Goal: Task Accomplishment & Management: Use online tool/utility

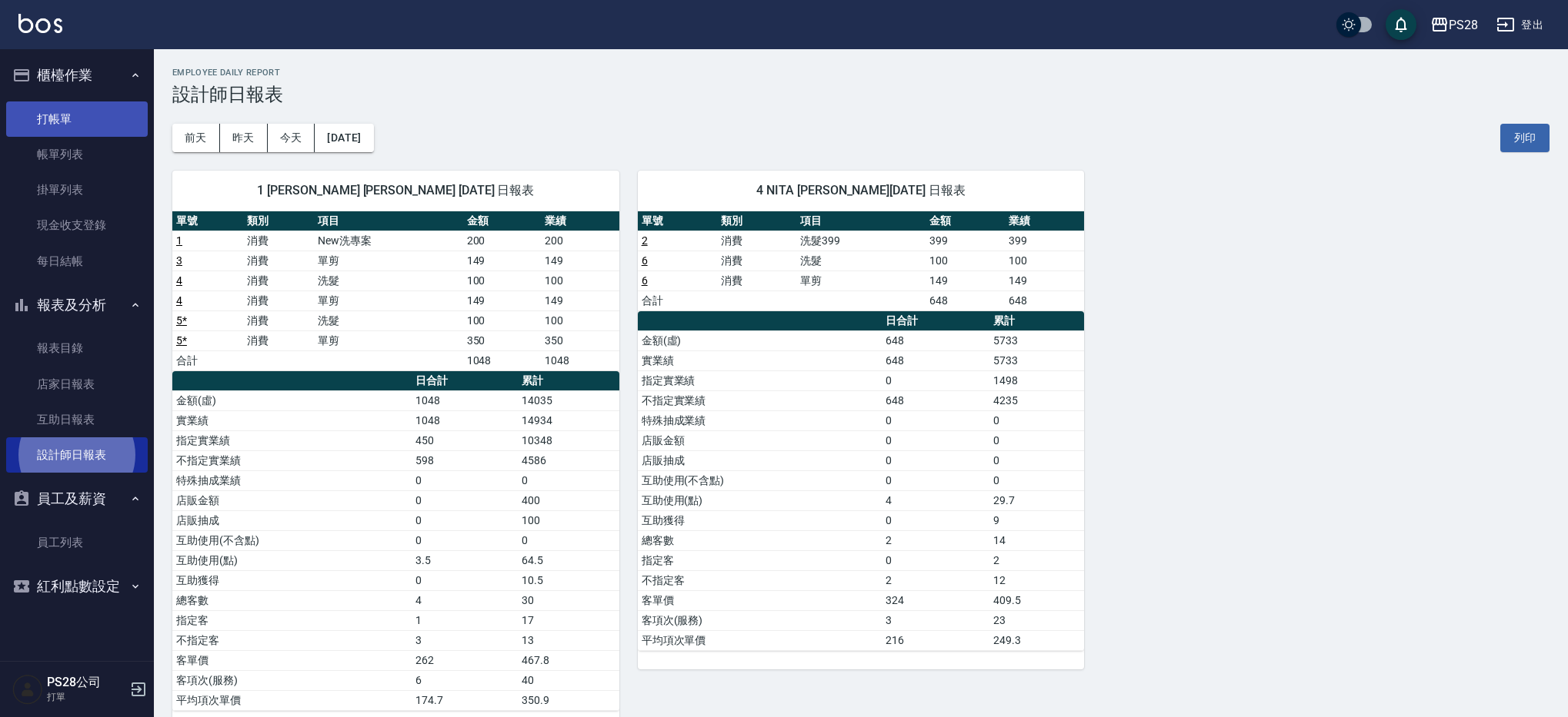
click at [72, 114] on link "打帳單" at bounding box center [77, 120] width 141 height 36
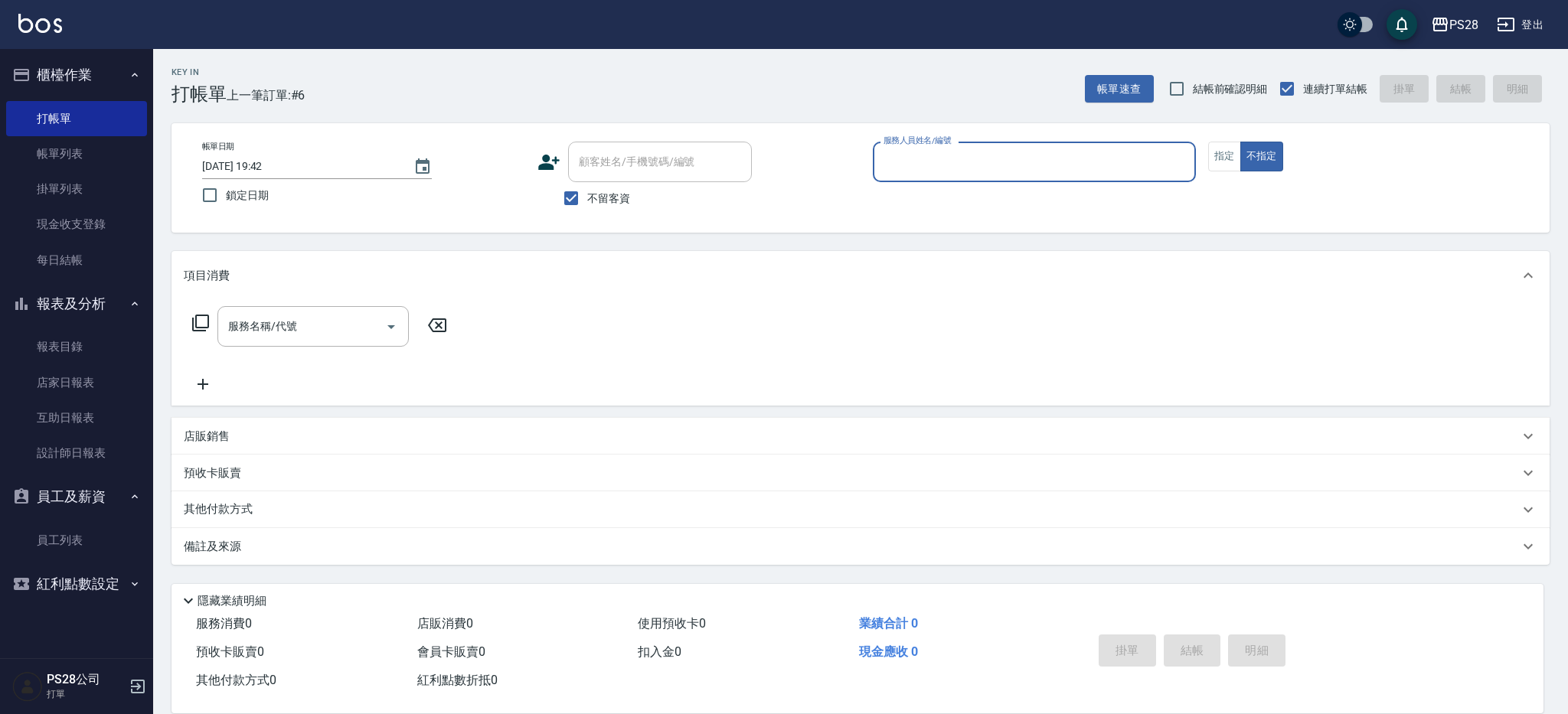
click at [951, 165] on input "服務人員姓名/編號" at bounding box center [1034, 162] width 309 height 27
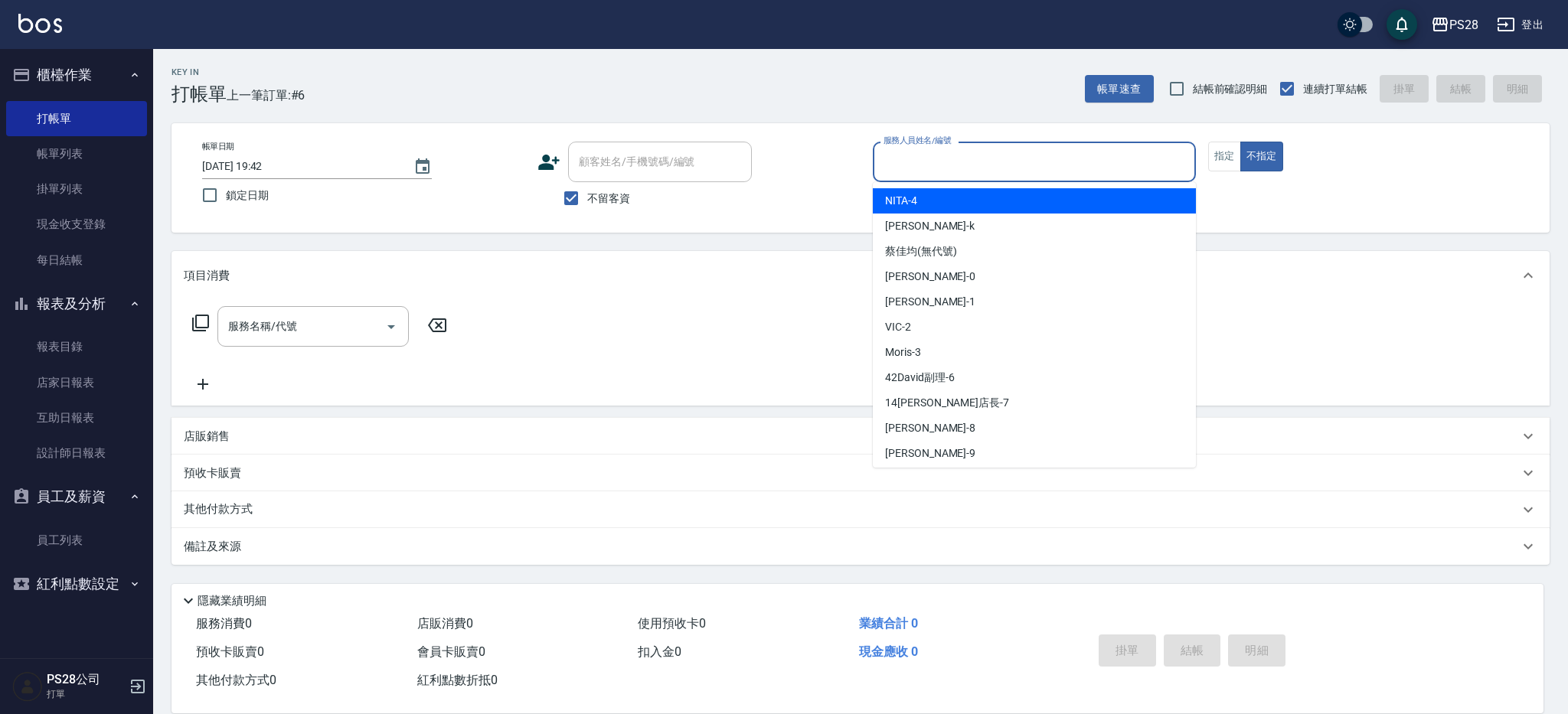
click at [951, 165] on input "服務人員姓名/編號" at bounding box center [1034, 162] width 309 height 27
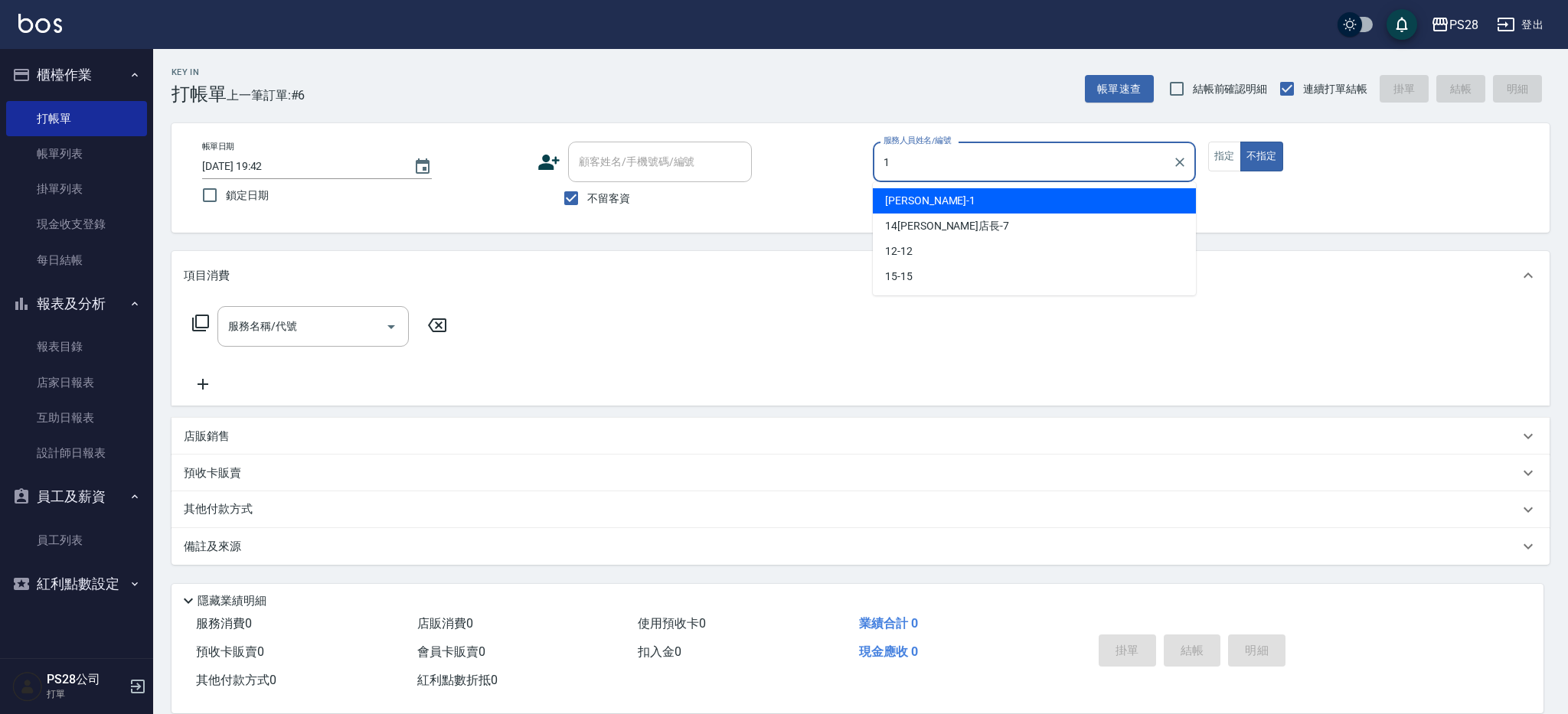
type input "[PERSON_NAME]-1"
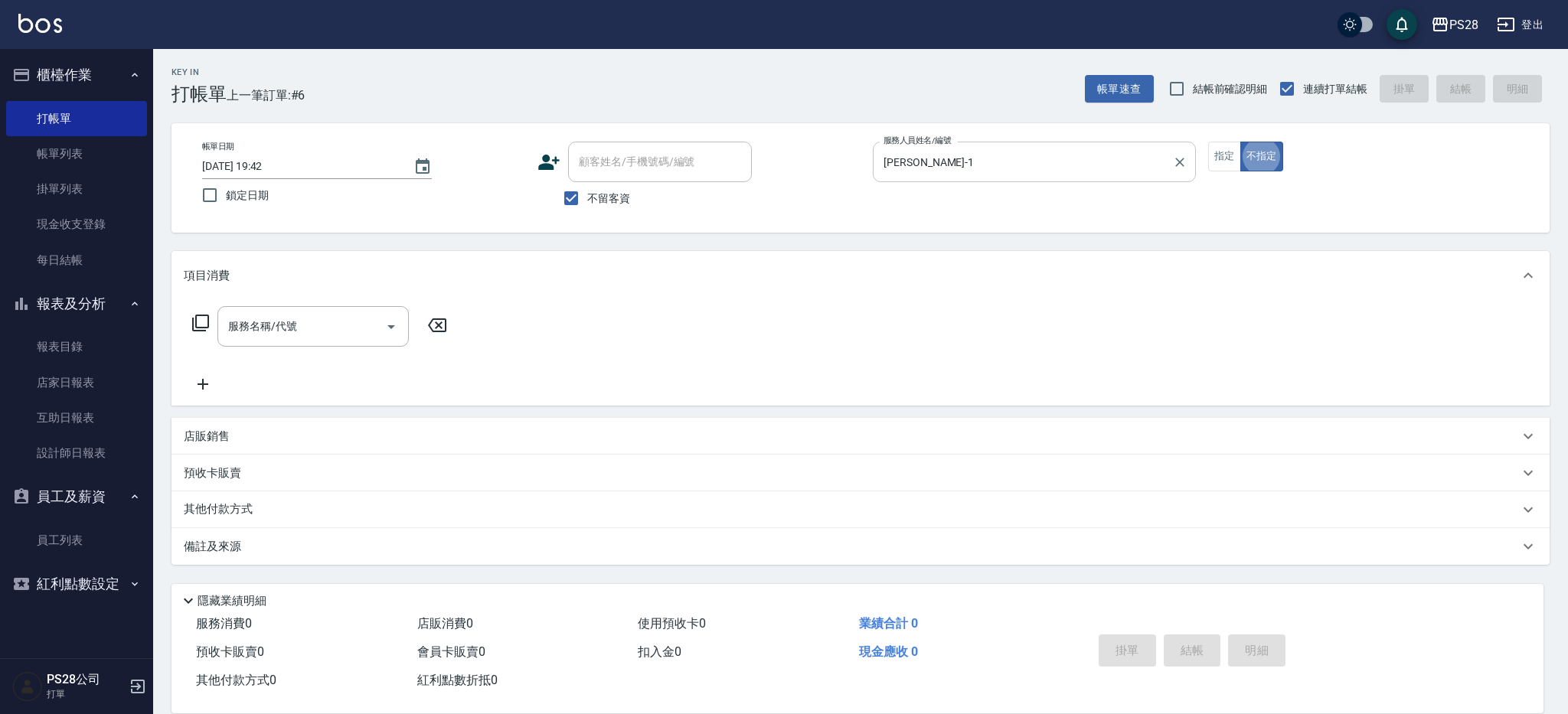
type button "false"
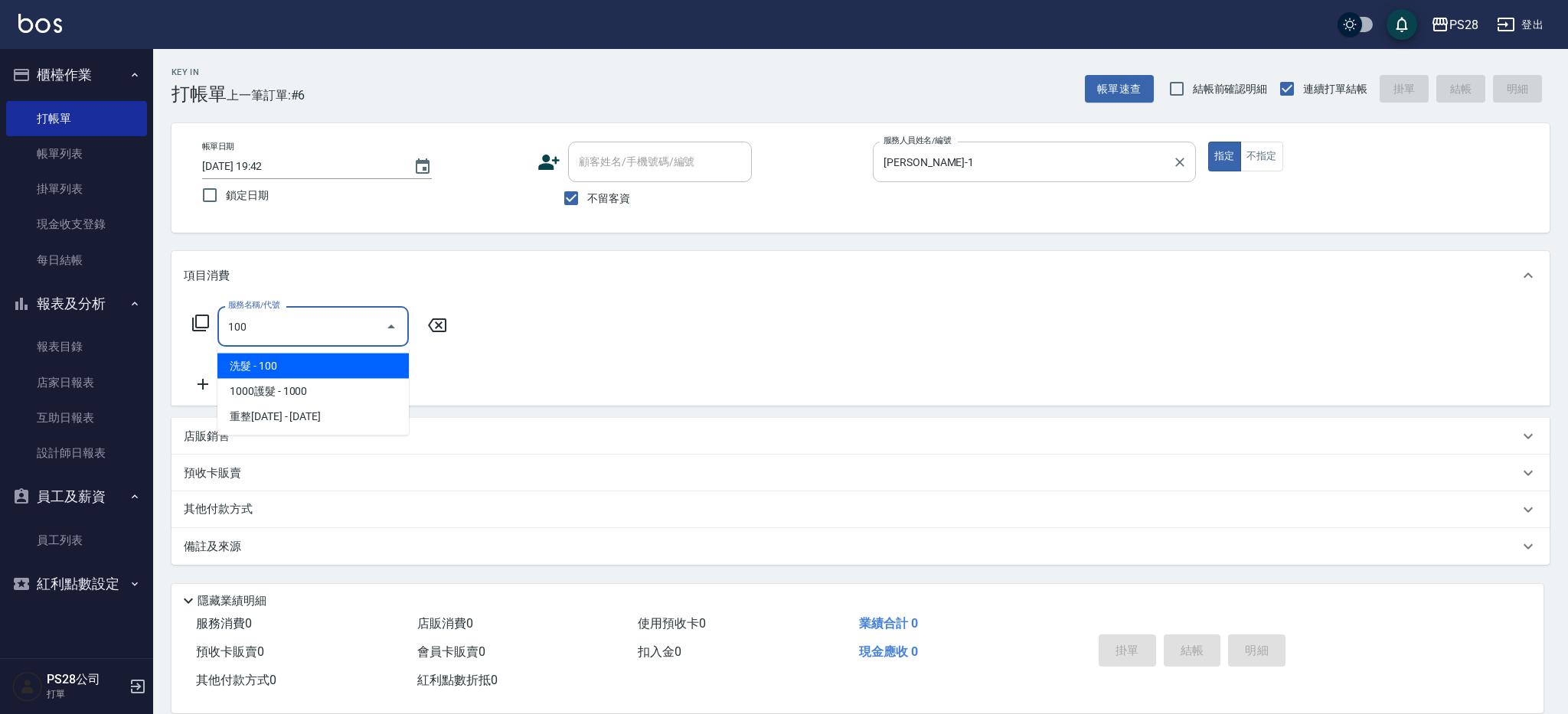
type input "洗髮(100)"
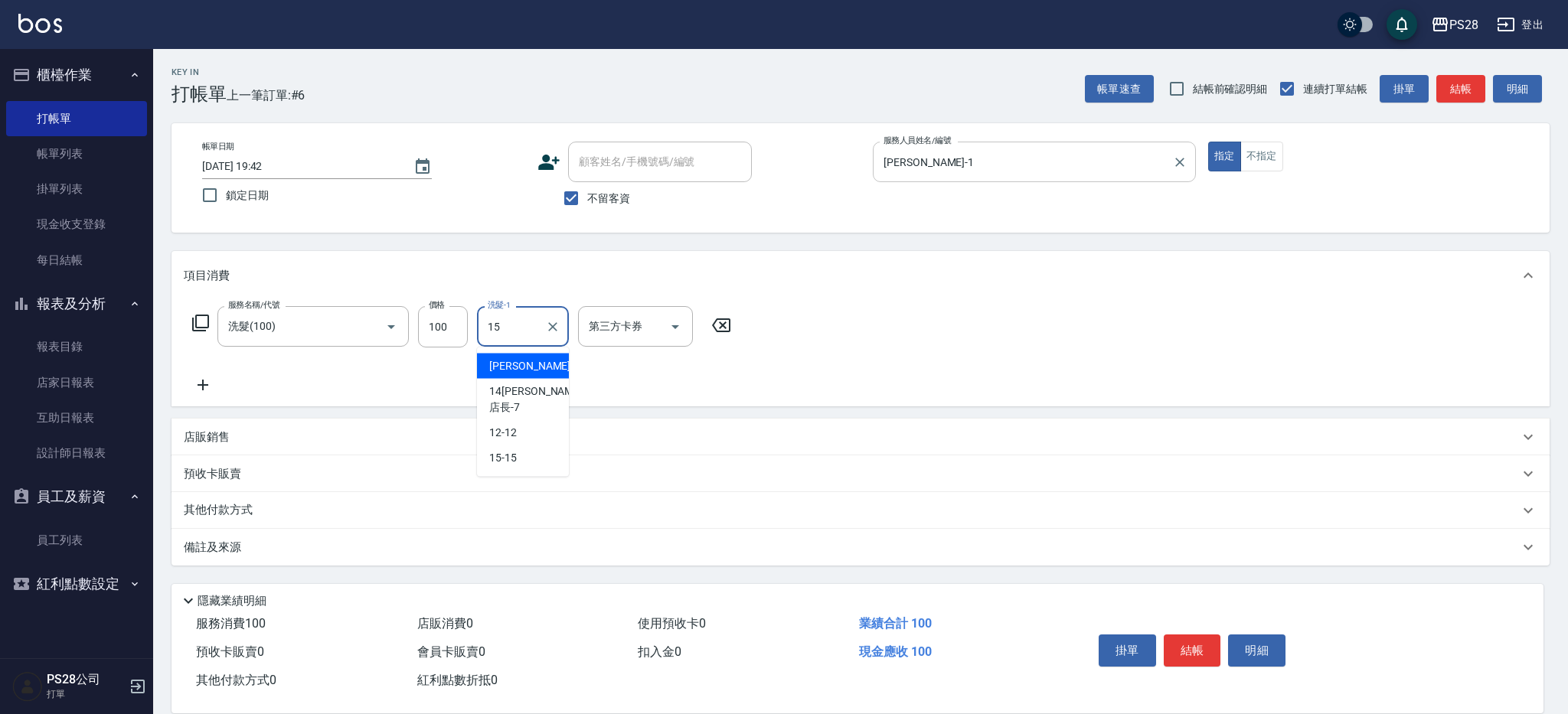
type input "15-15"
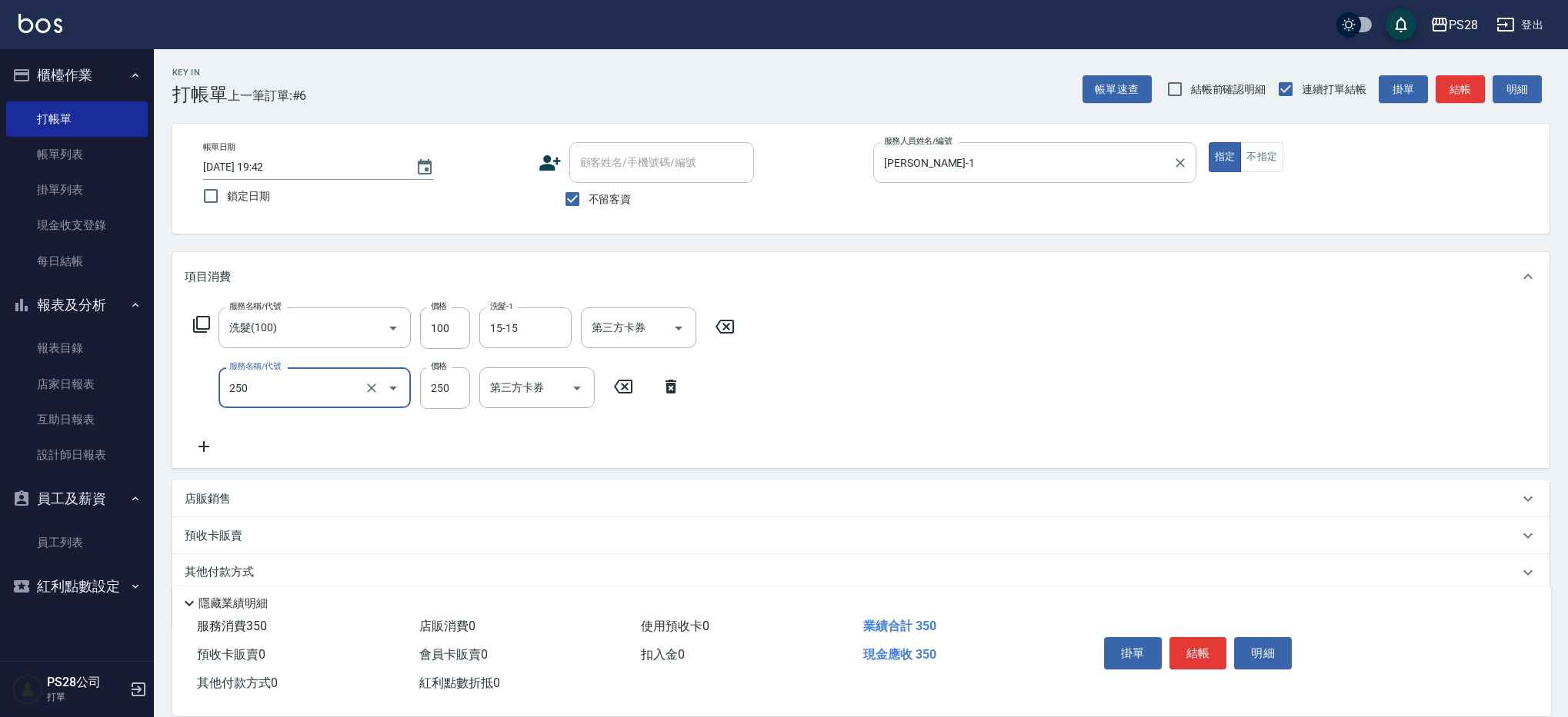
type input "單剪(250)"
type input "350"
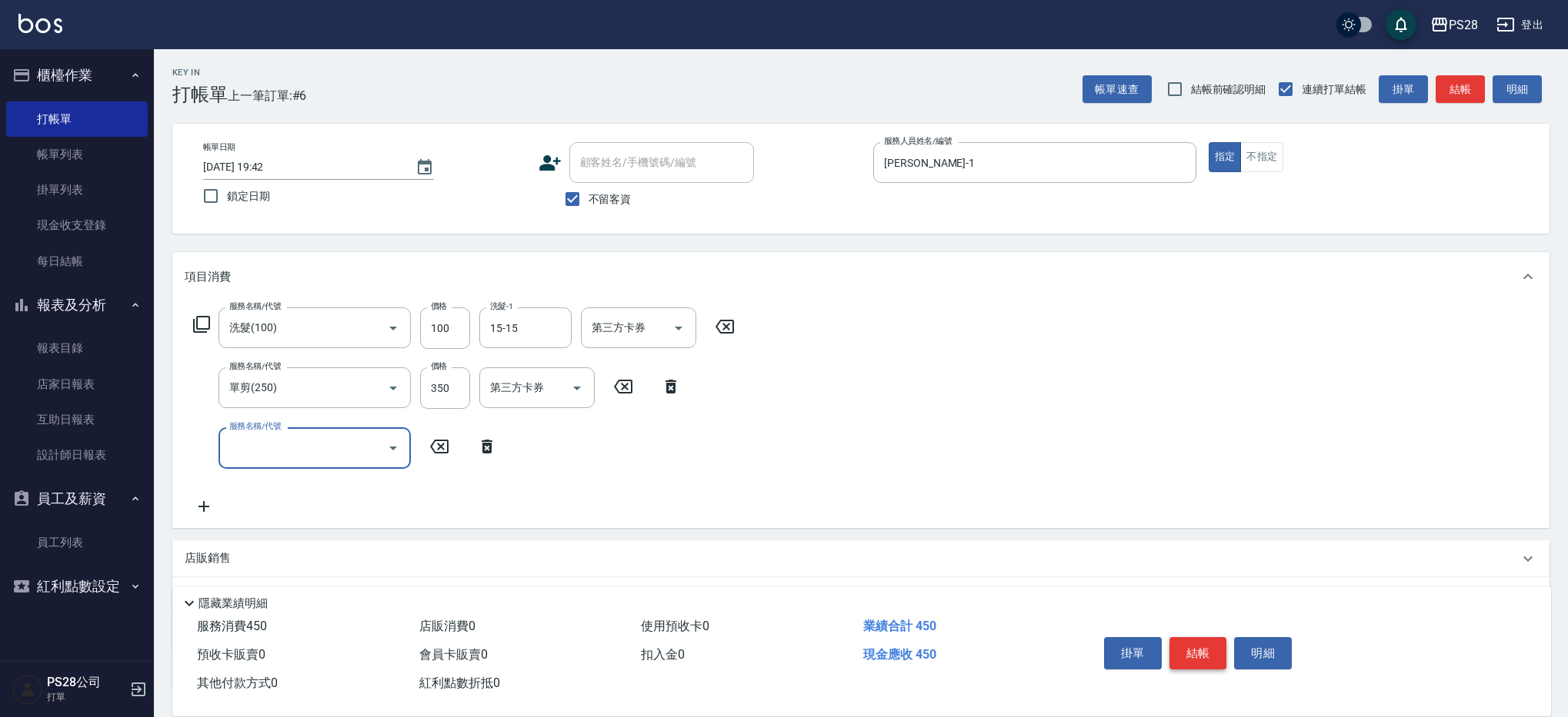
click at [1208, 639] on button "結帳" at bounding box center [1198, 654] width 57 height 32
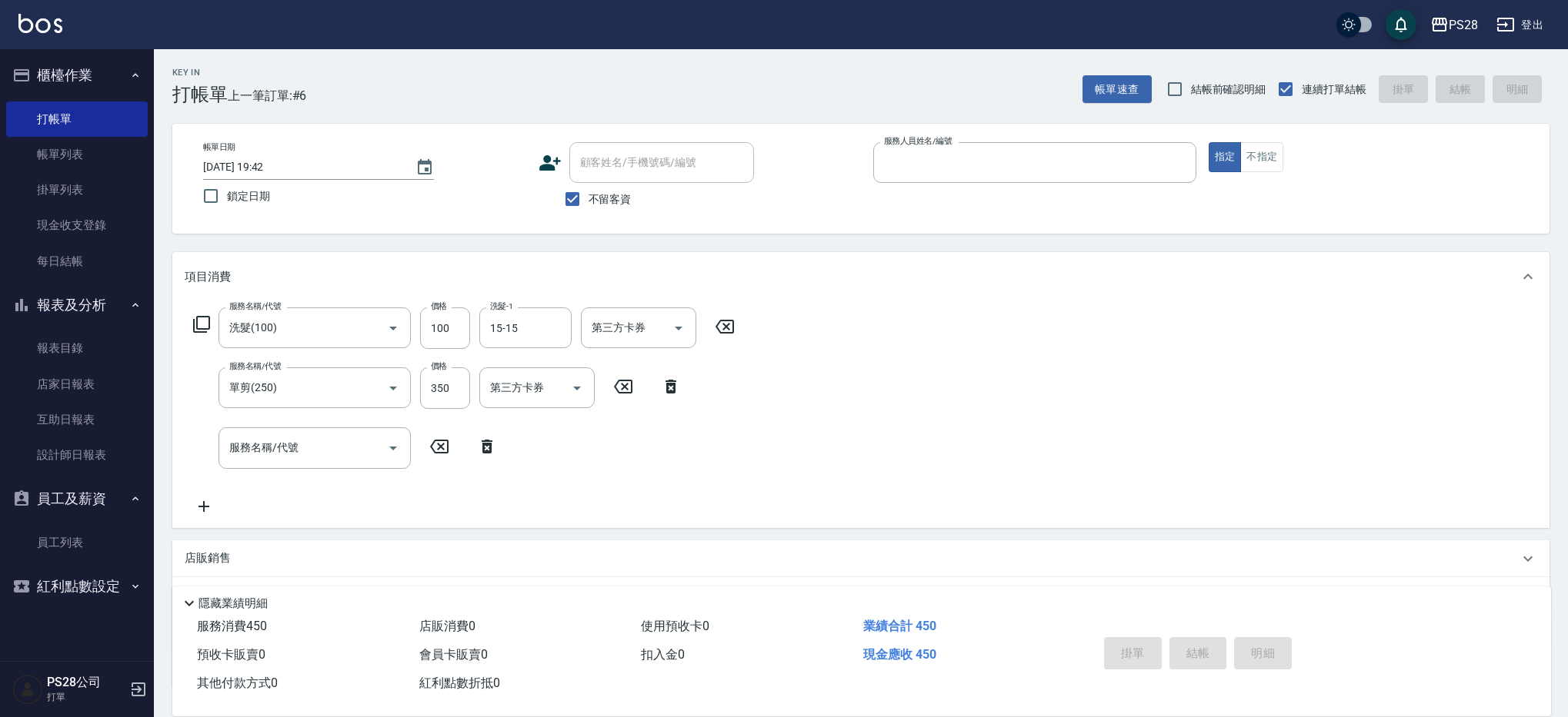
click at [1208, 142] on button "指定" at bounding box center [1225, 157] width 33 height 30
type button "true"
type input "[DATE] 19:44"
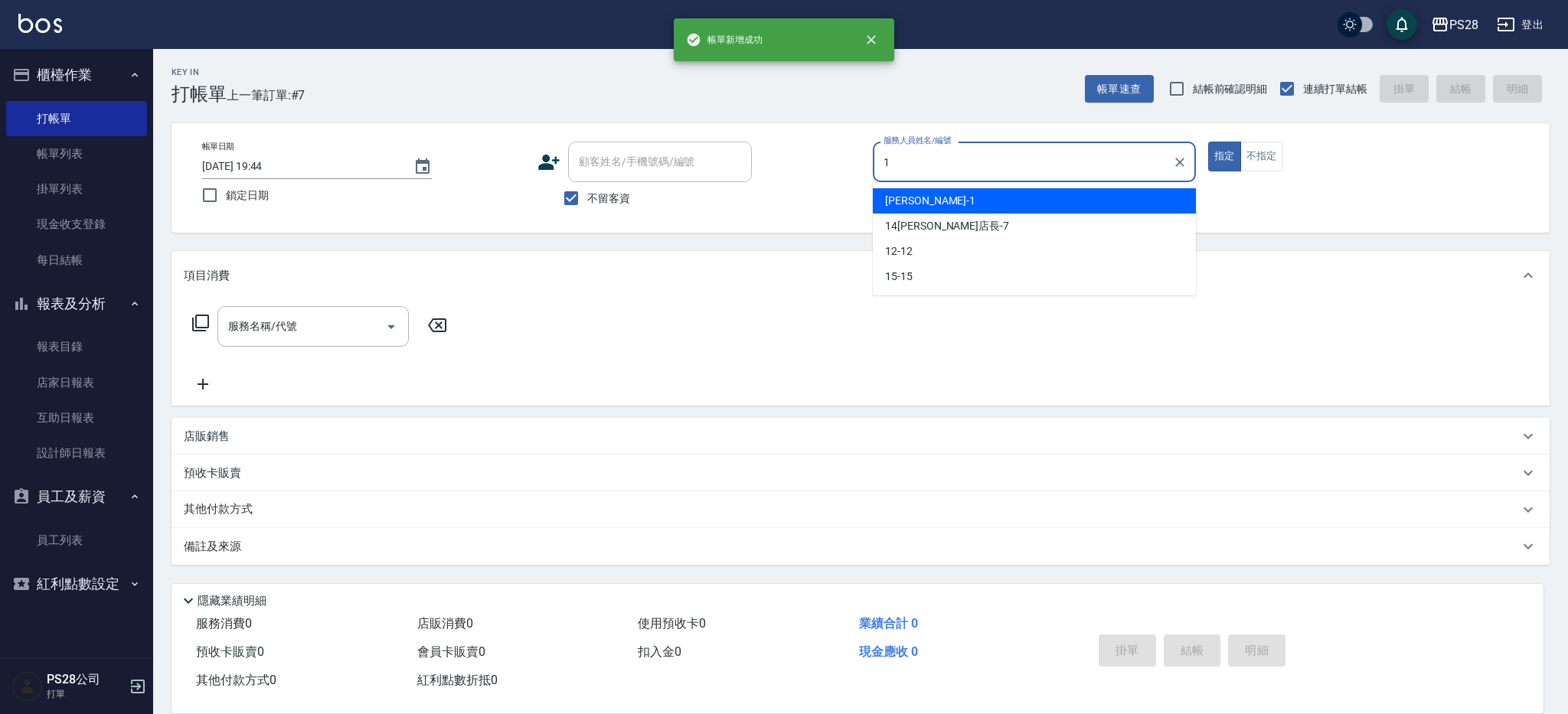
type input "[PERSON_NAME]-1"
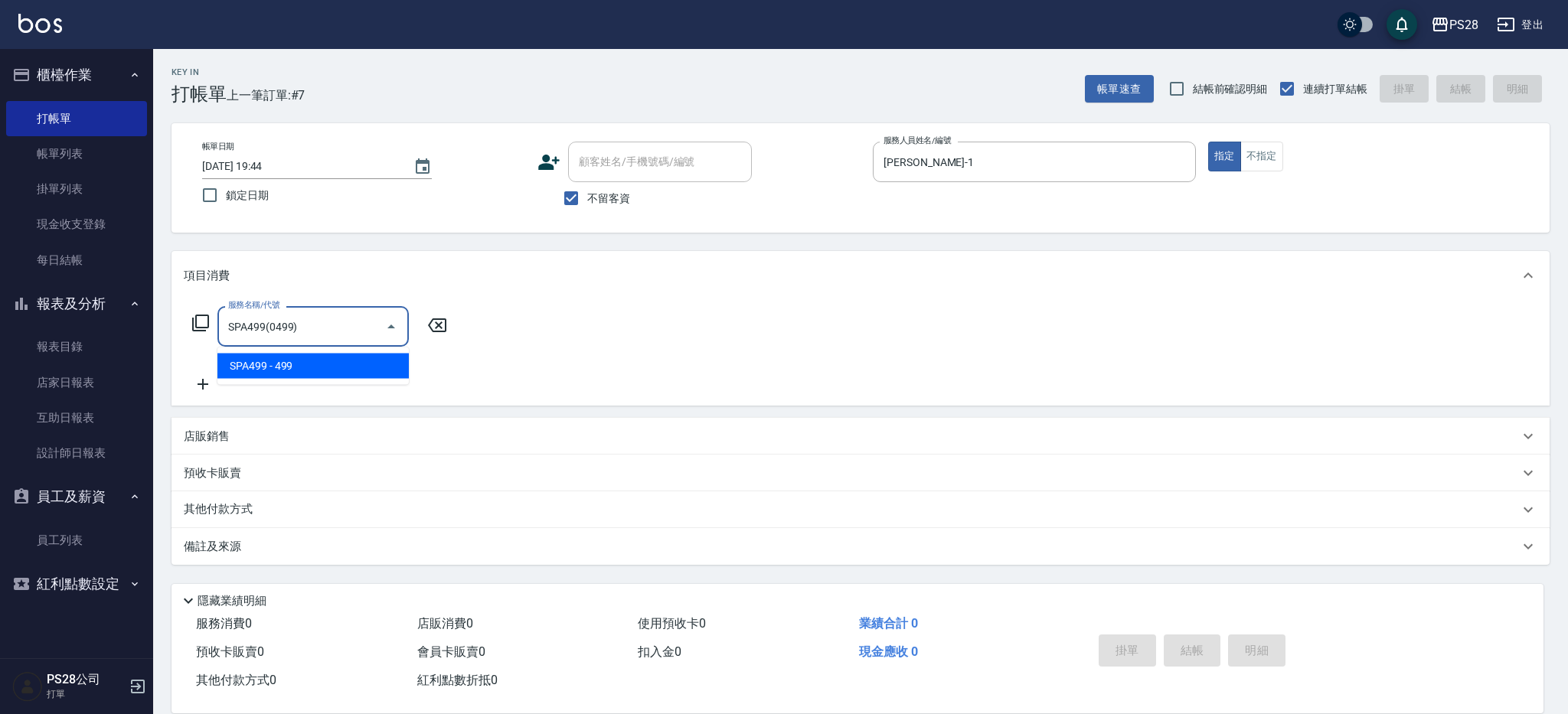
type input "SPA499(0499)"
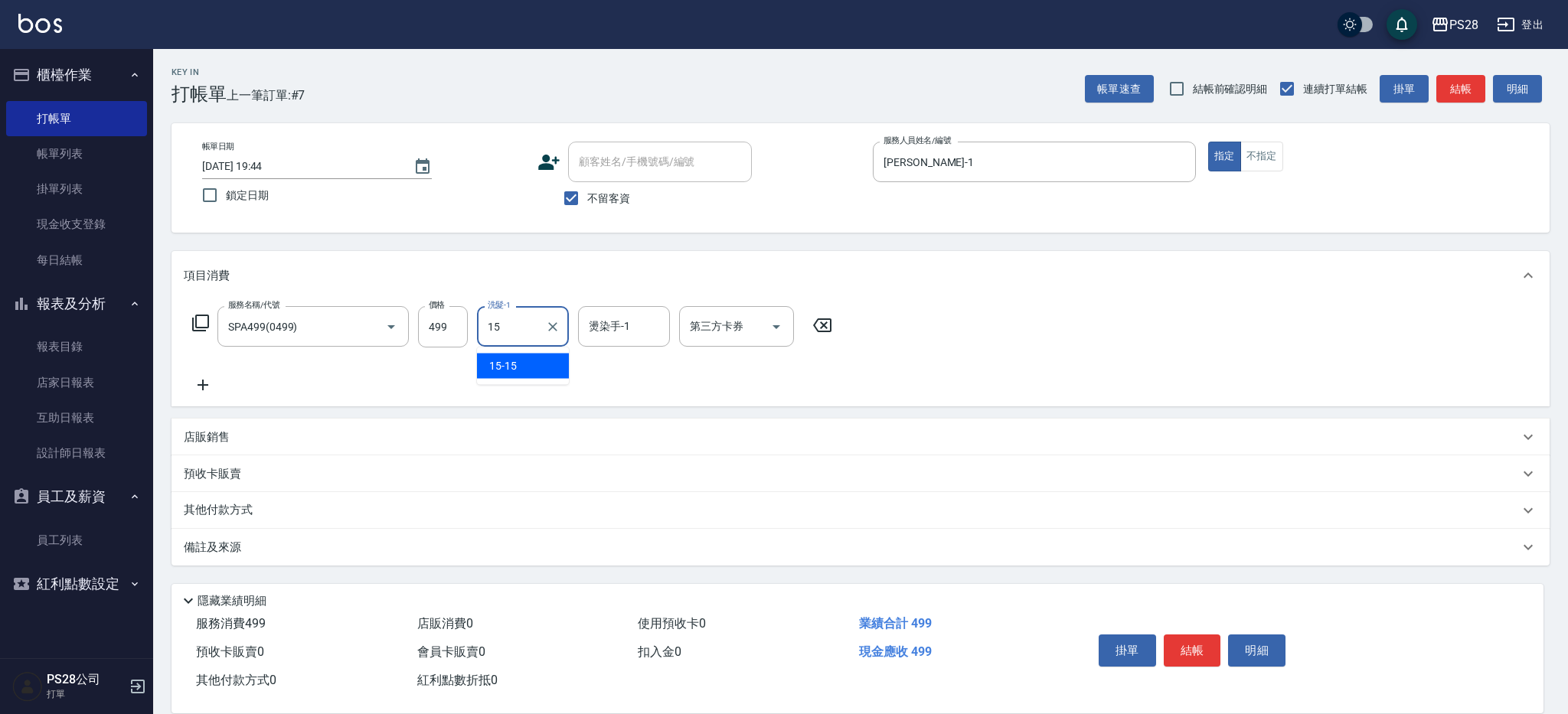
type input "15-15"
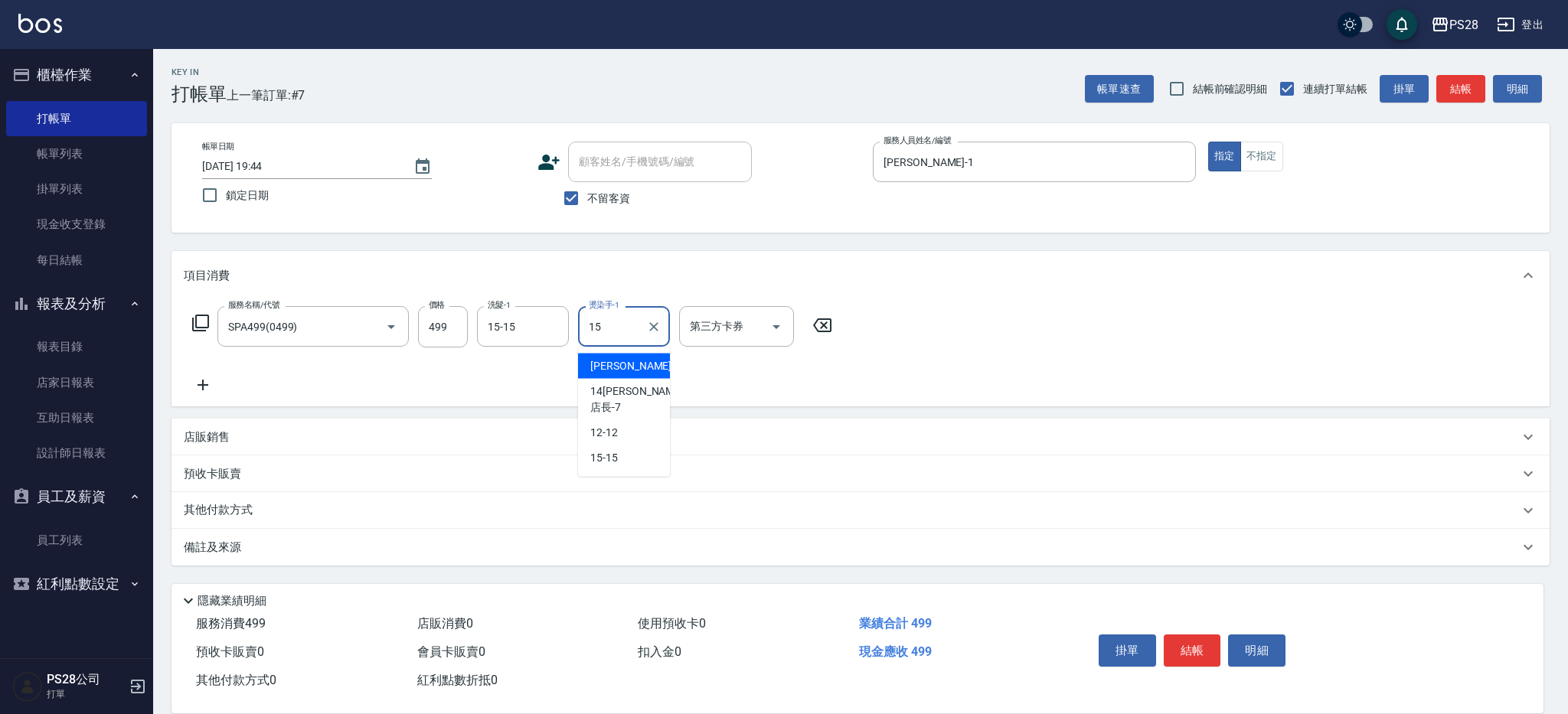
type input "15-15"
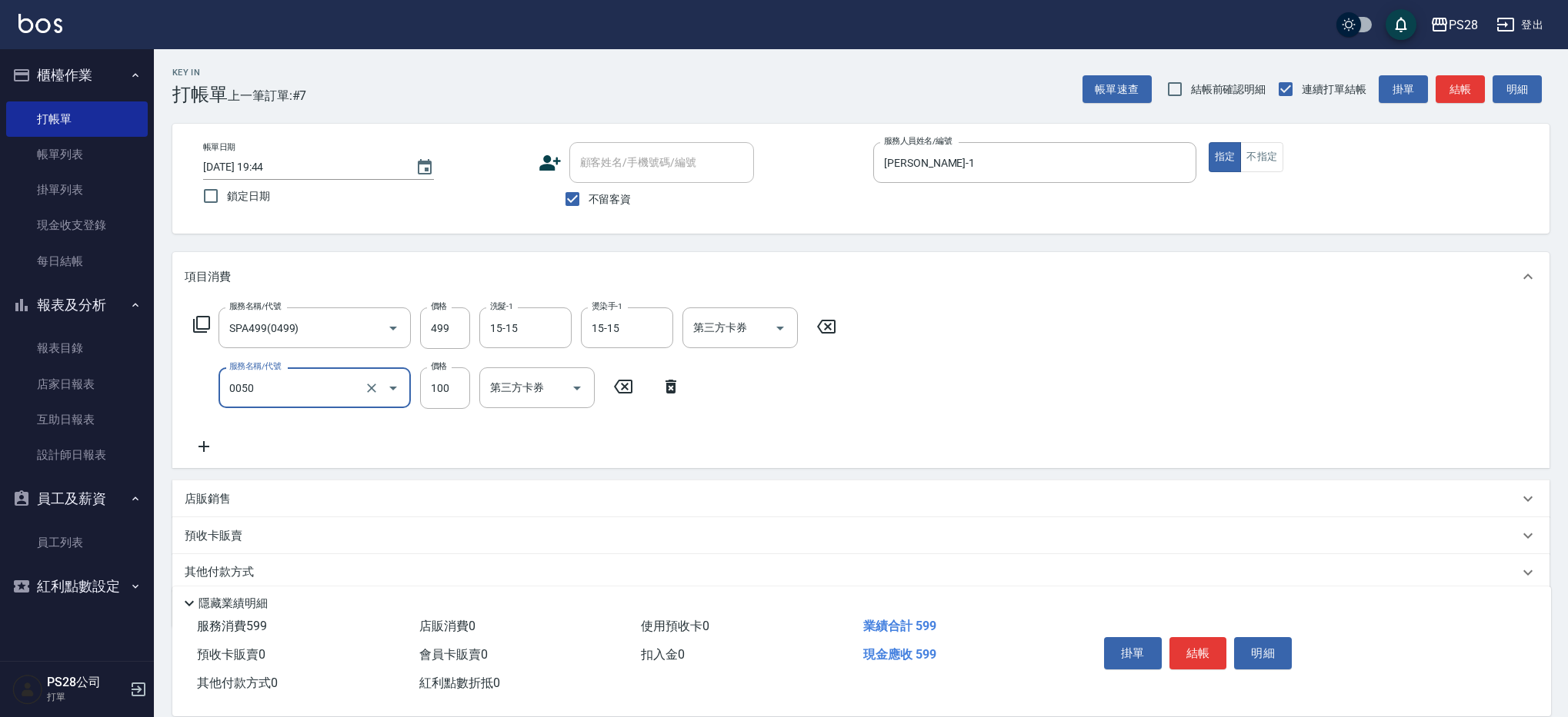
type input "剪瀏海(0050)"
type input "50"
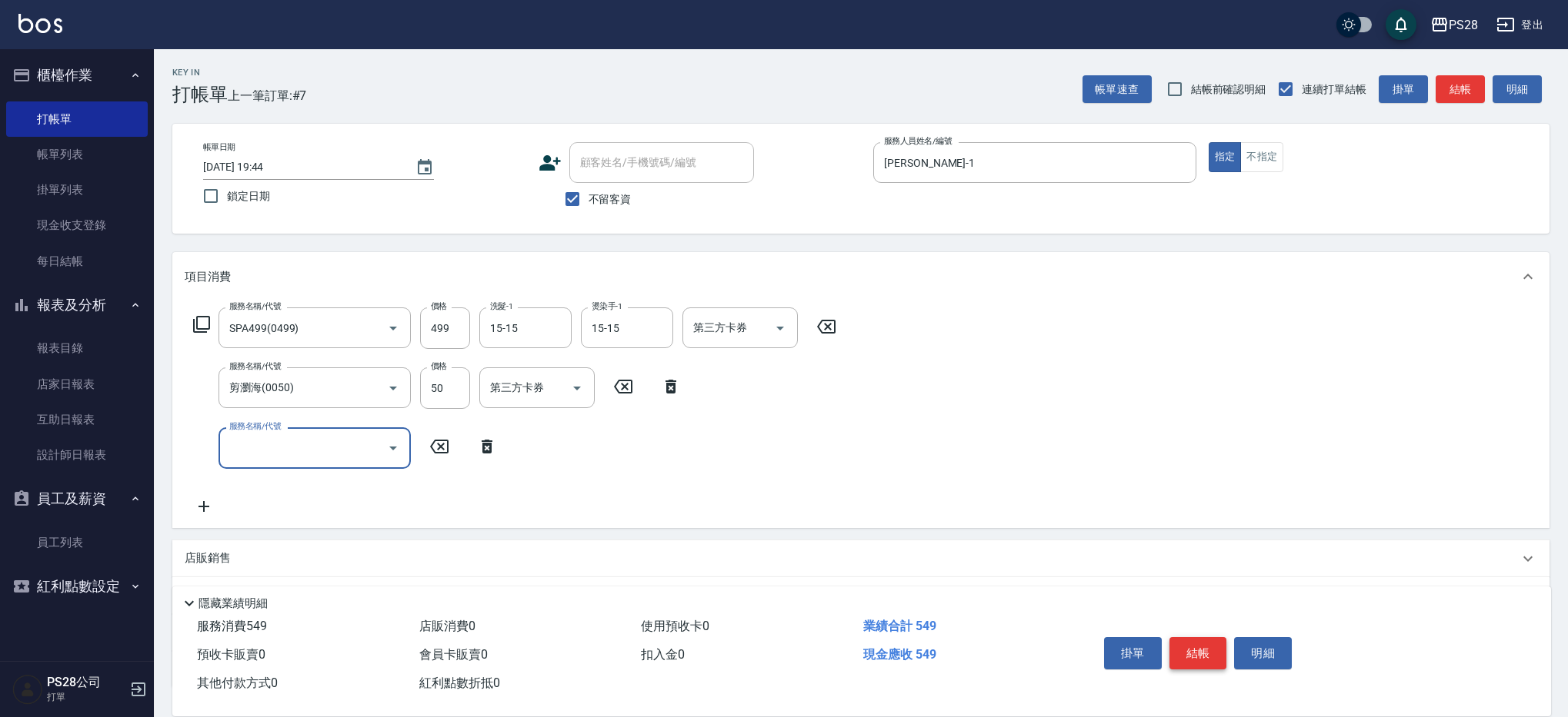
click at [1195, 640] on button "結帳" at bounding box center [1198, 654] width 57 height 32
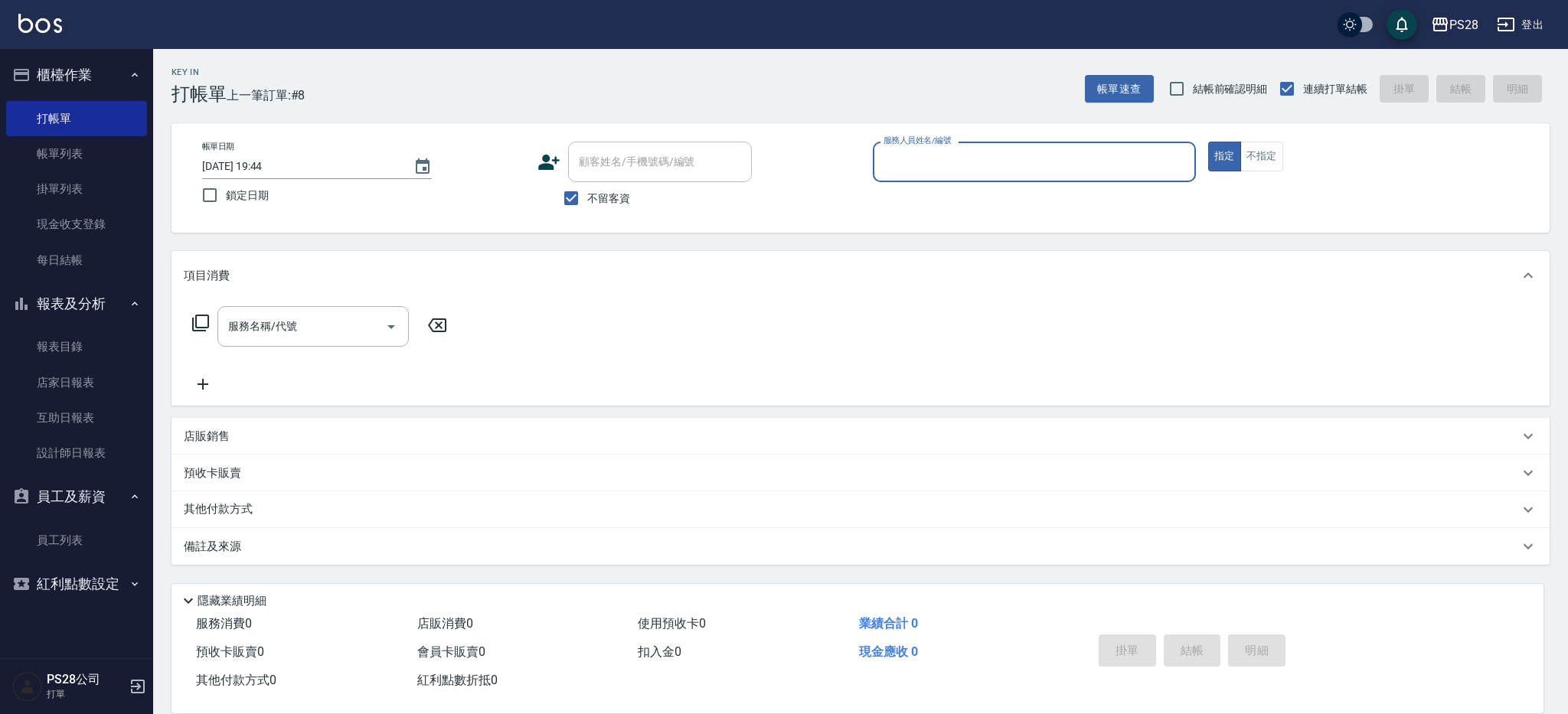
type input "ㄅ"
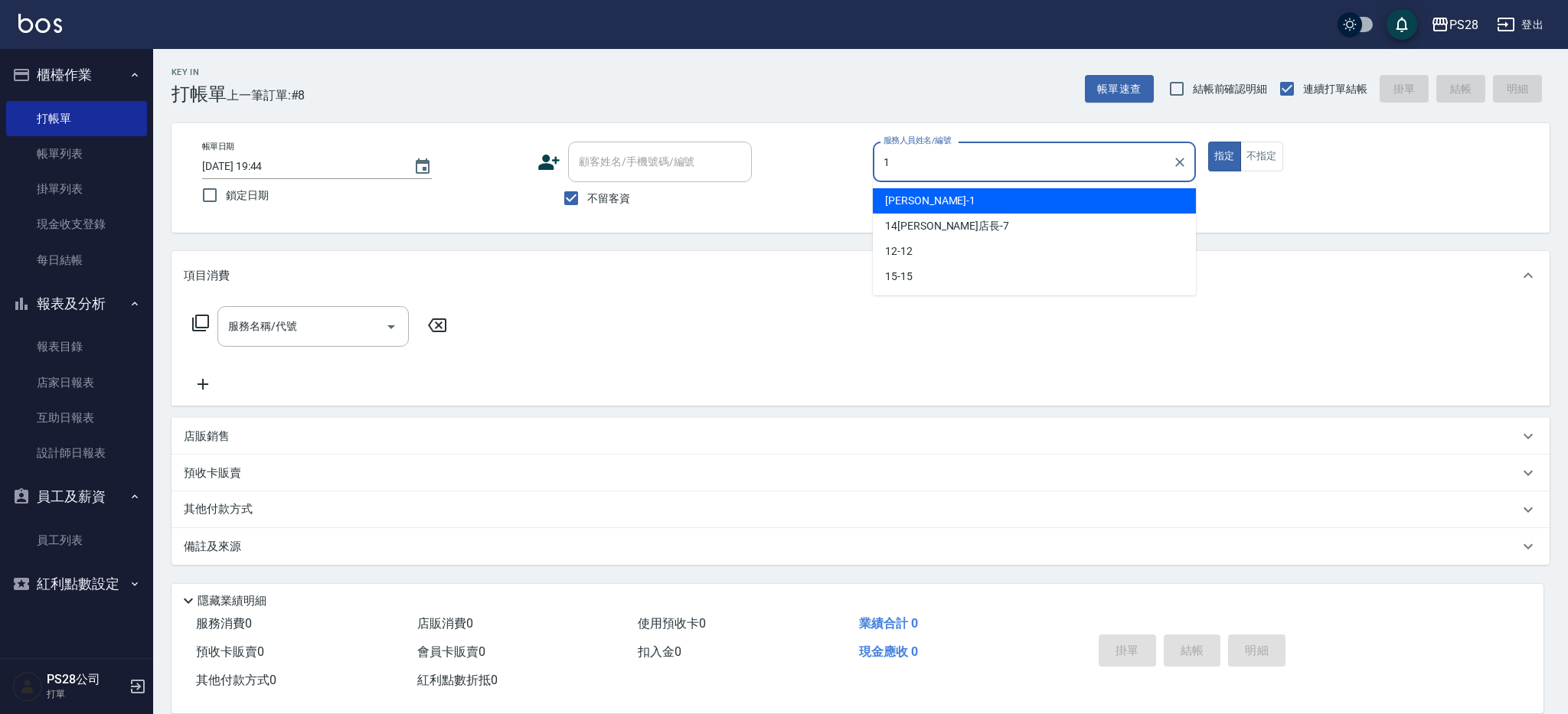
type input "[PERSON_NAME]-1"
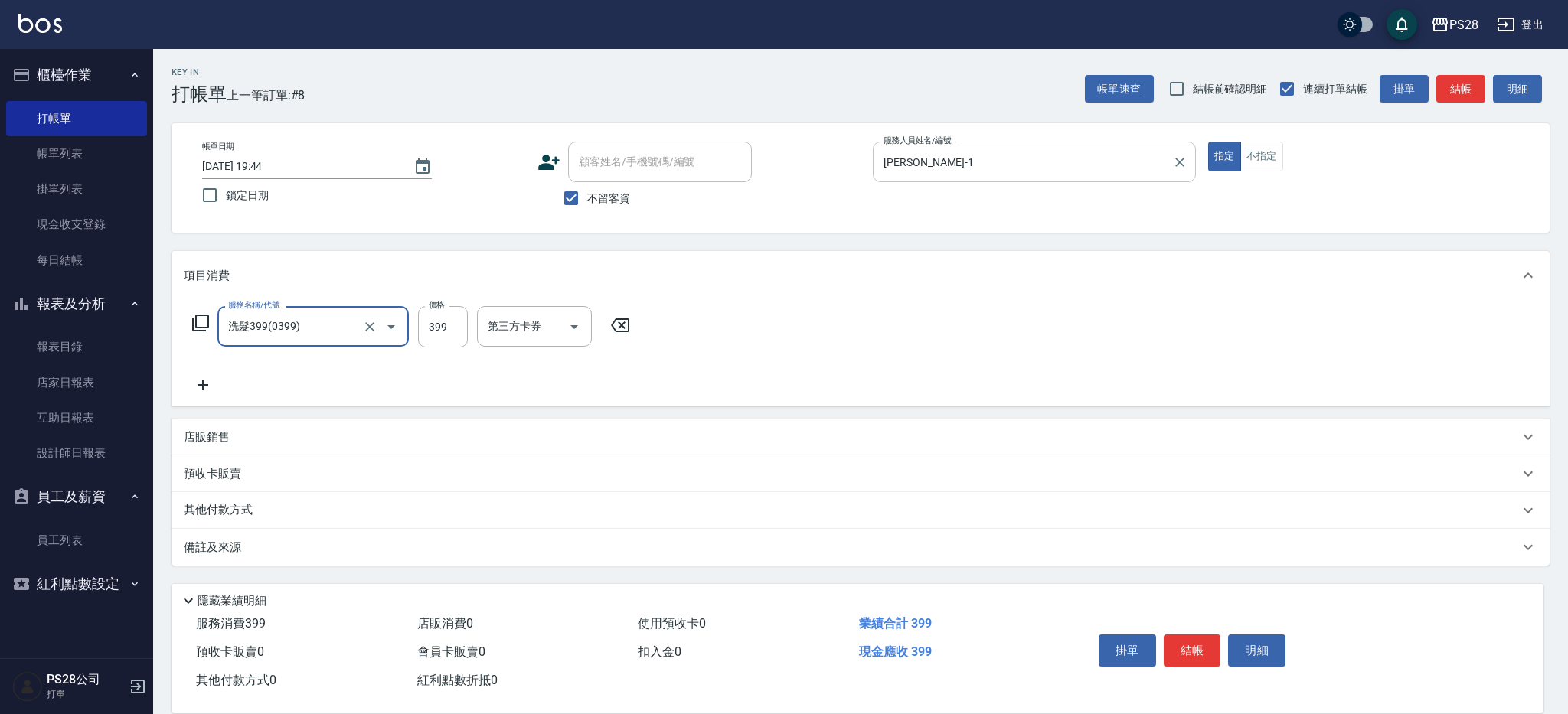
type input "洗髮399(0399)"
type input "400"
type input "15-15"
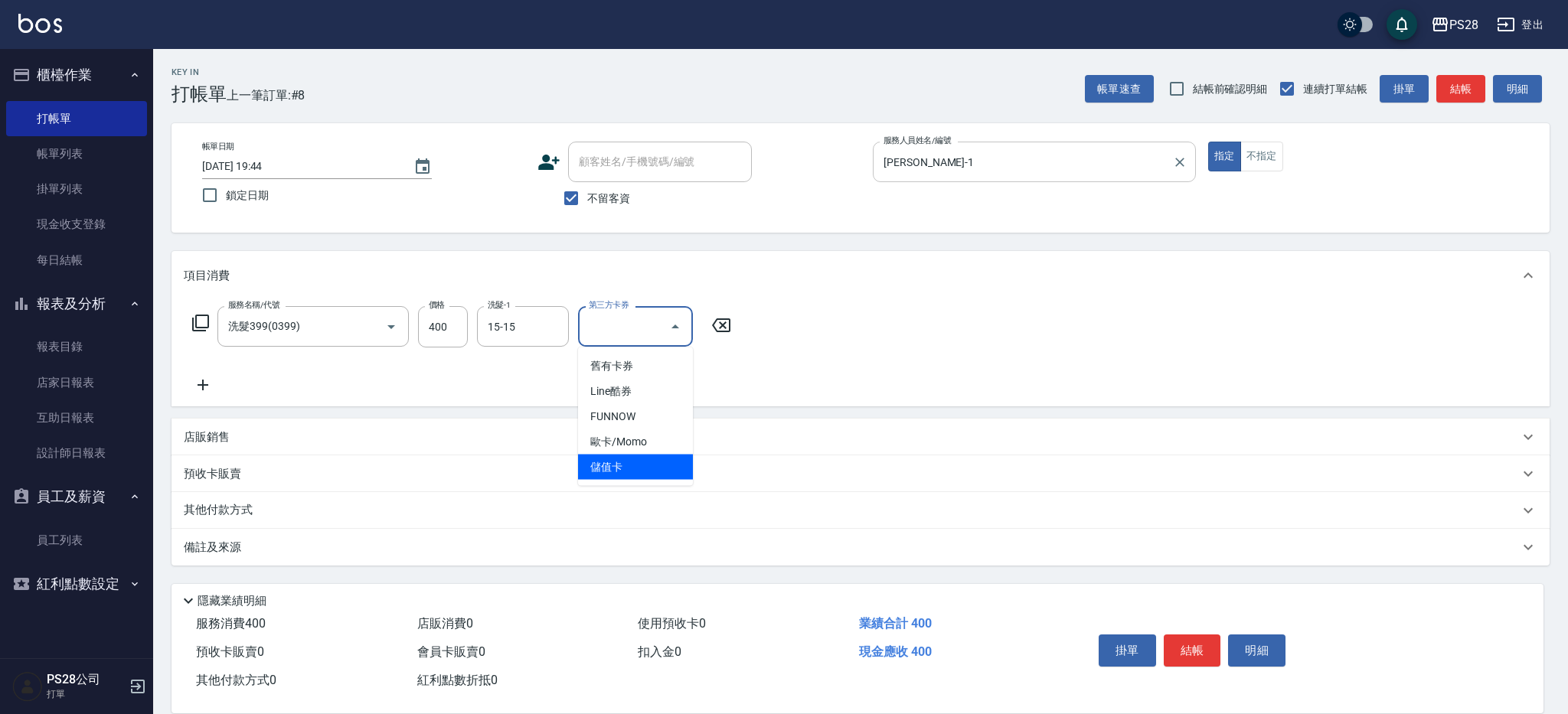
type input "儲值卡"
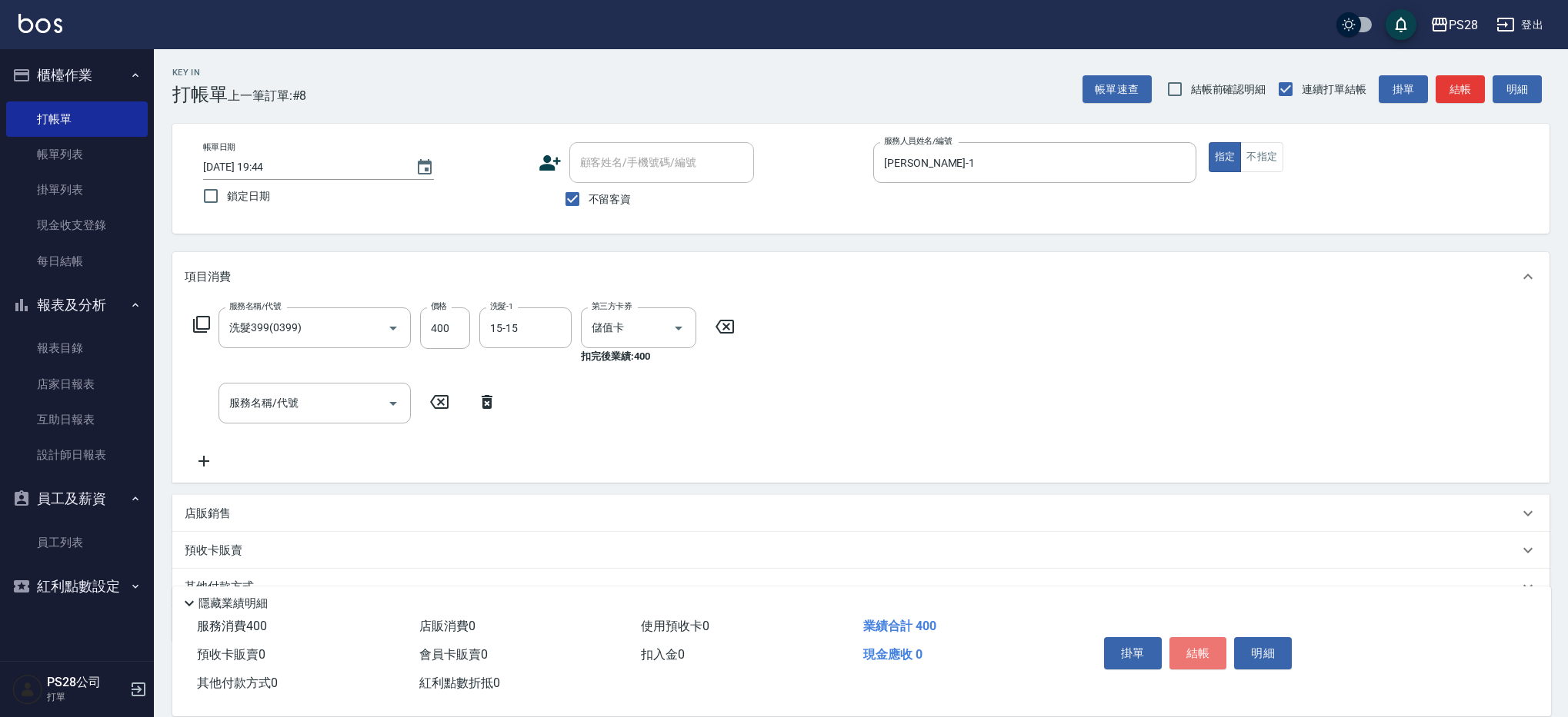
drag, startPoint x: 1211, startPoint y: 649, endPoint x: 1216, endPoint y: 565, distance: 84.1
click at [1212, 649] on button "結帳" at bounding box center [1198, 654] width 57 height 32
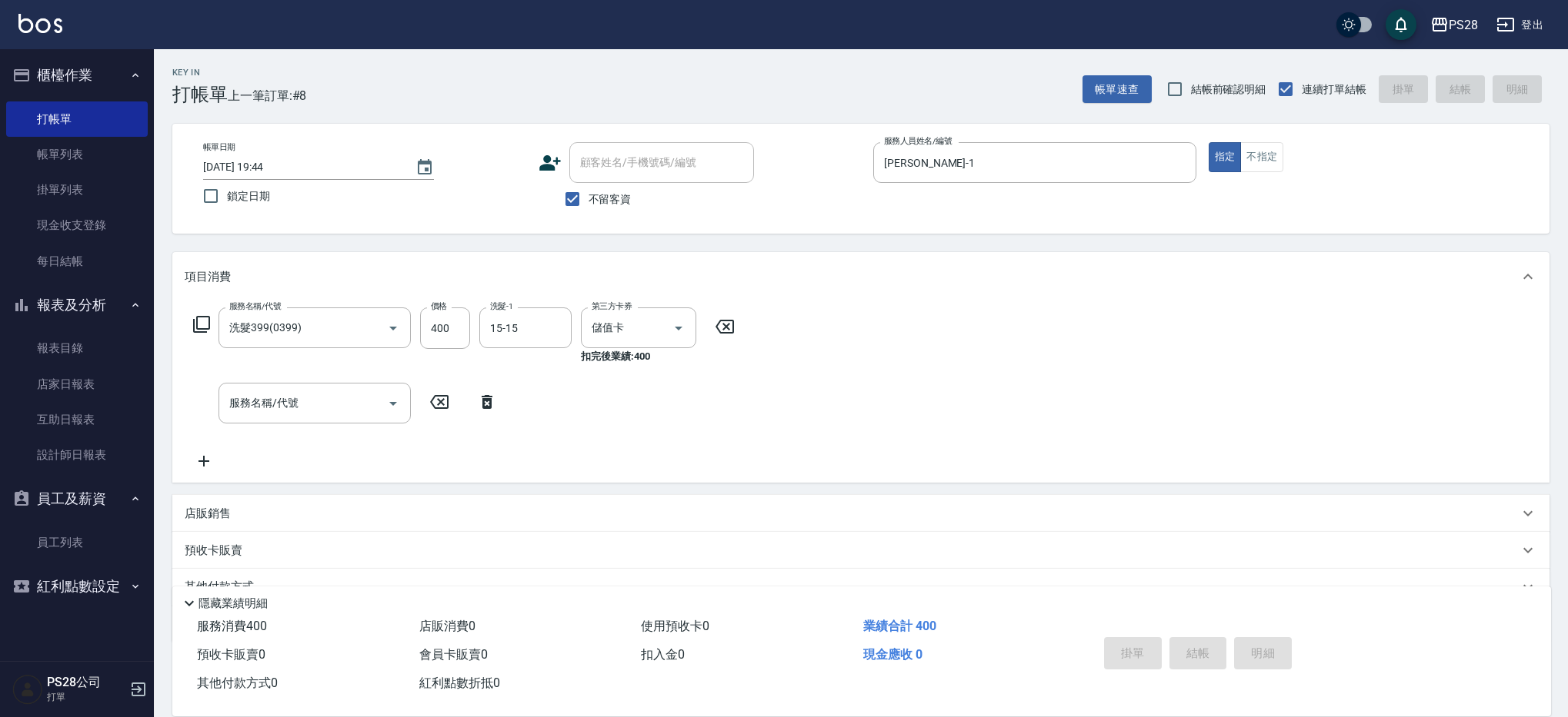
type input "[DATE] 19:46"
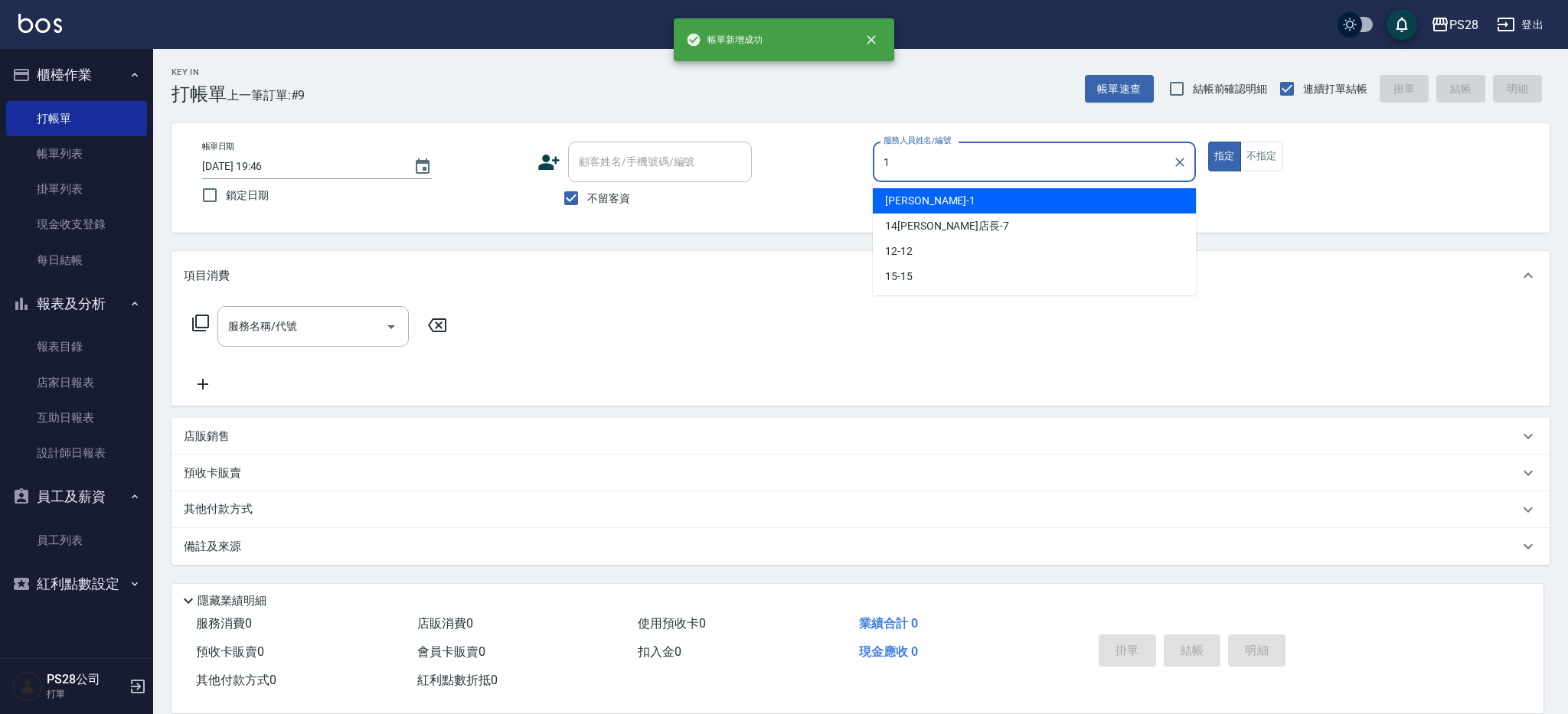
type input "[PERSON_NAME]-1"
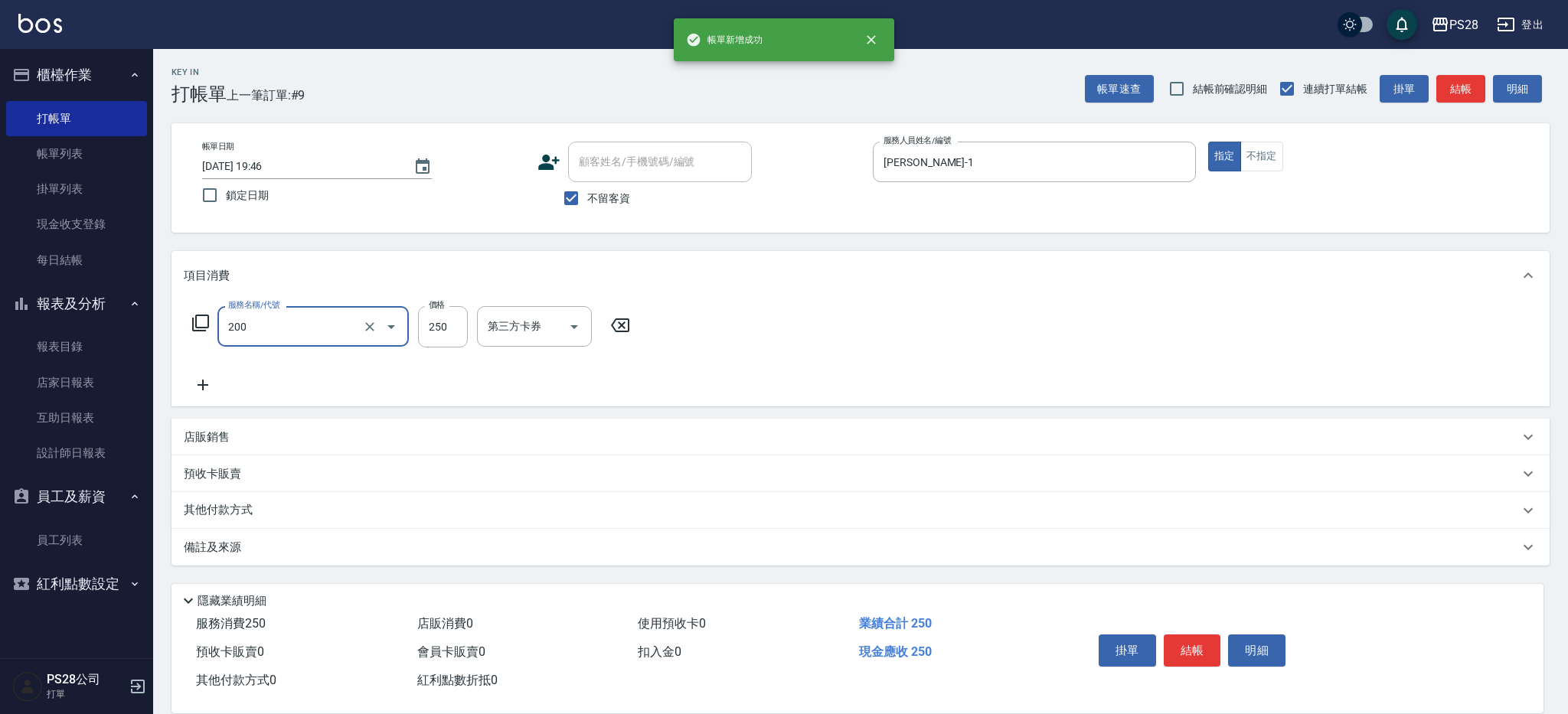
type input "New洗專案(200)"
type input "200"
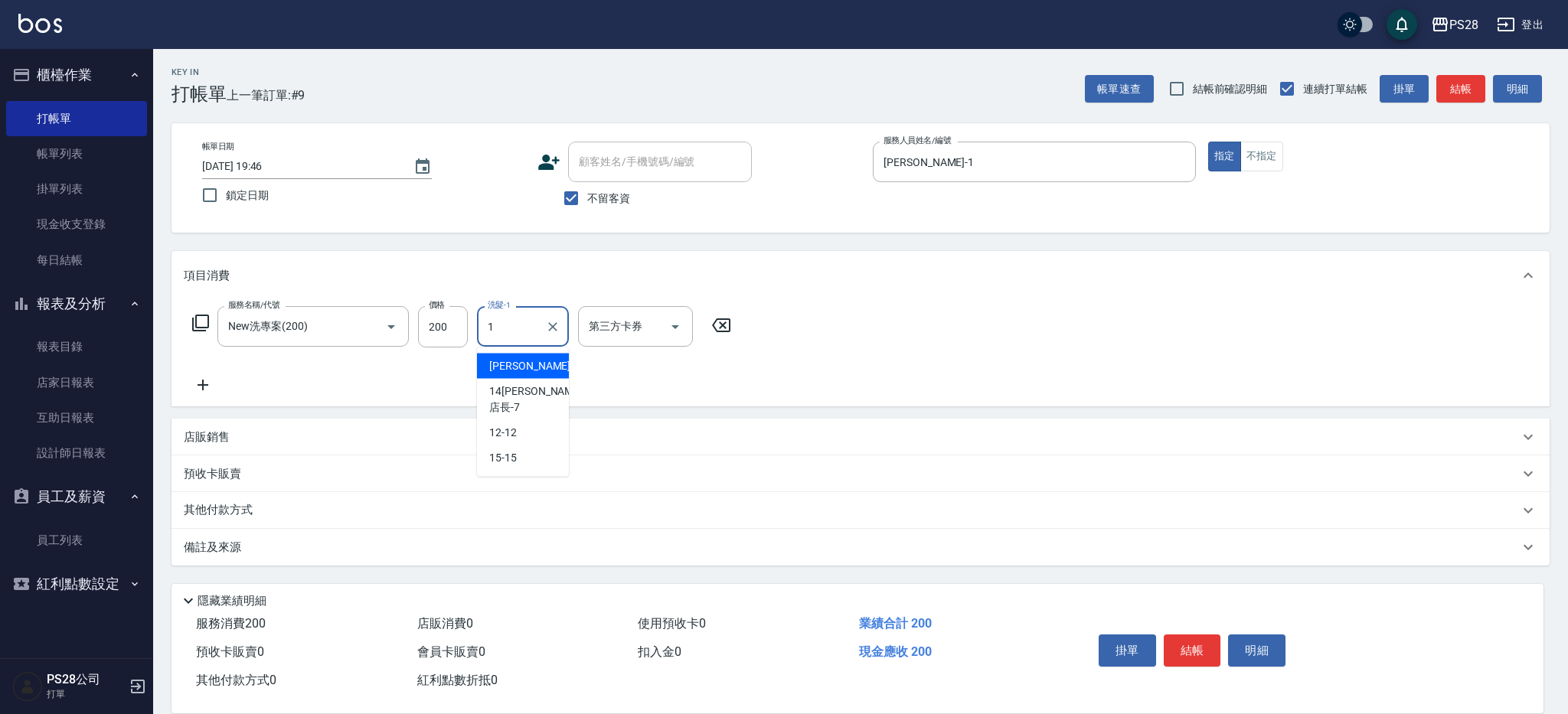
type input "[PERSON_NAME]-1"
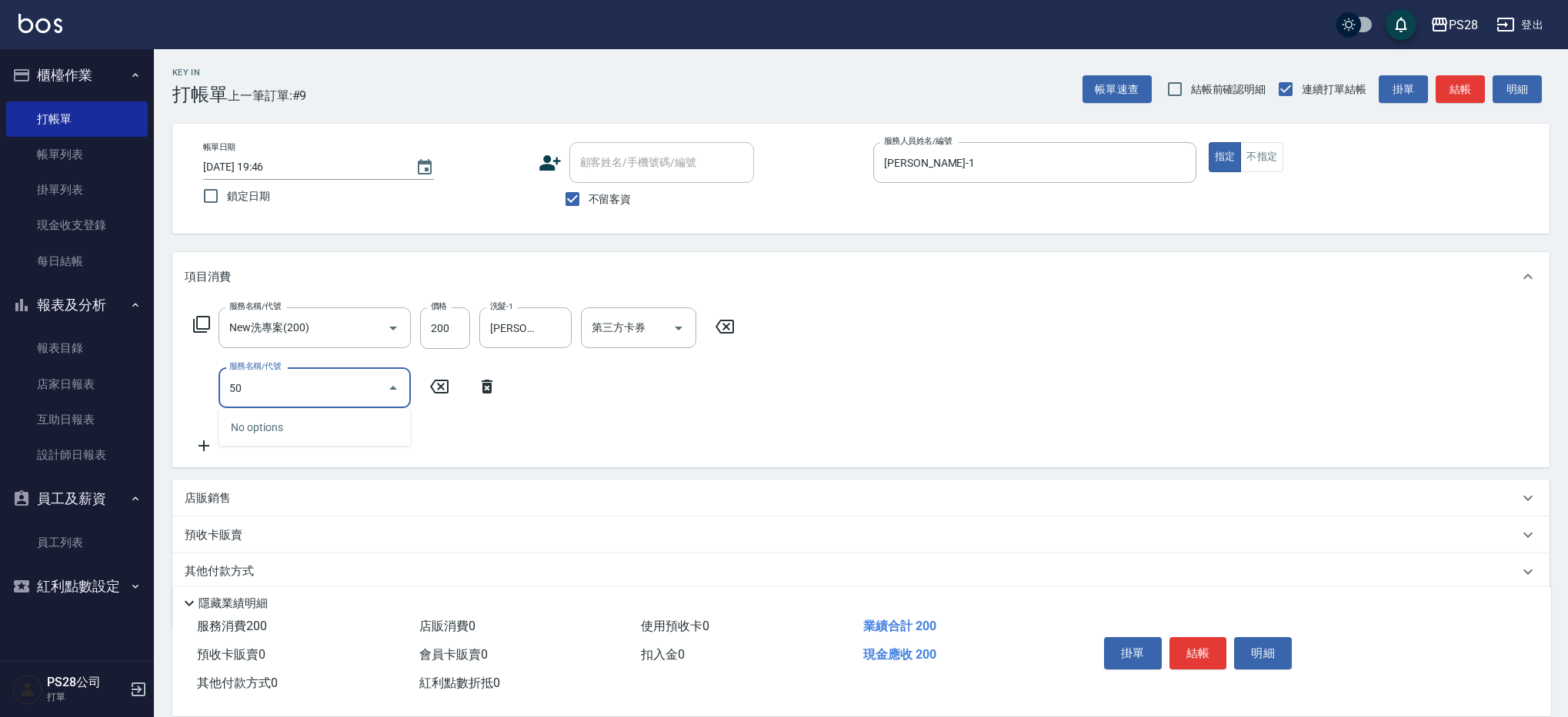
type input "5"
type input "1200護髮(407)"
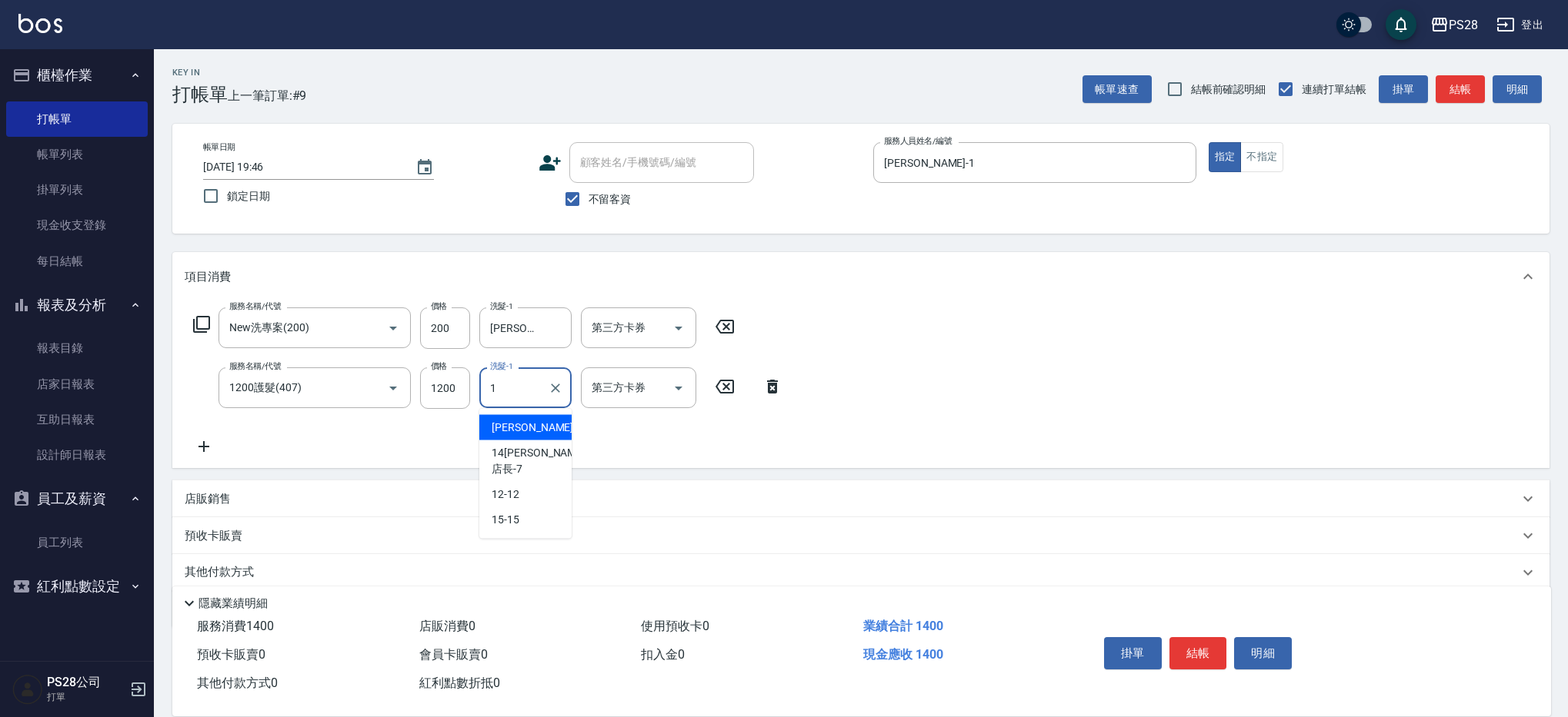
type input "[PERSON_NAME]-1"
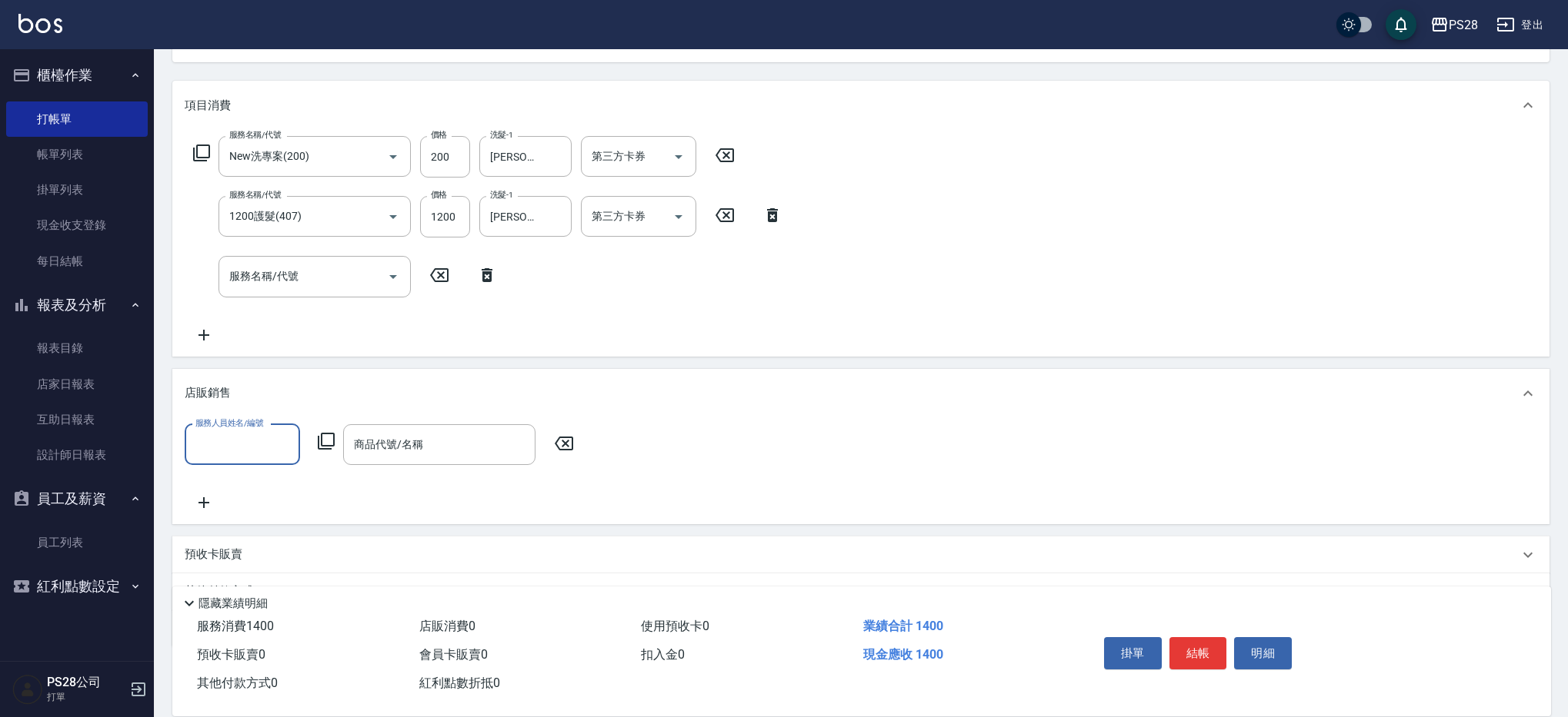
scroll to position [173, 0]
type input "[PERSON_NAME]-1"
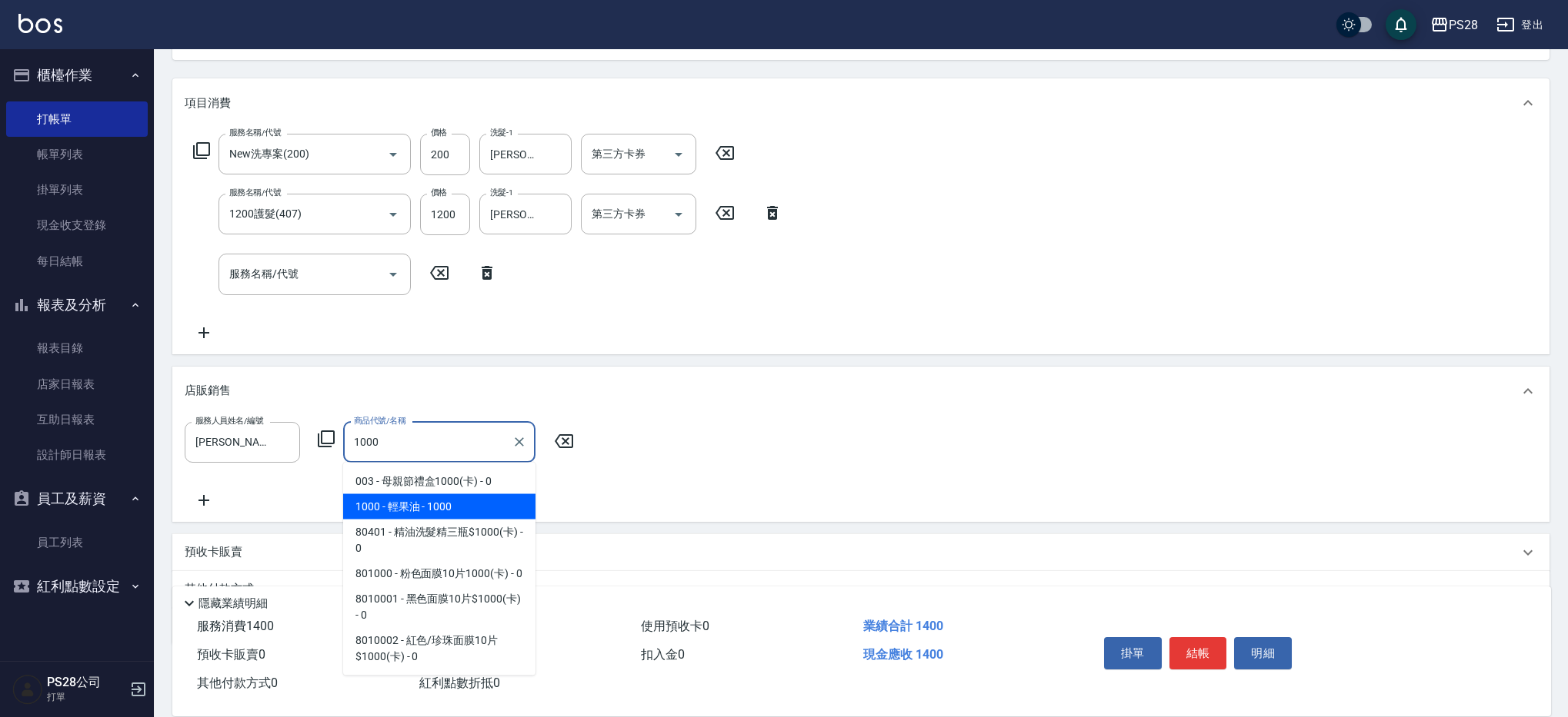
type input "輕果油"
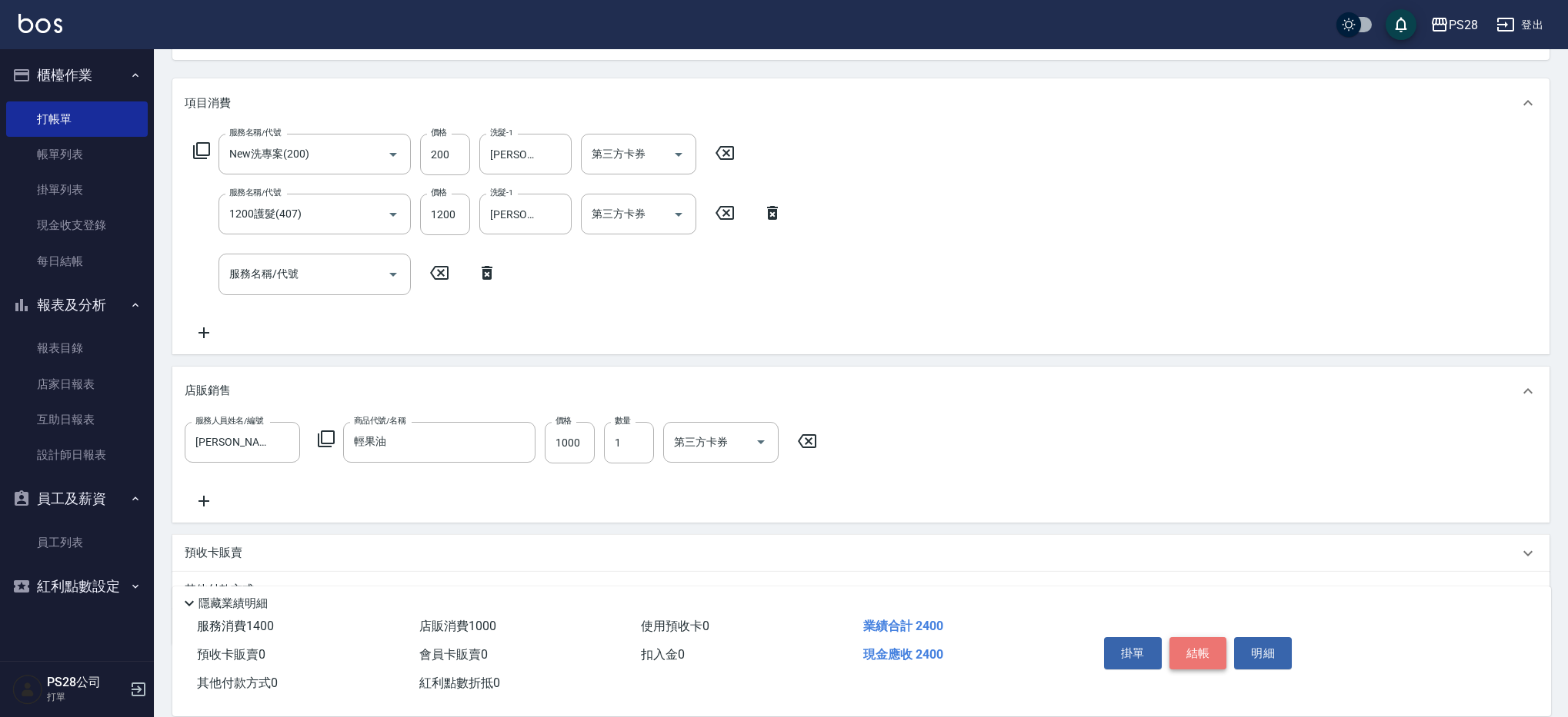
click at [1202, 645] on button "結帳" at bounding box center [1198, 654] width 57 height 32
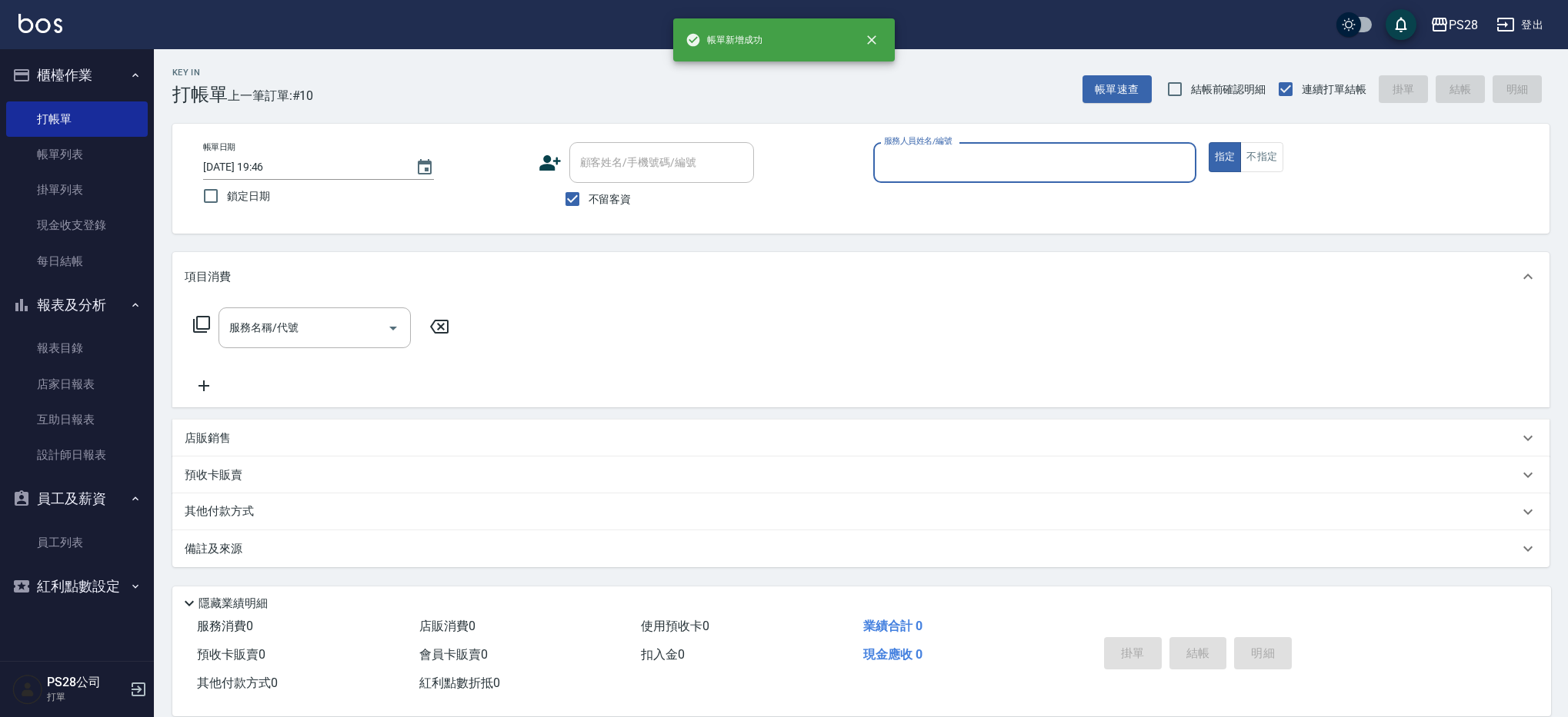
scroll to position [0, 0]
type input "NITA-4"
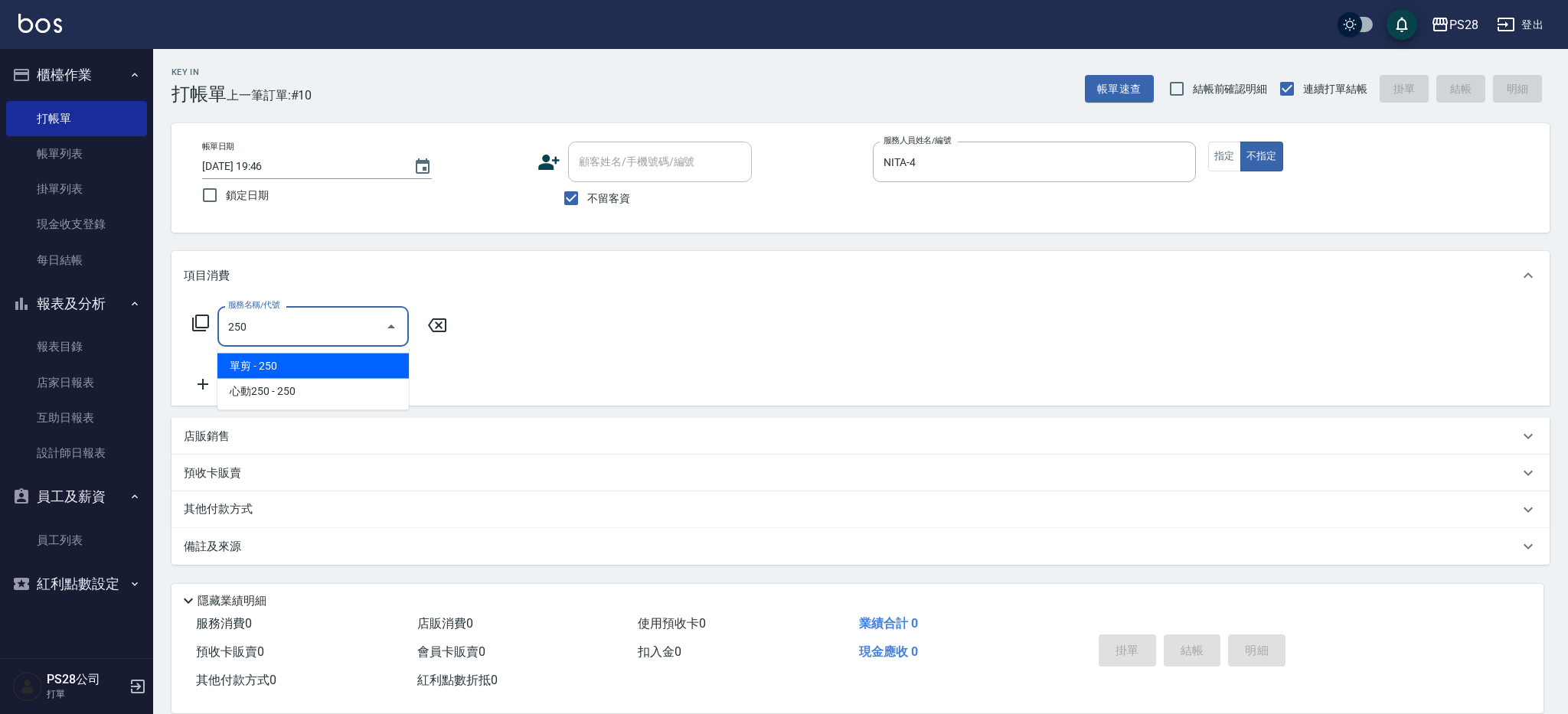
type input "單剪(250)"
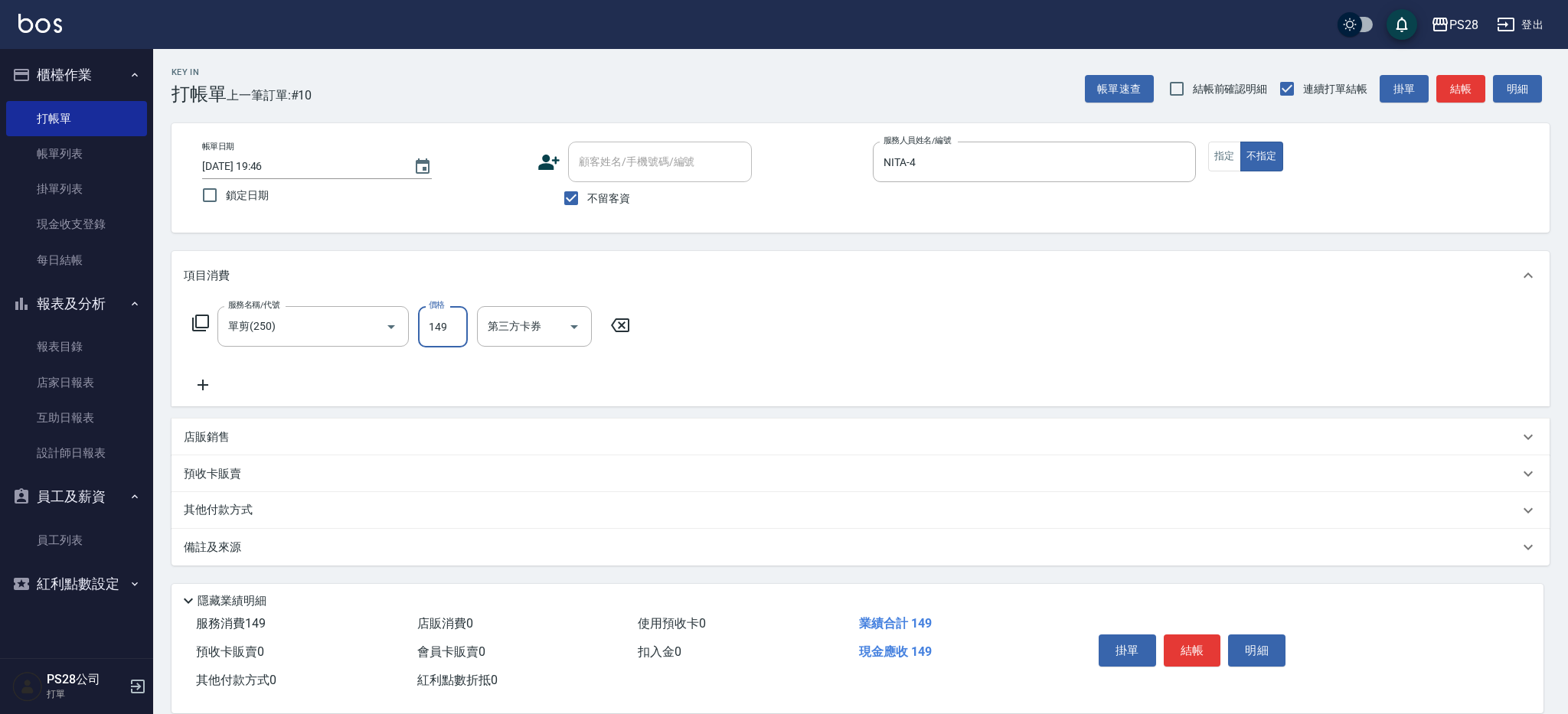
type input "149"
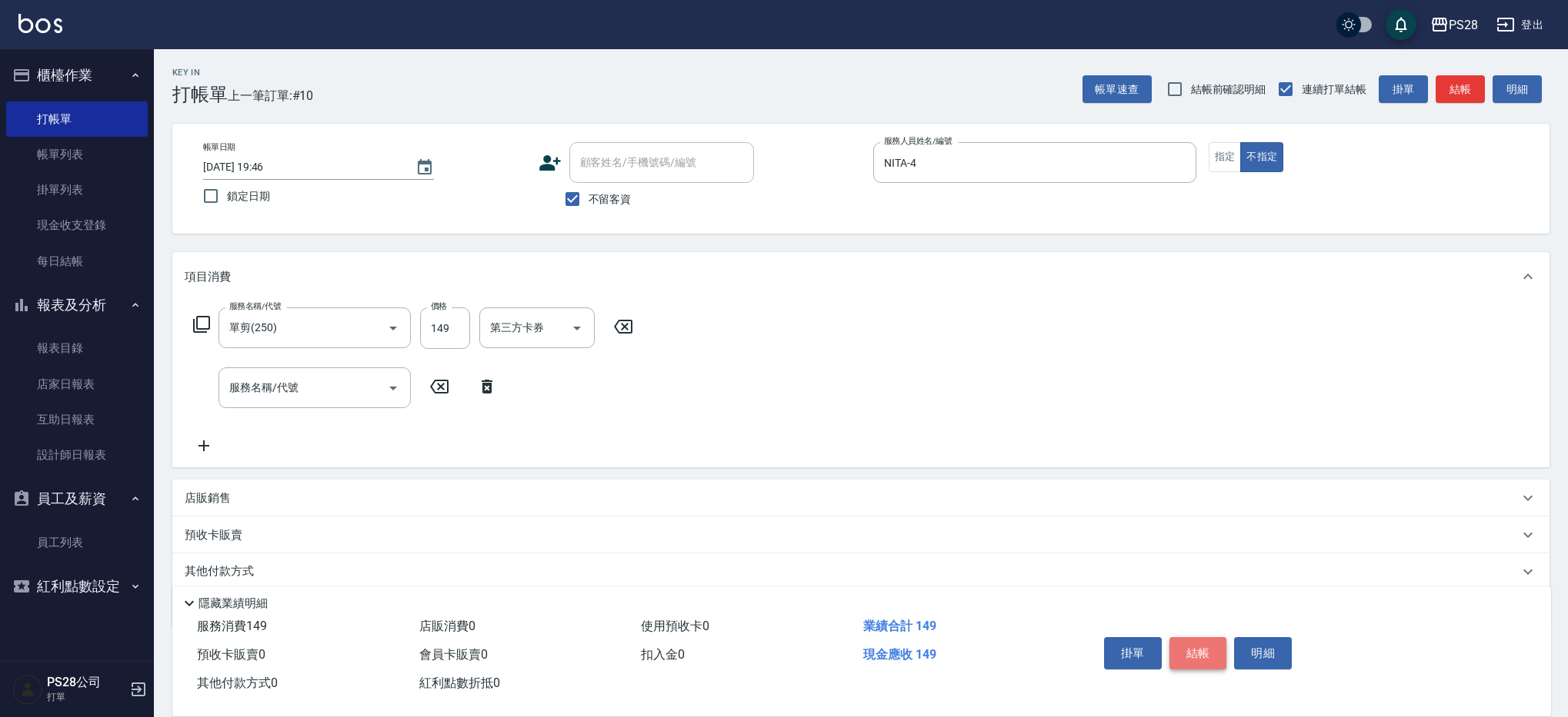
click at [1182, 645] on button "結帳" at bounding box center [1198, 654] width 57 height 32
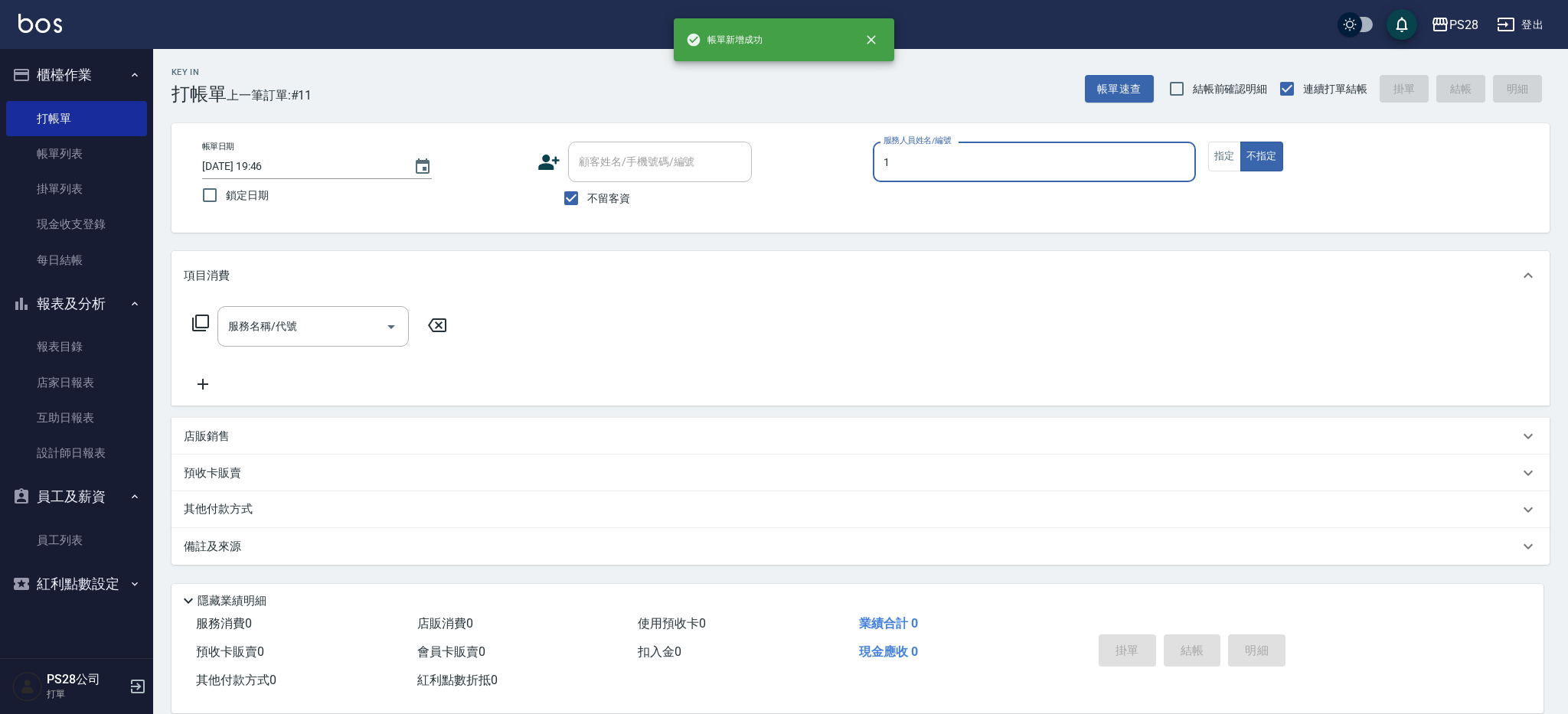
type input "[PERSON_NAME]-1"
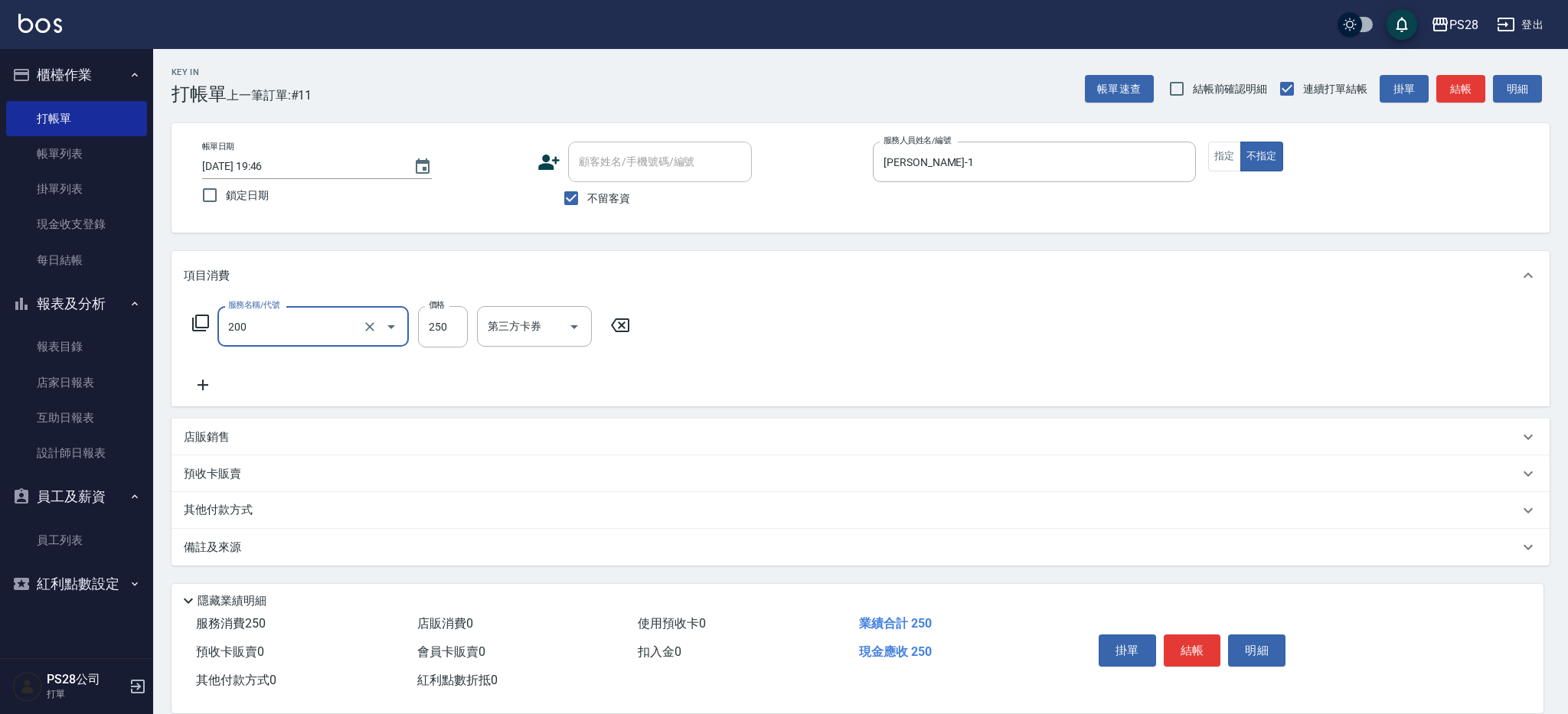
type input "New洗專案(200)"
type input "200"
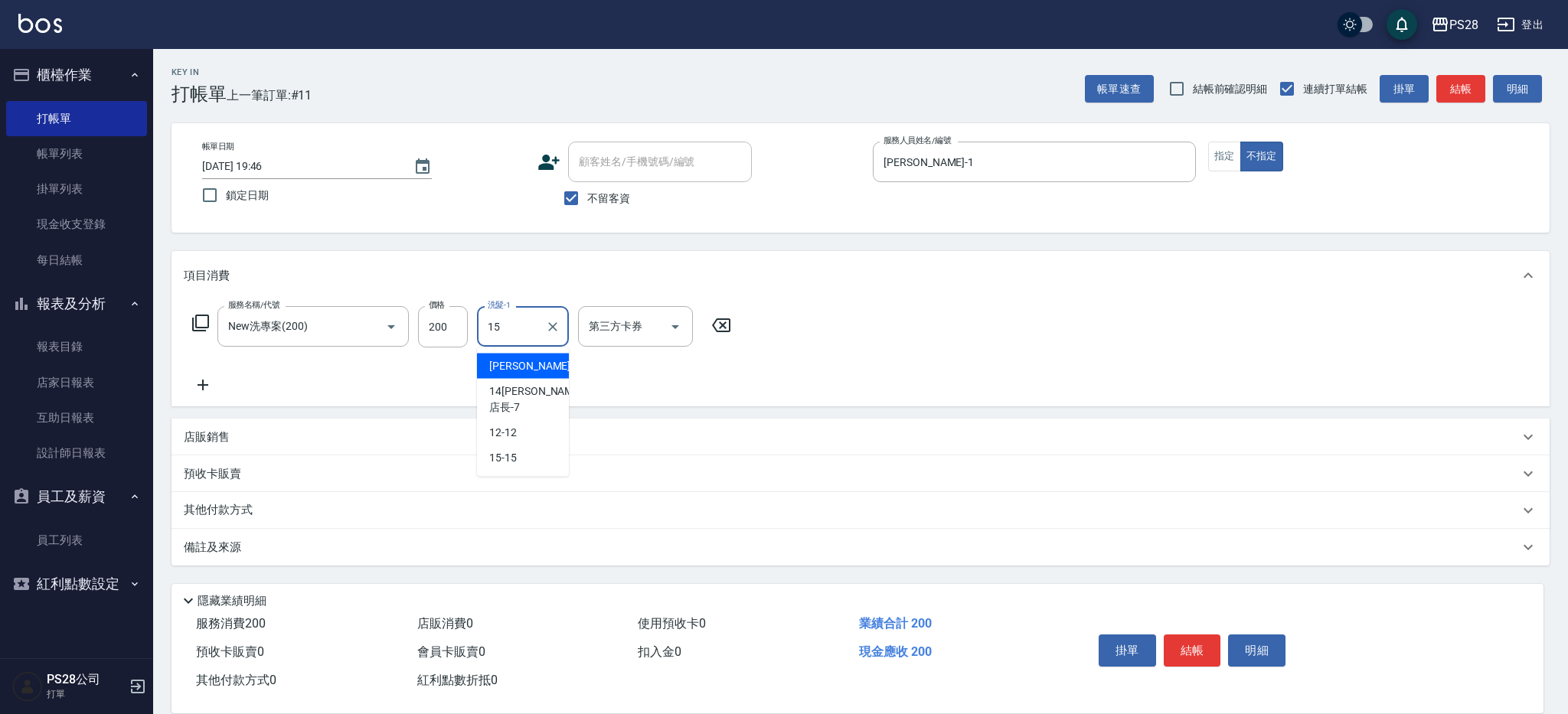
type input "15-15"
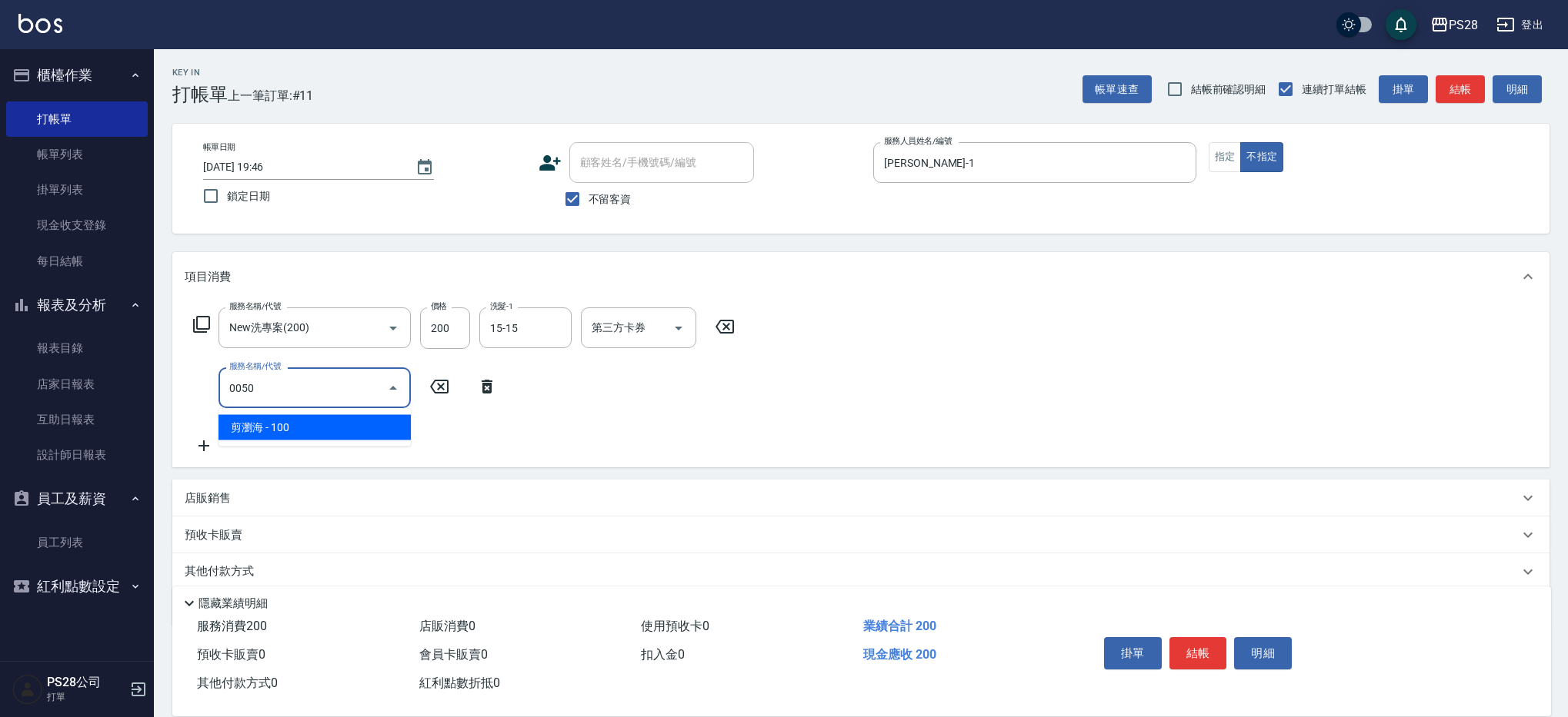
type input "剪瀏海(0050)"
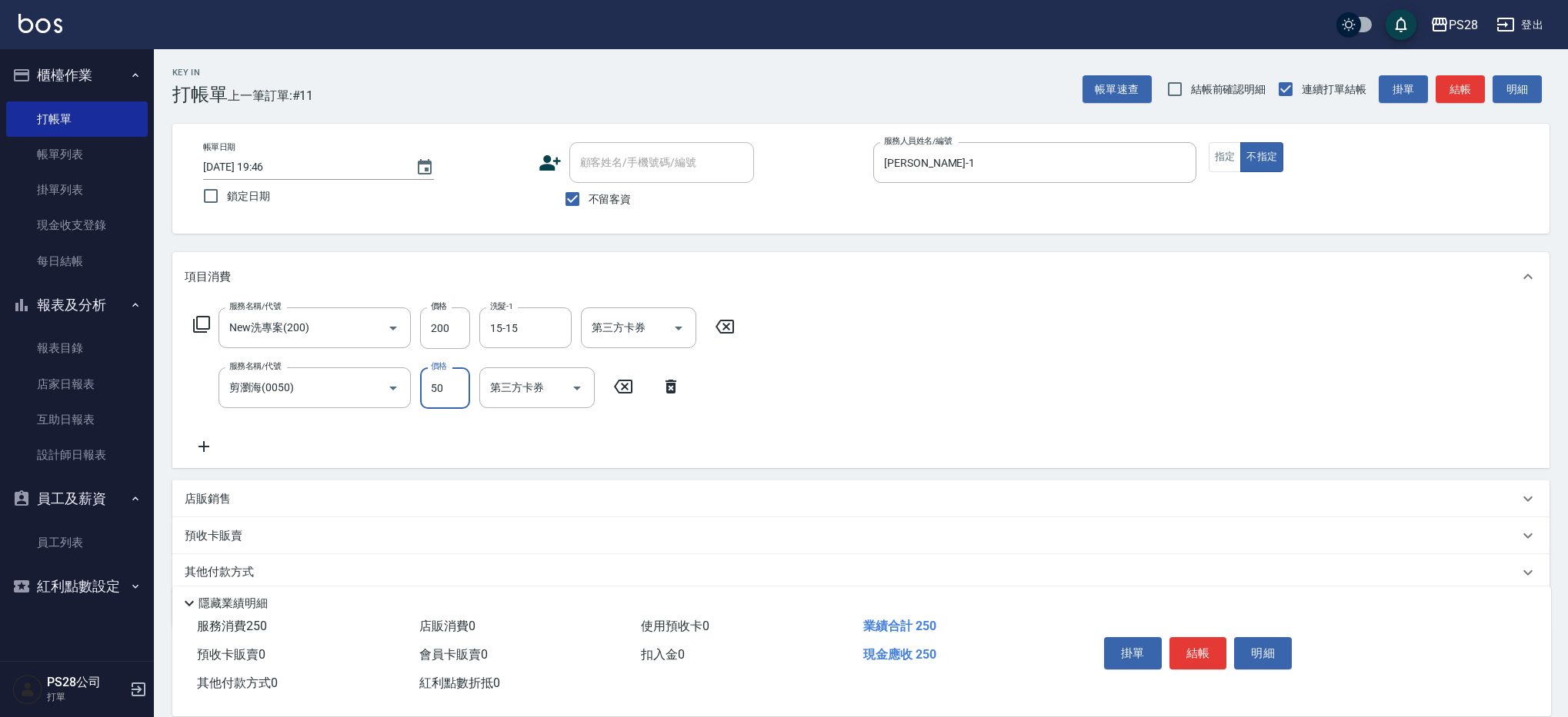
type input "50"
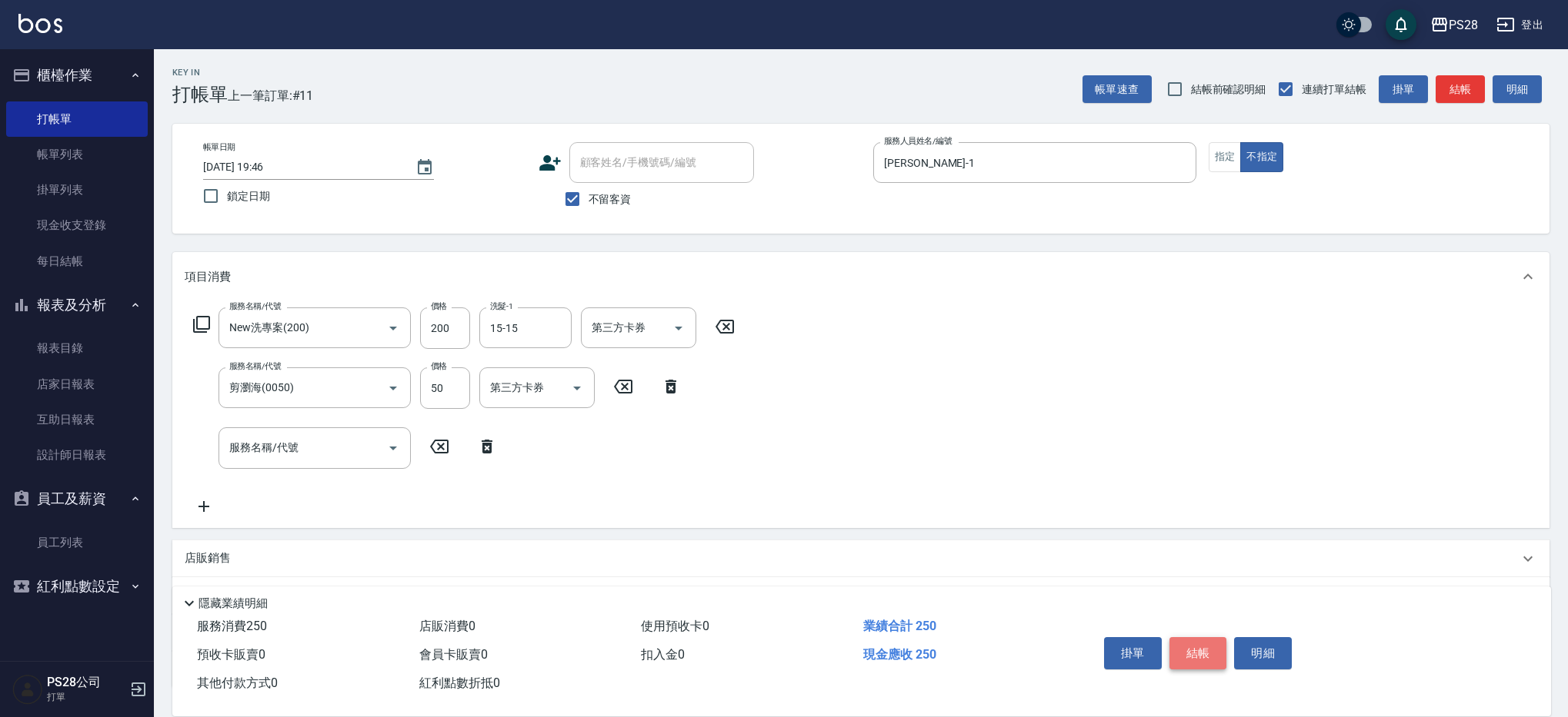
click at [1200, 645] on button "結帳" at bounding box center [1198, 654] width 57 height 32
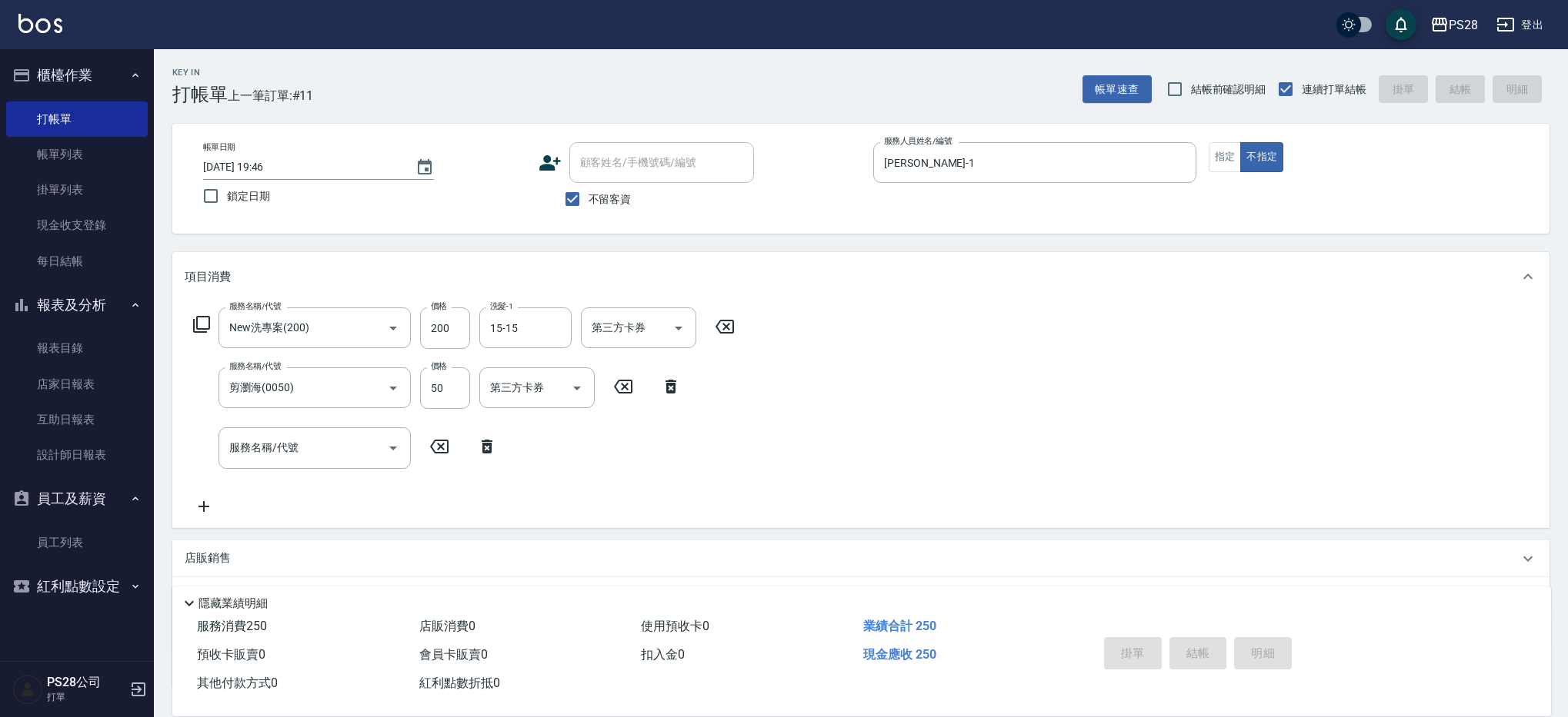
type input "[DATE] 19:47"
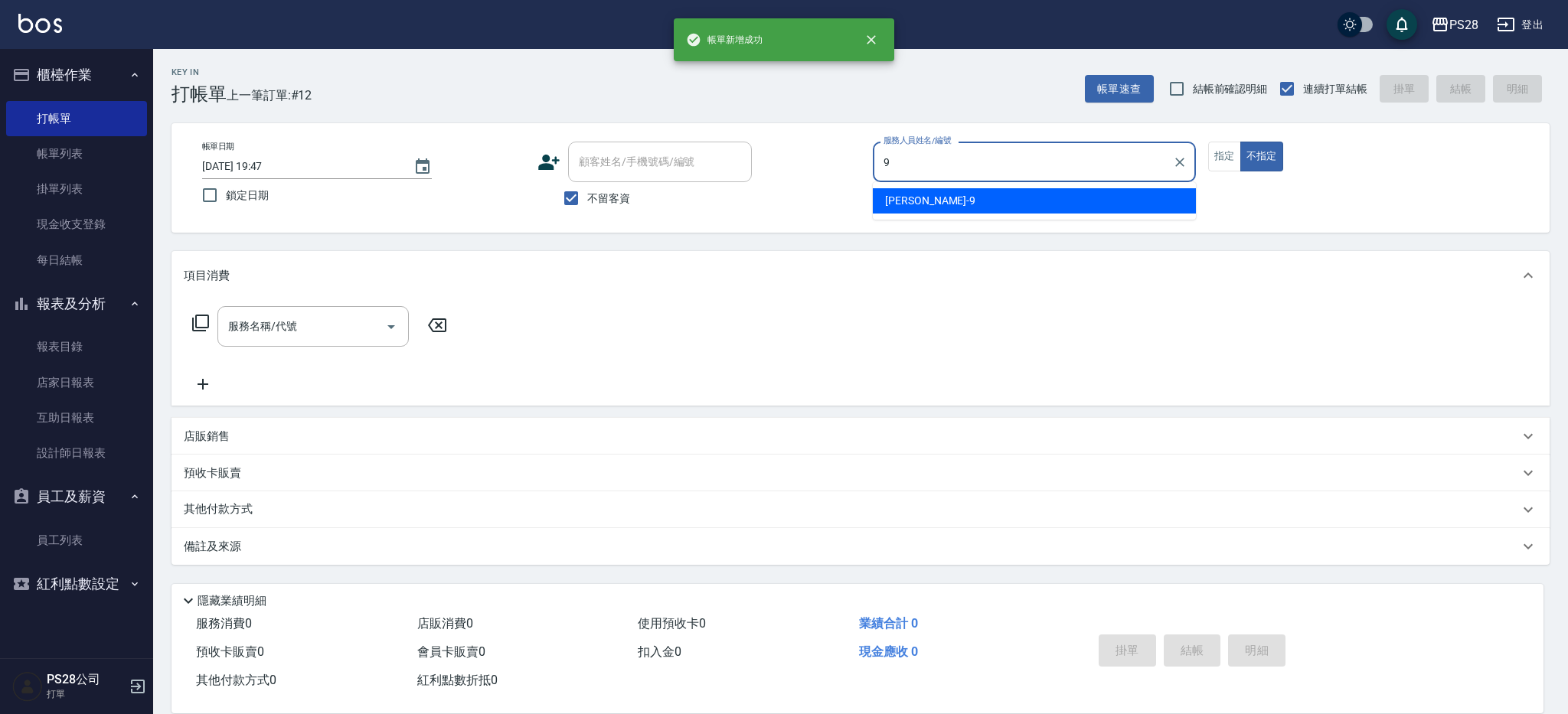
type input "Sandy-9"
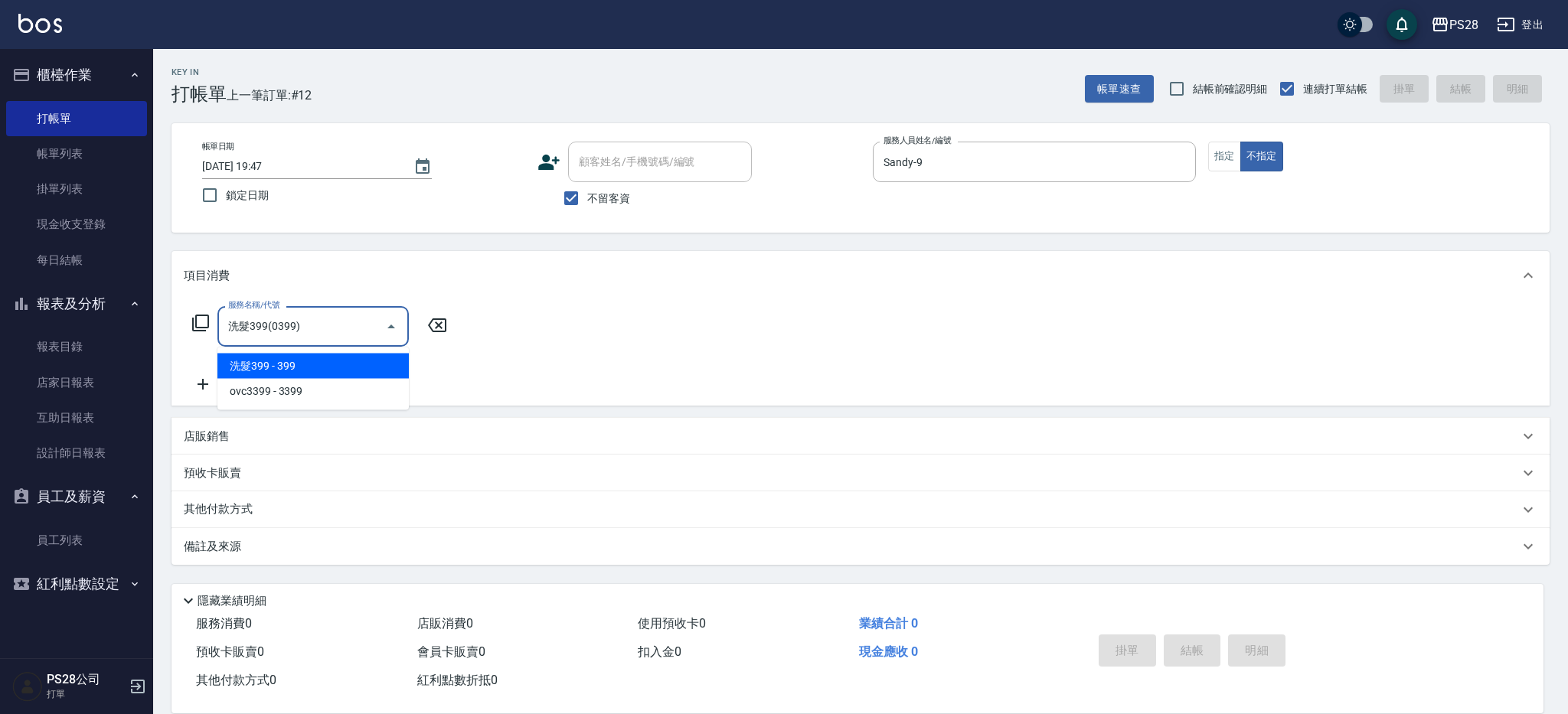
type input "洗髮399(0399)"
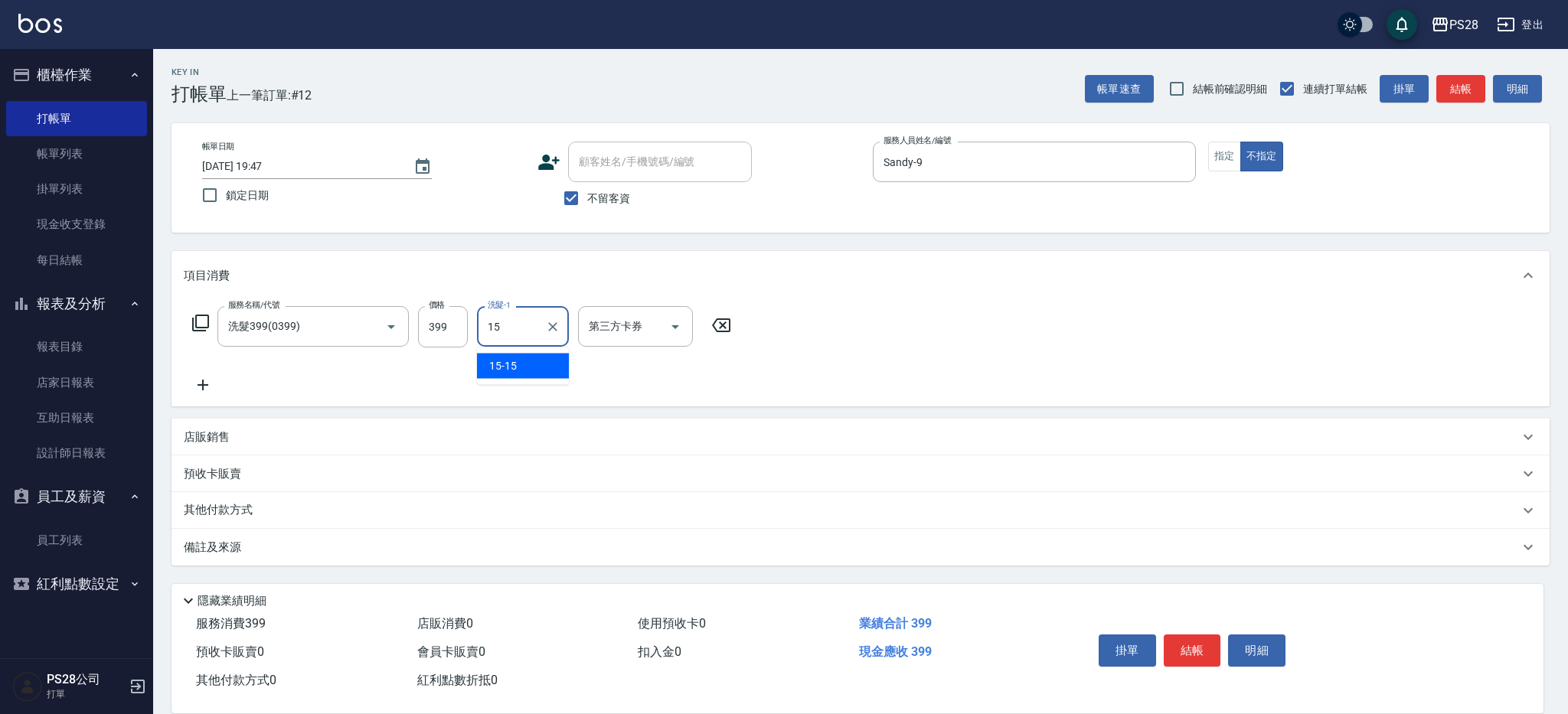
type input "15-15"
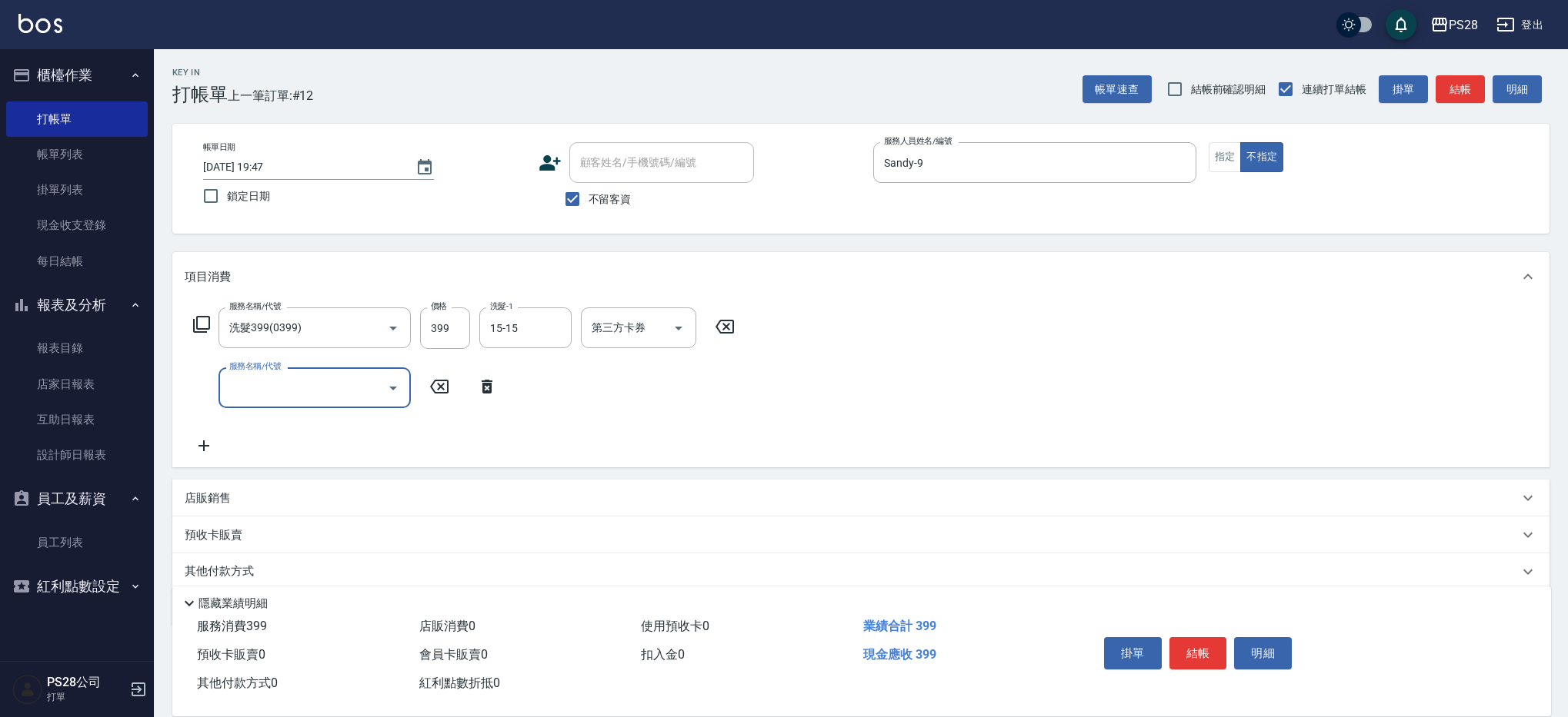
click at [1195, 640] on button "結帳" at bounding box center [1198, 654] width 57 height 32
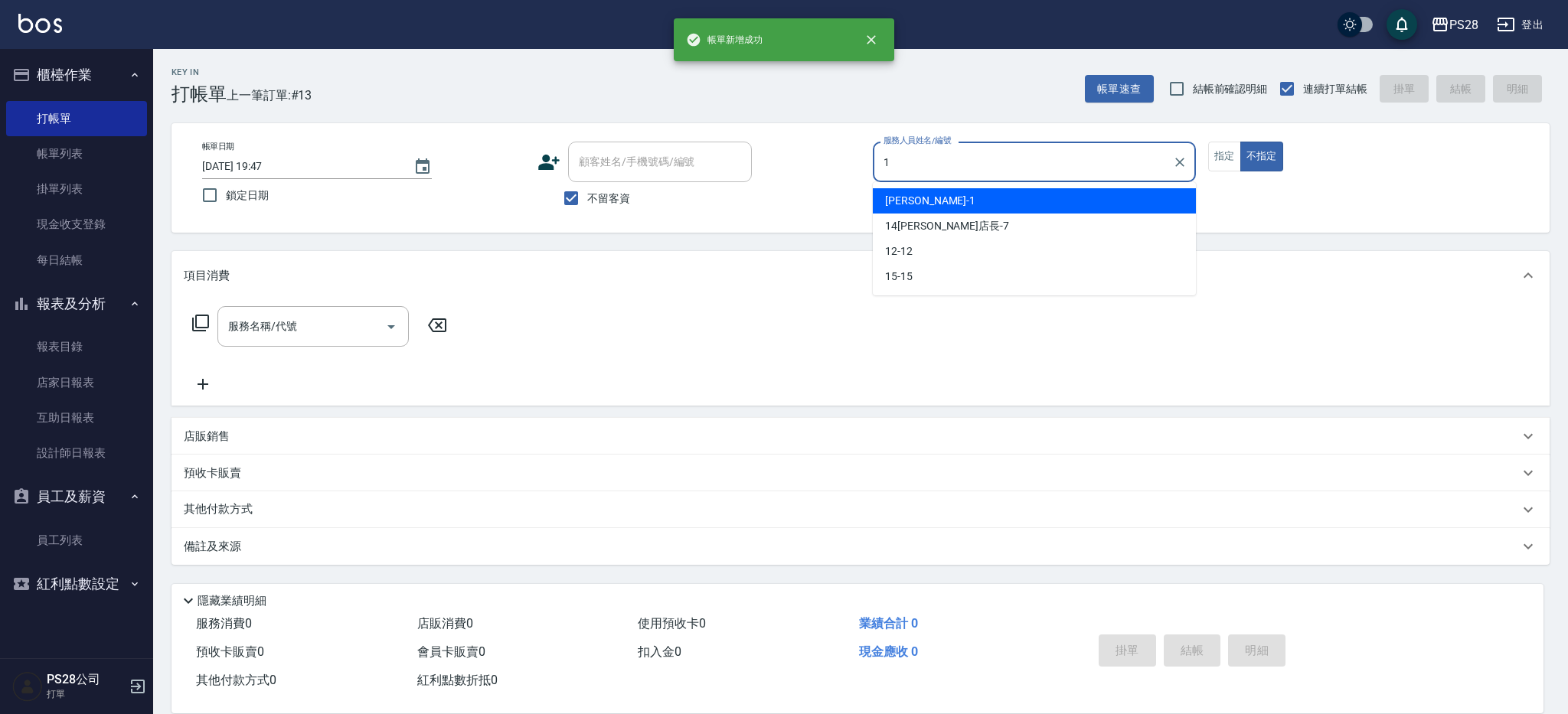
type input "[PERSON_NAME]-1"
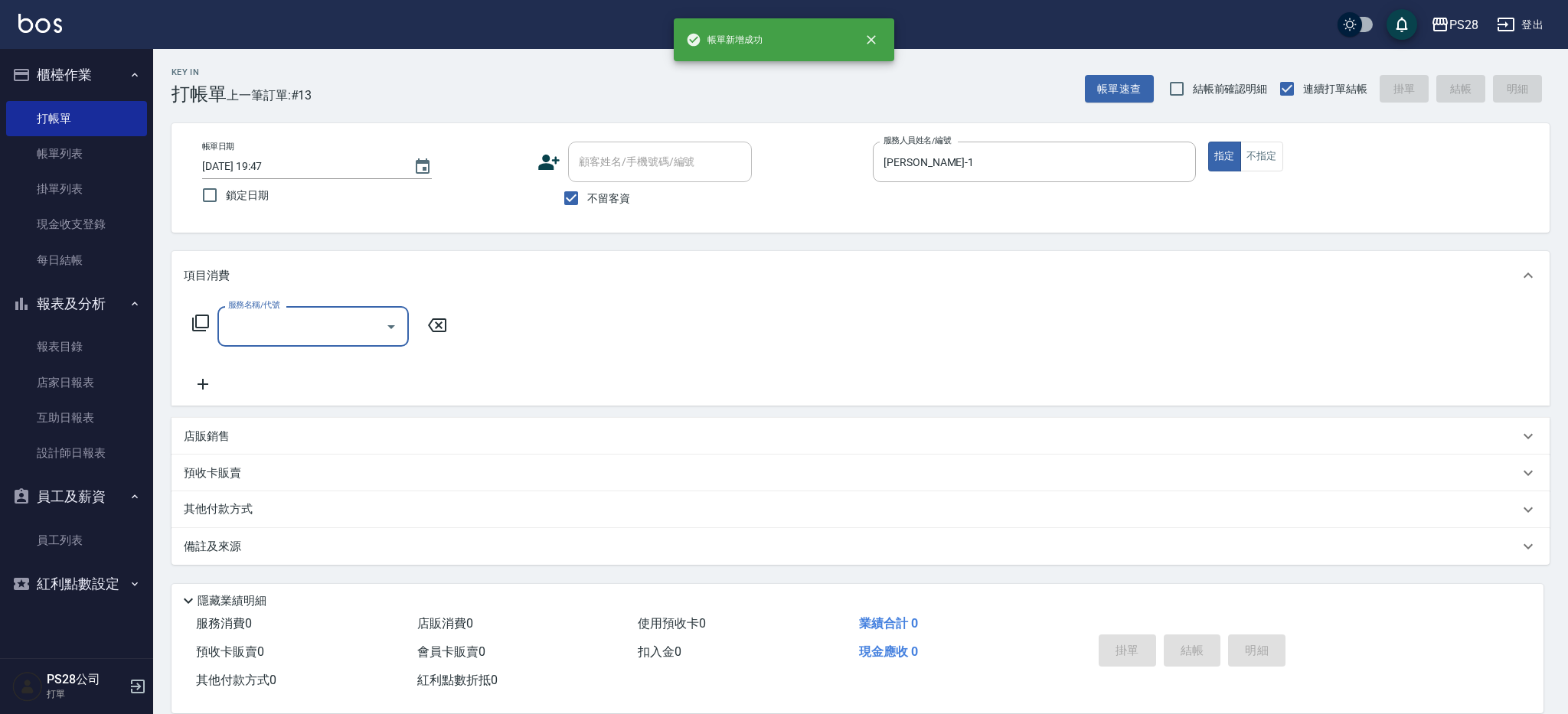
type input "-"
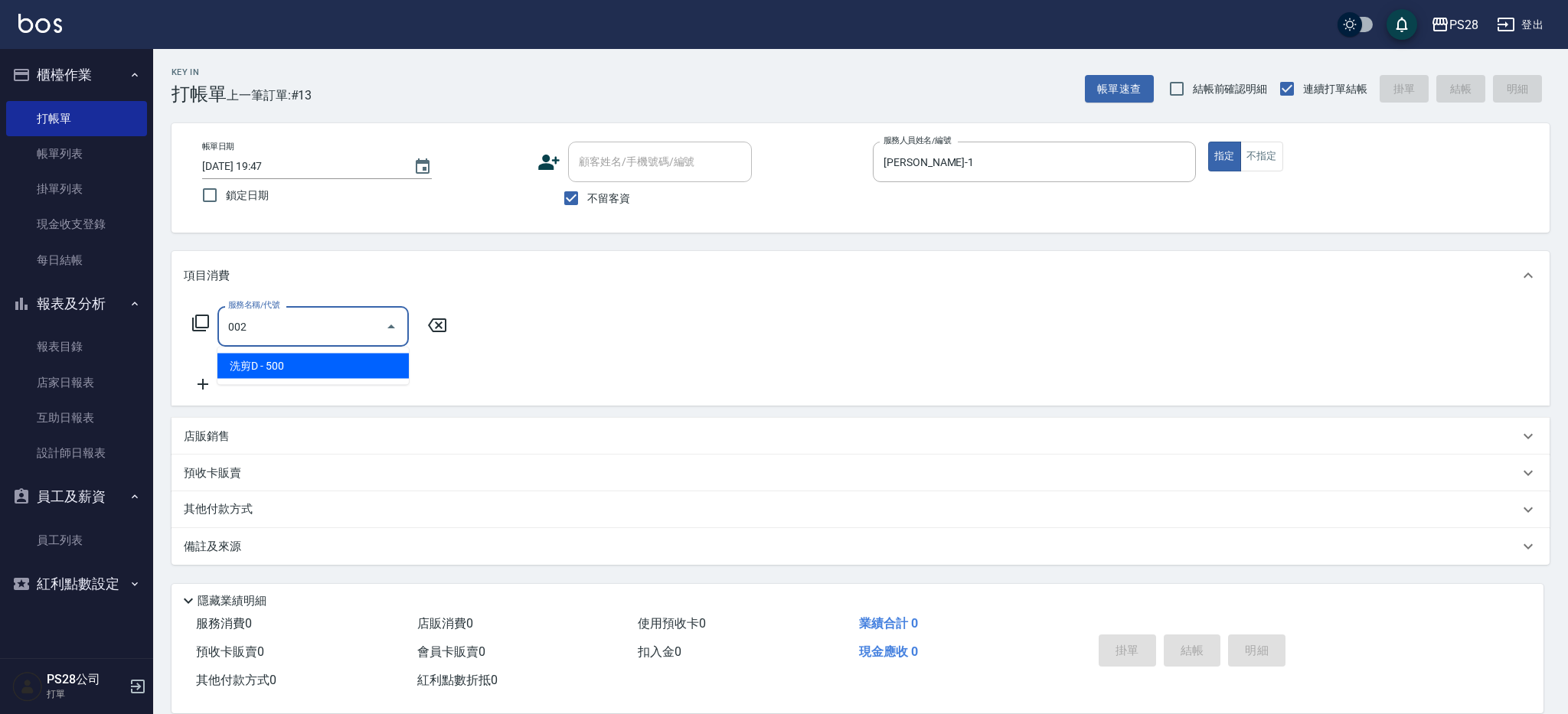
type input "洗剪D(002)"
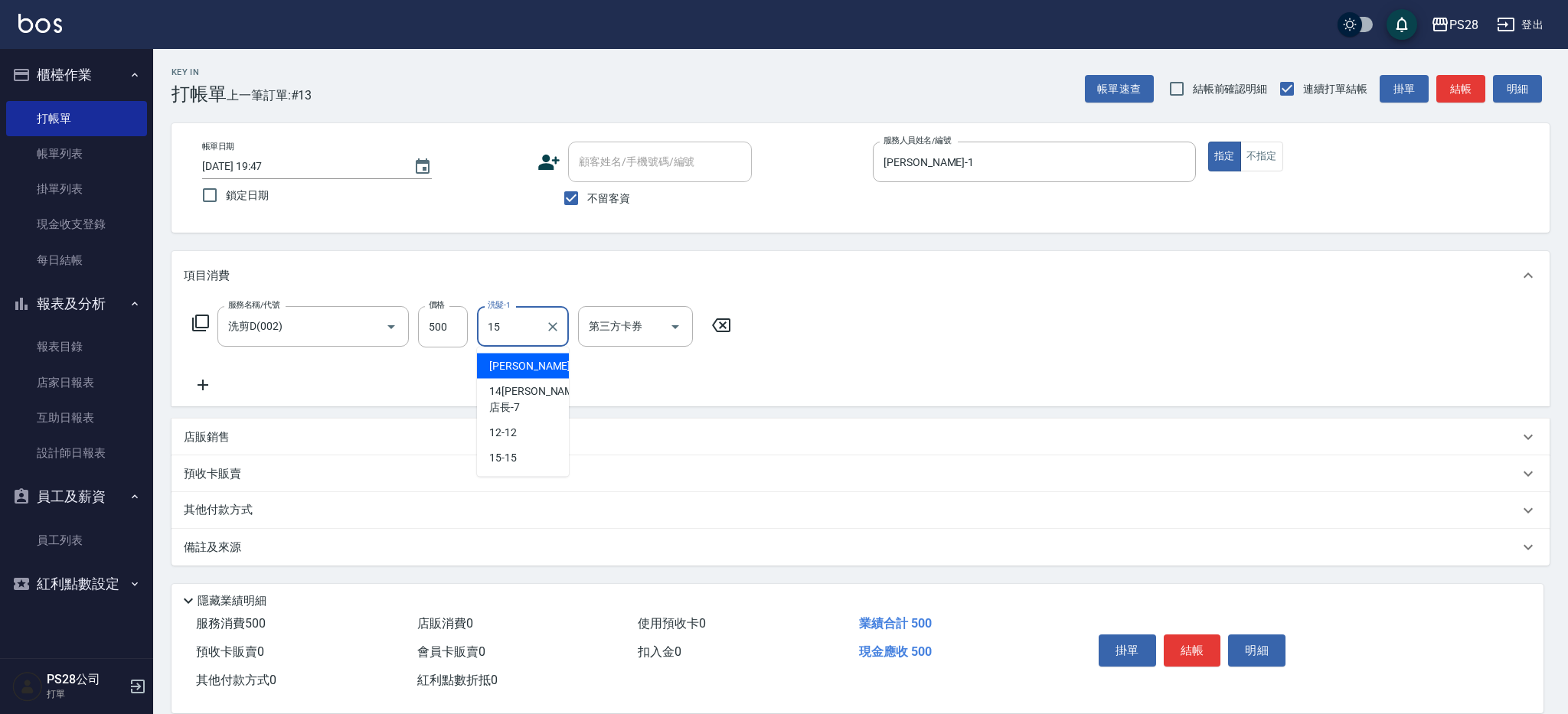
type input "15-15"
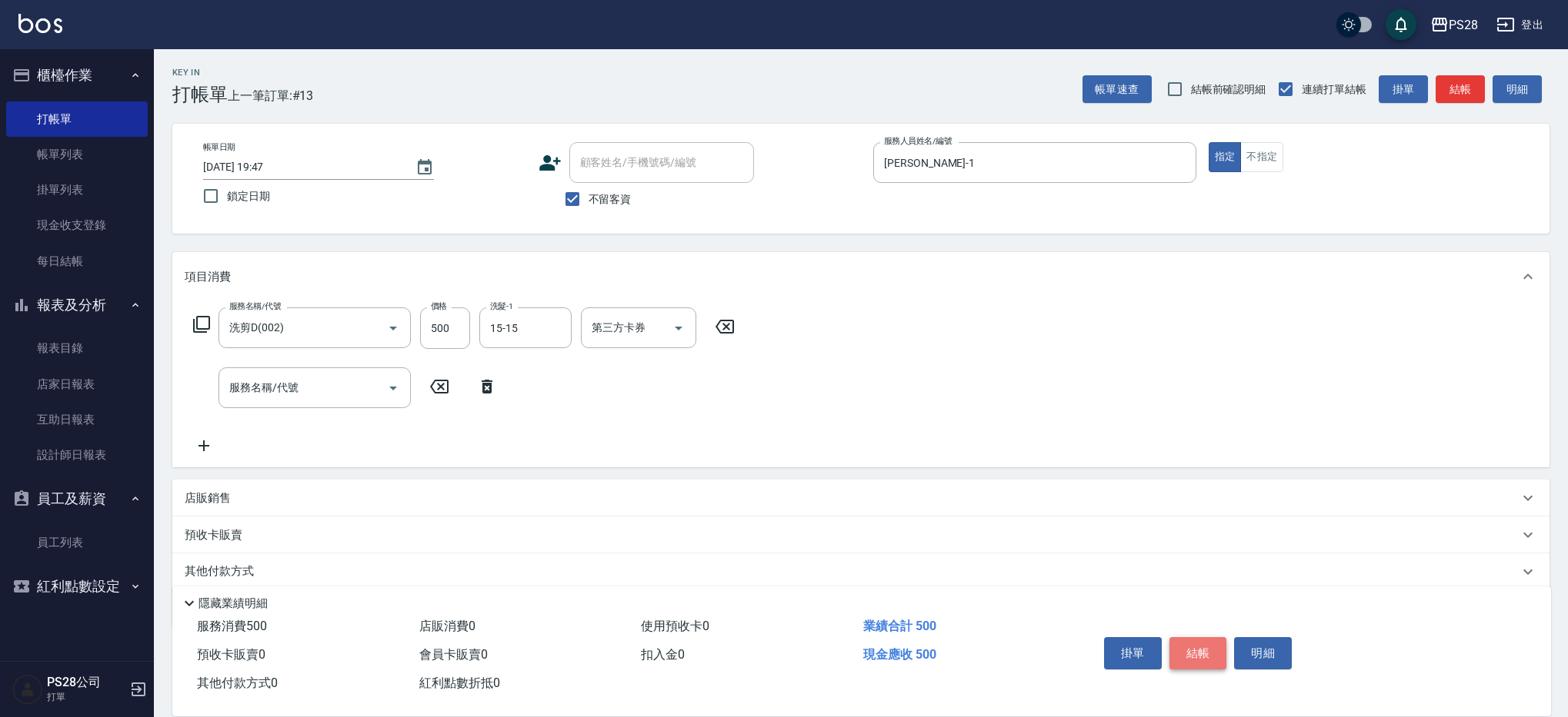
click at [1204, 650] on button "結帳" at bounding box center [1198, 654] width 57 height 32
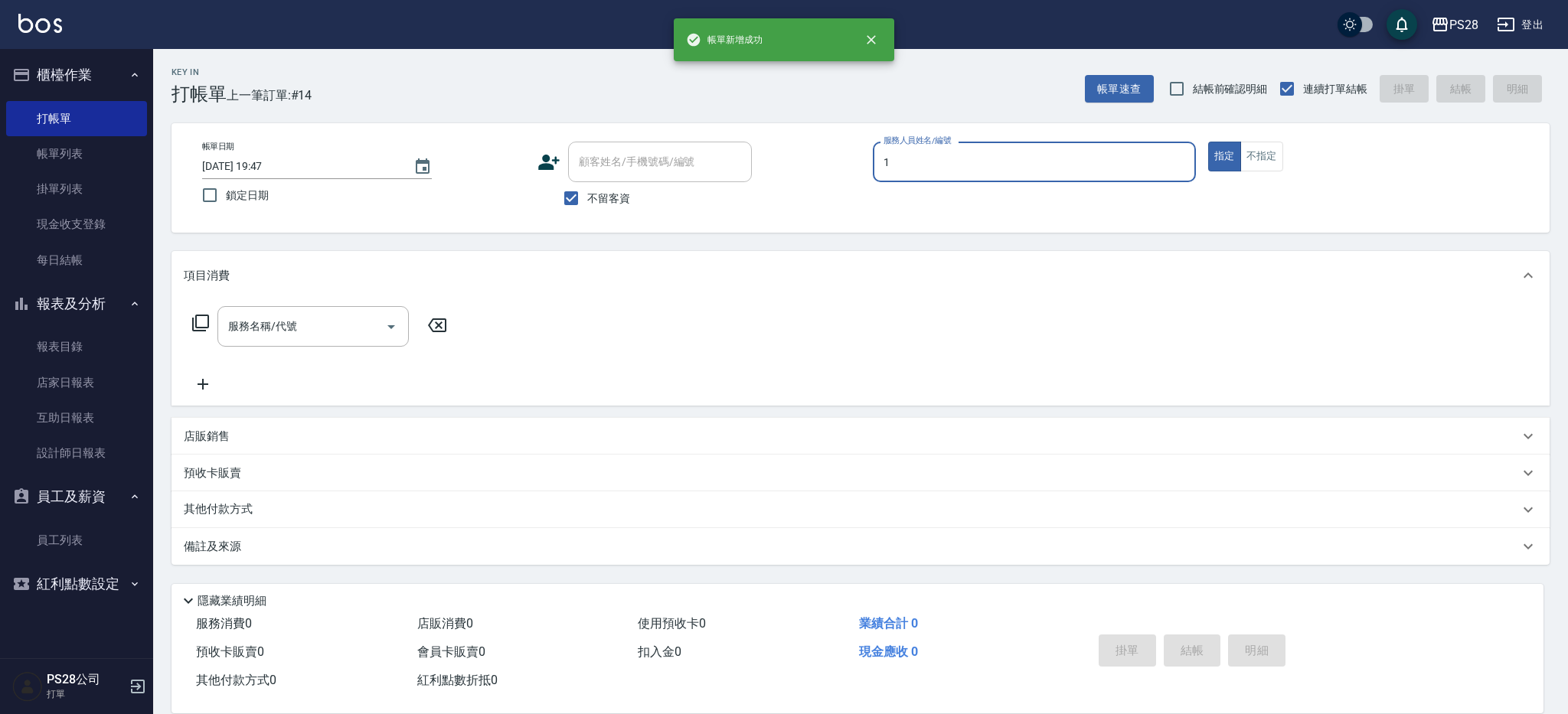
type input "[PERSON_NAME]-1"
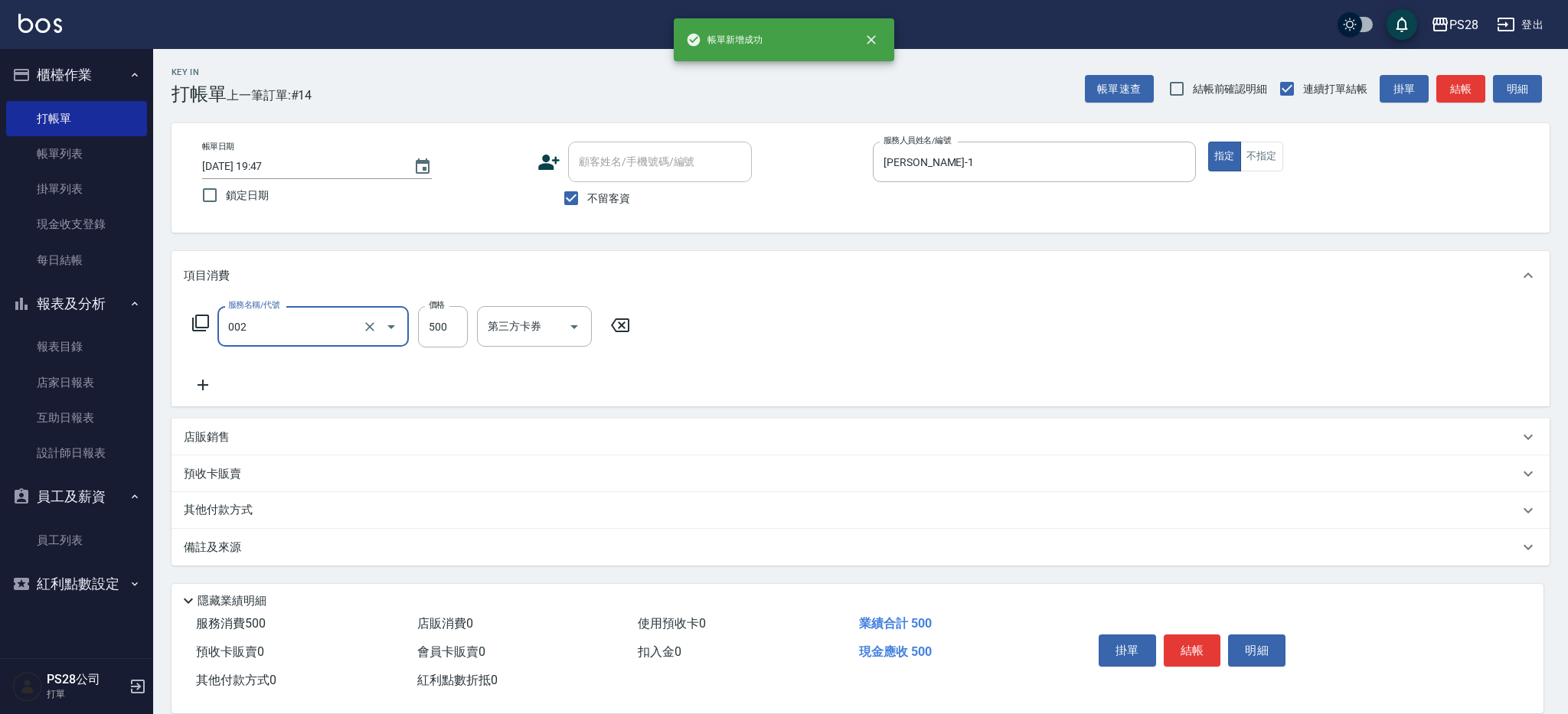
type input "洗剪D(002)"
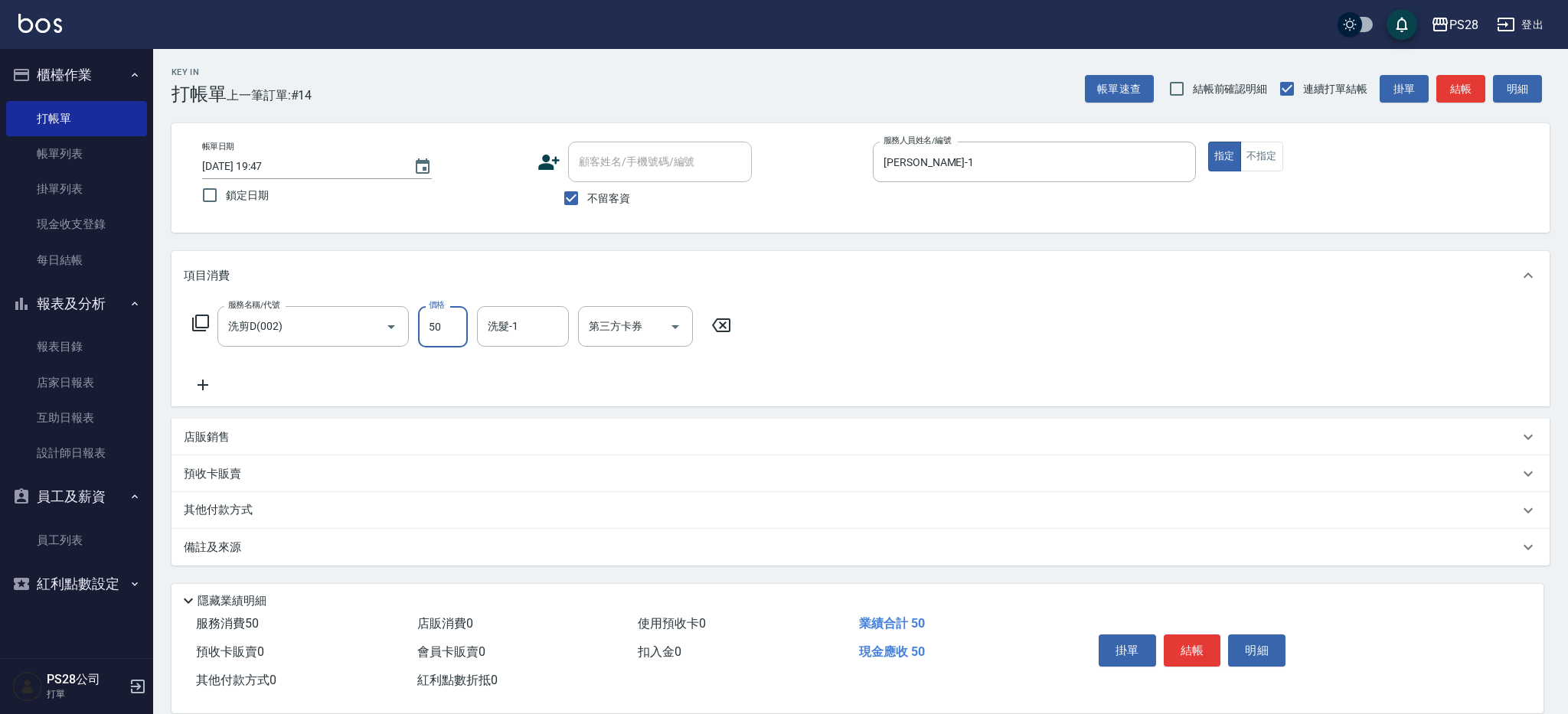
type input "500"
type input "15-15"
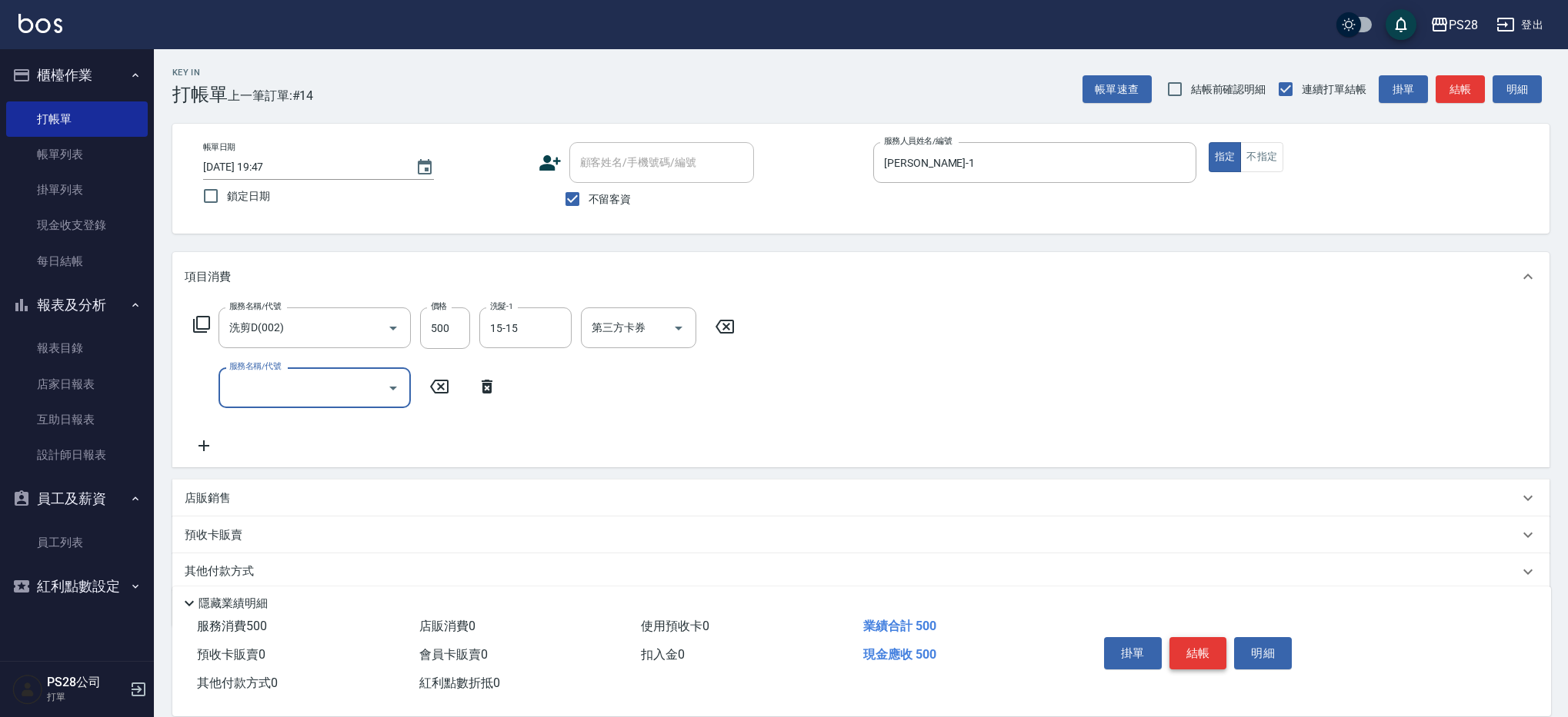
click at [1214, 651] on button "結帳" at bounding box center [1198, 654] width 57 height 32
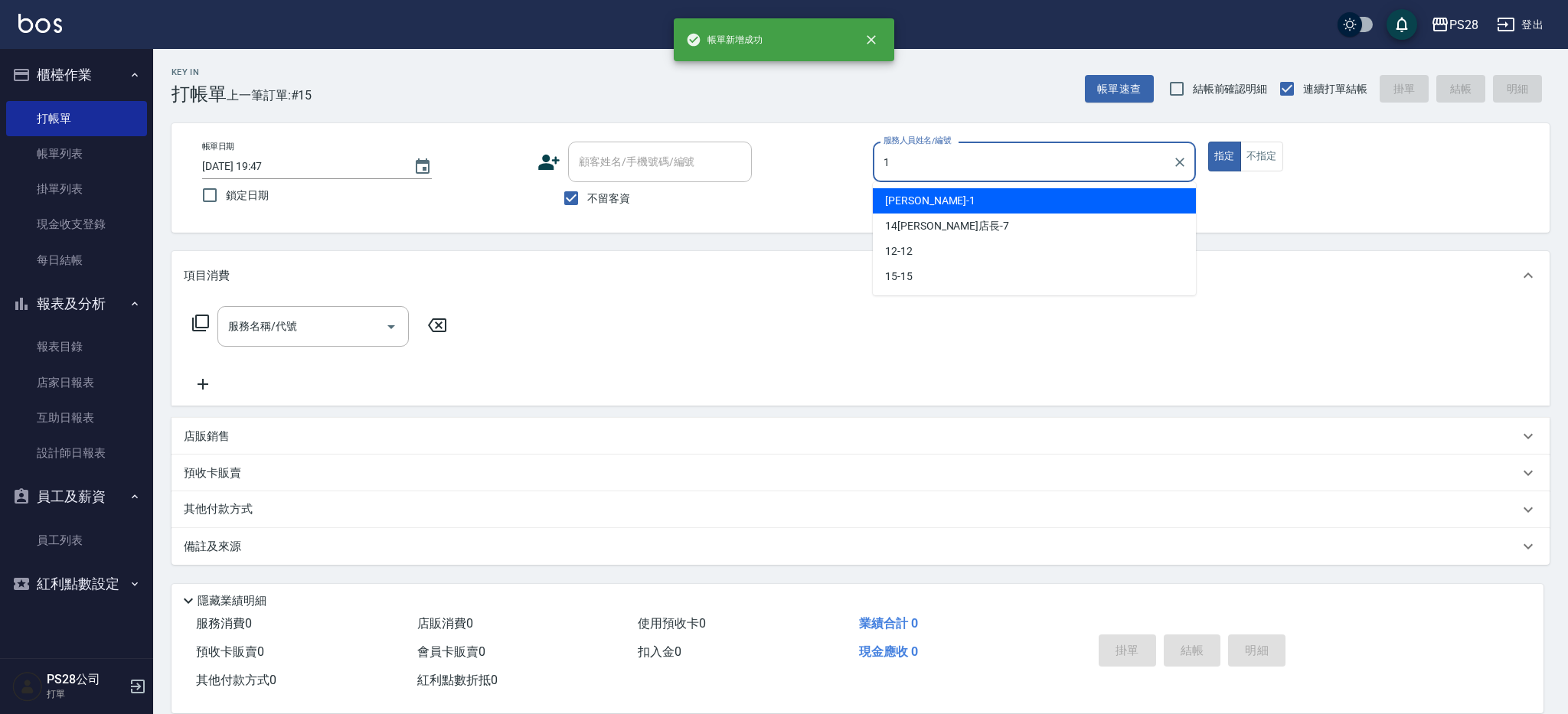
type input "[PERSON_NAME]-1"
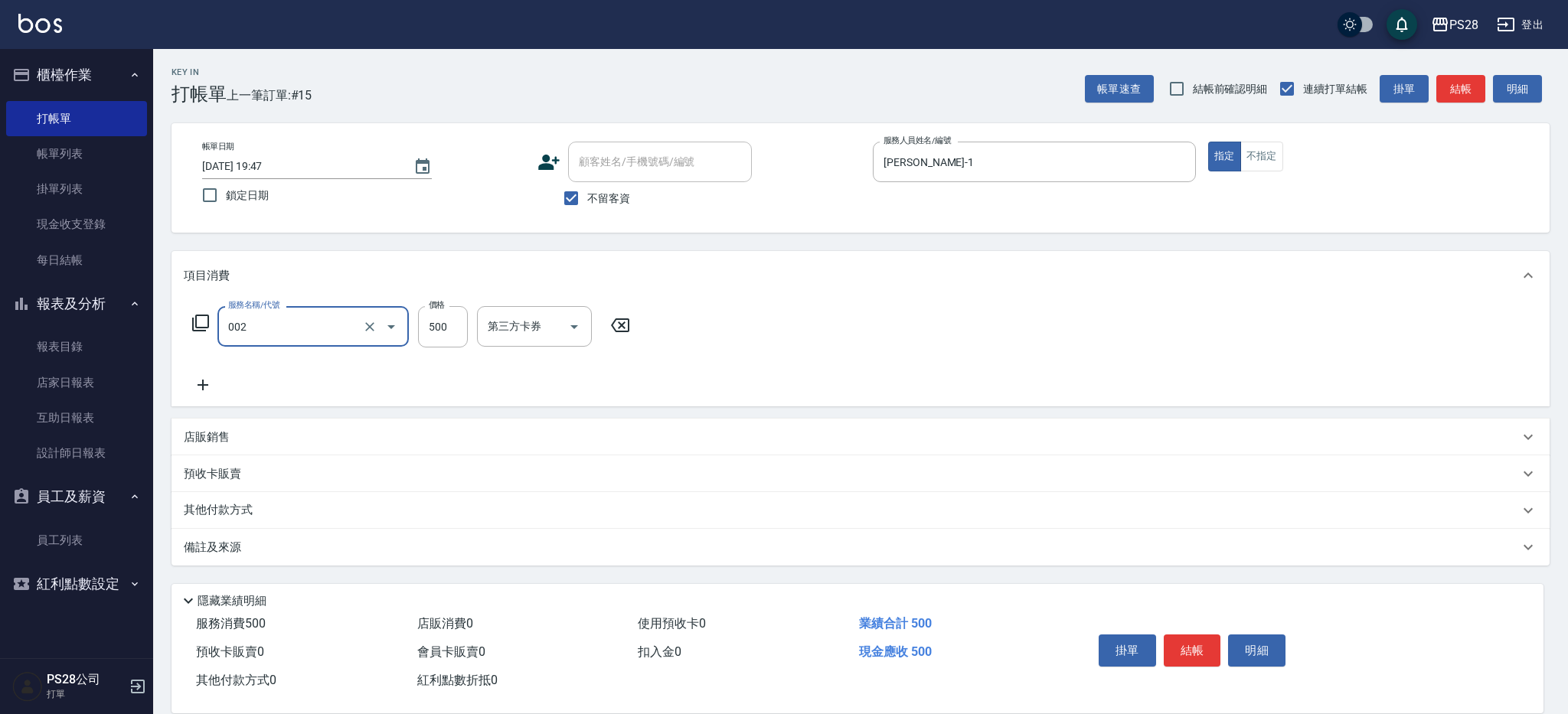
type input "洗剪D(002)"
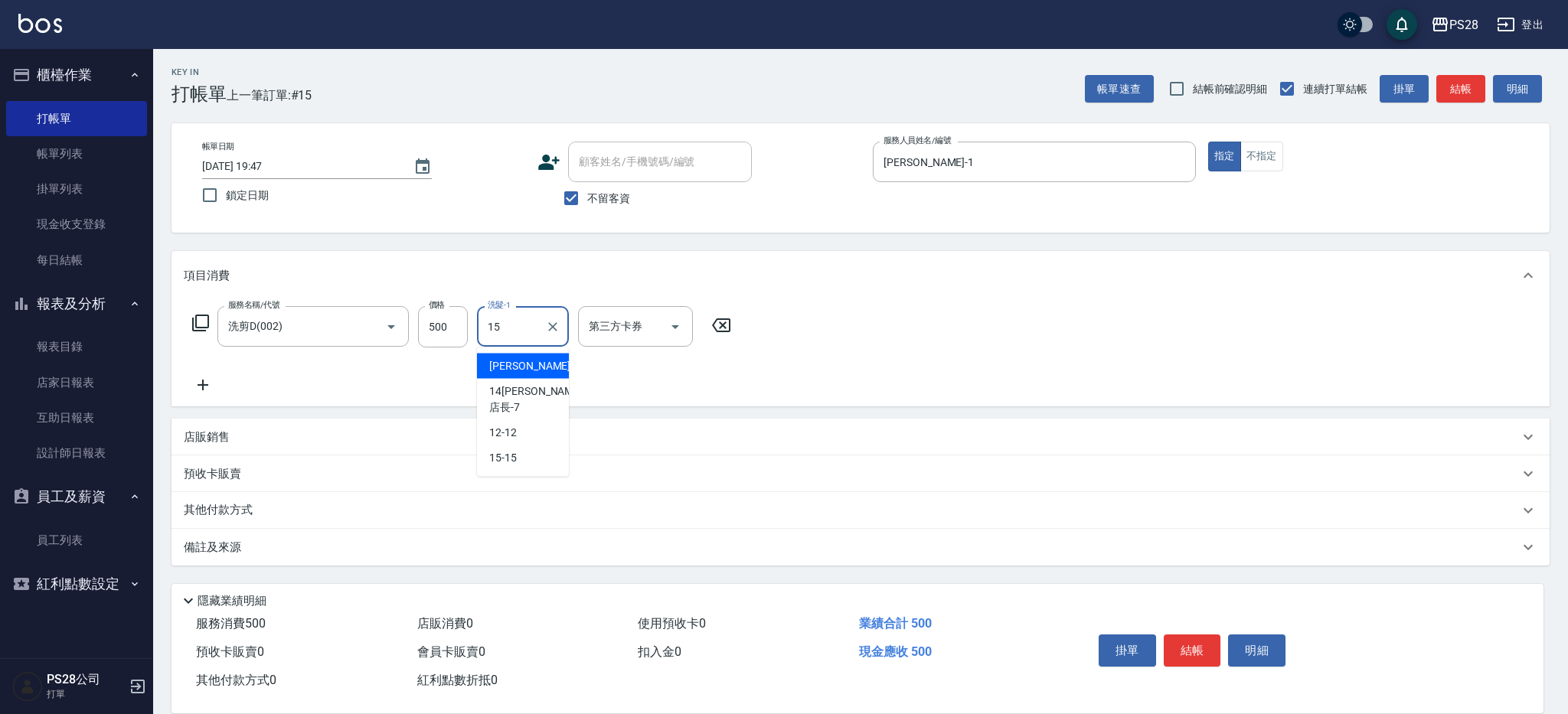
type input "15-15"
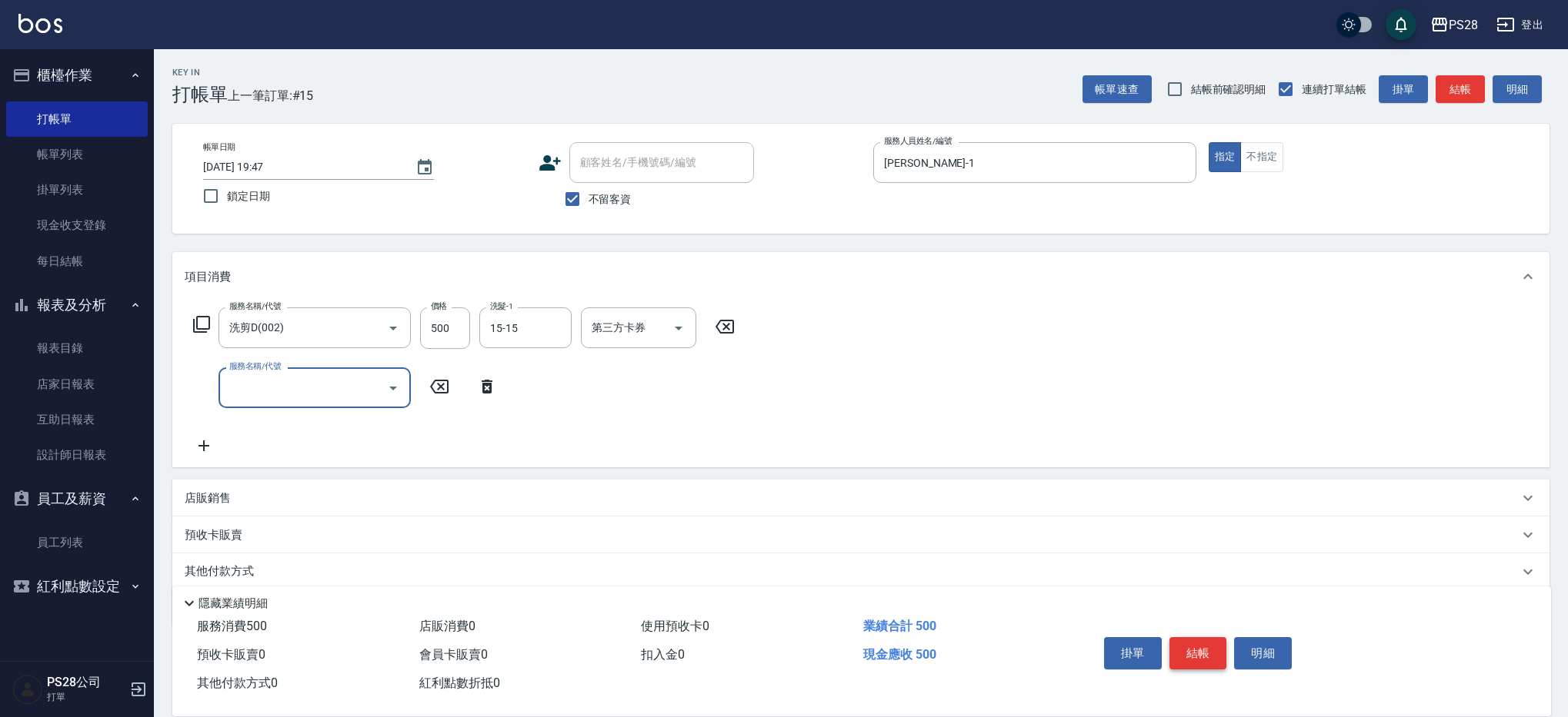
click at [1199, 646] on button "結帳" at bounding box center [1198, 654] width 57 height 32
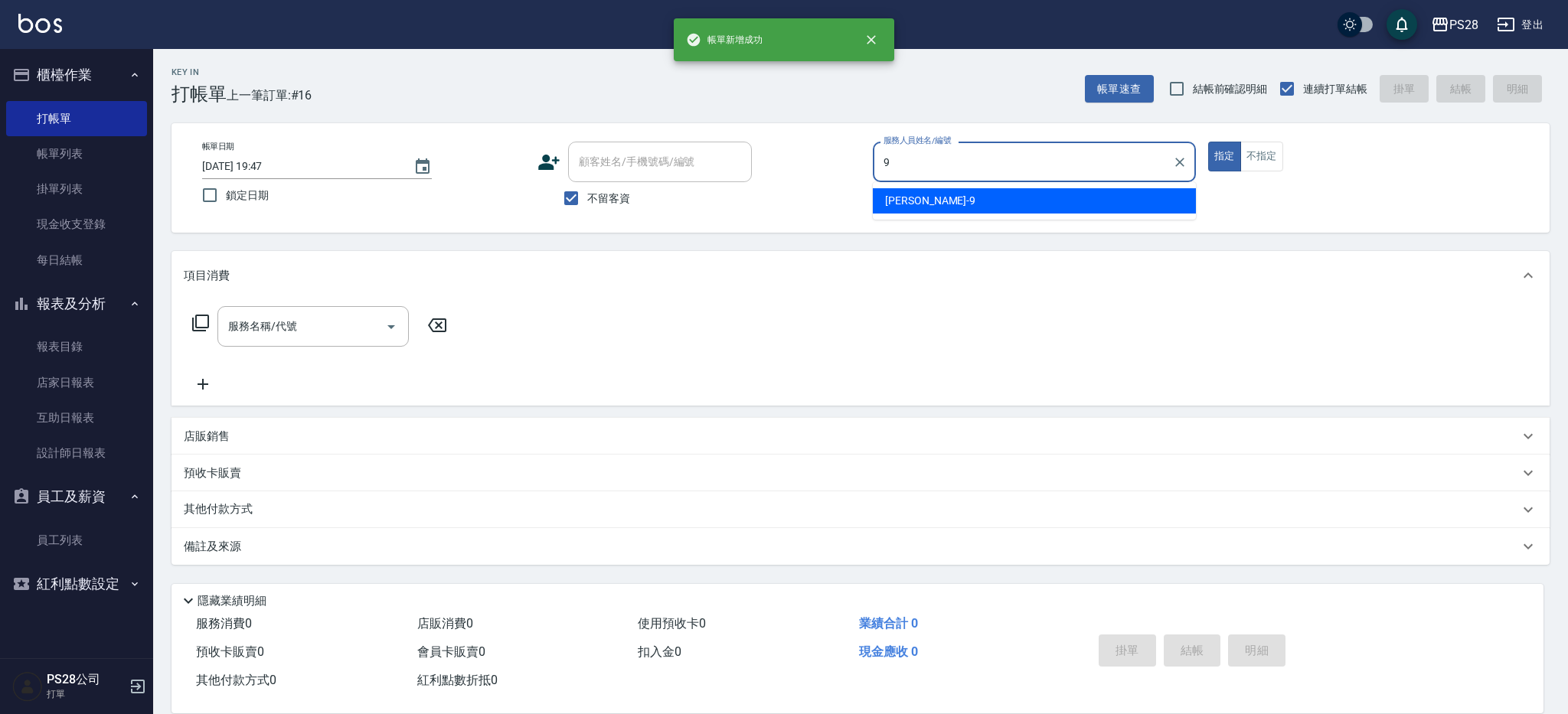
type input "Sandy-9"
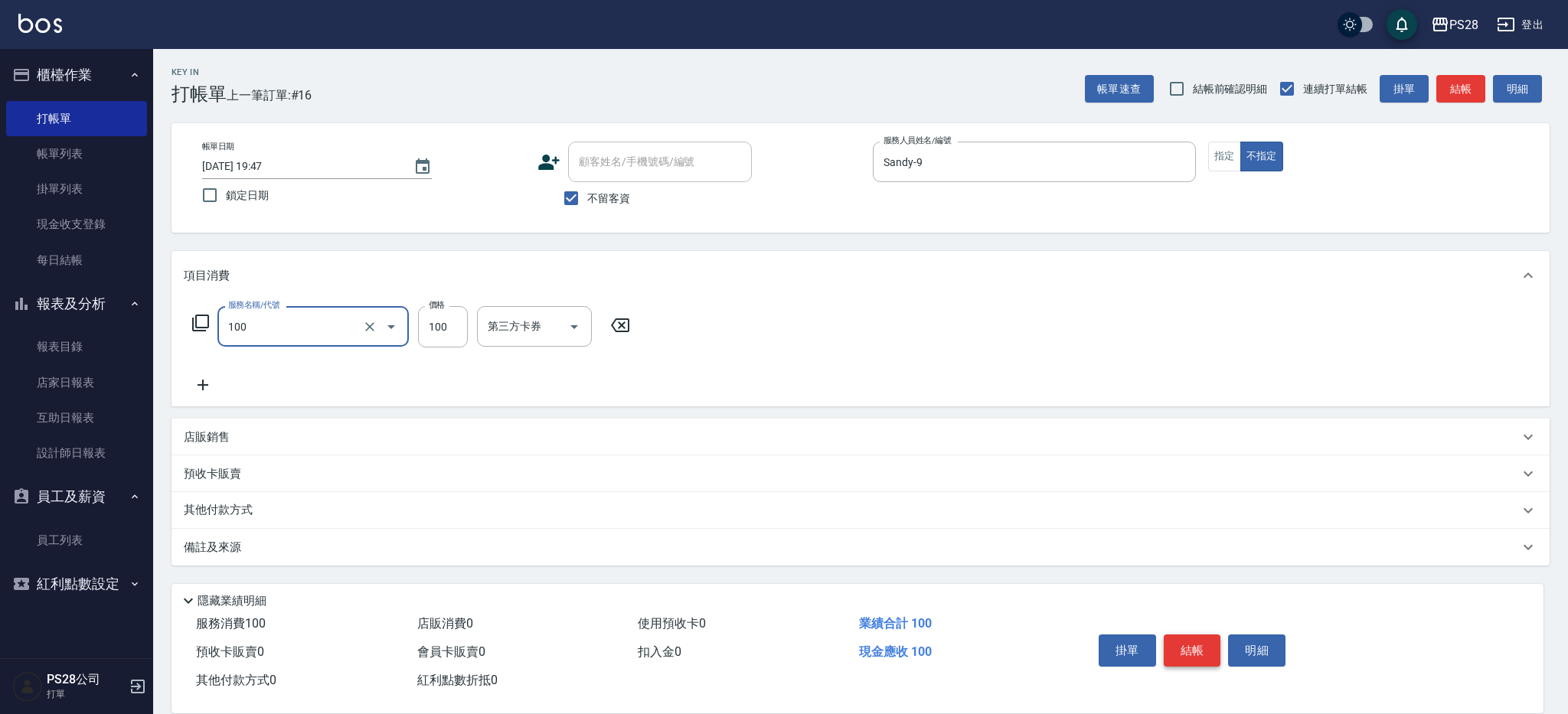
type input "洗髮(100)"
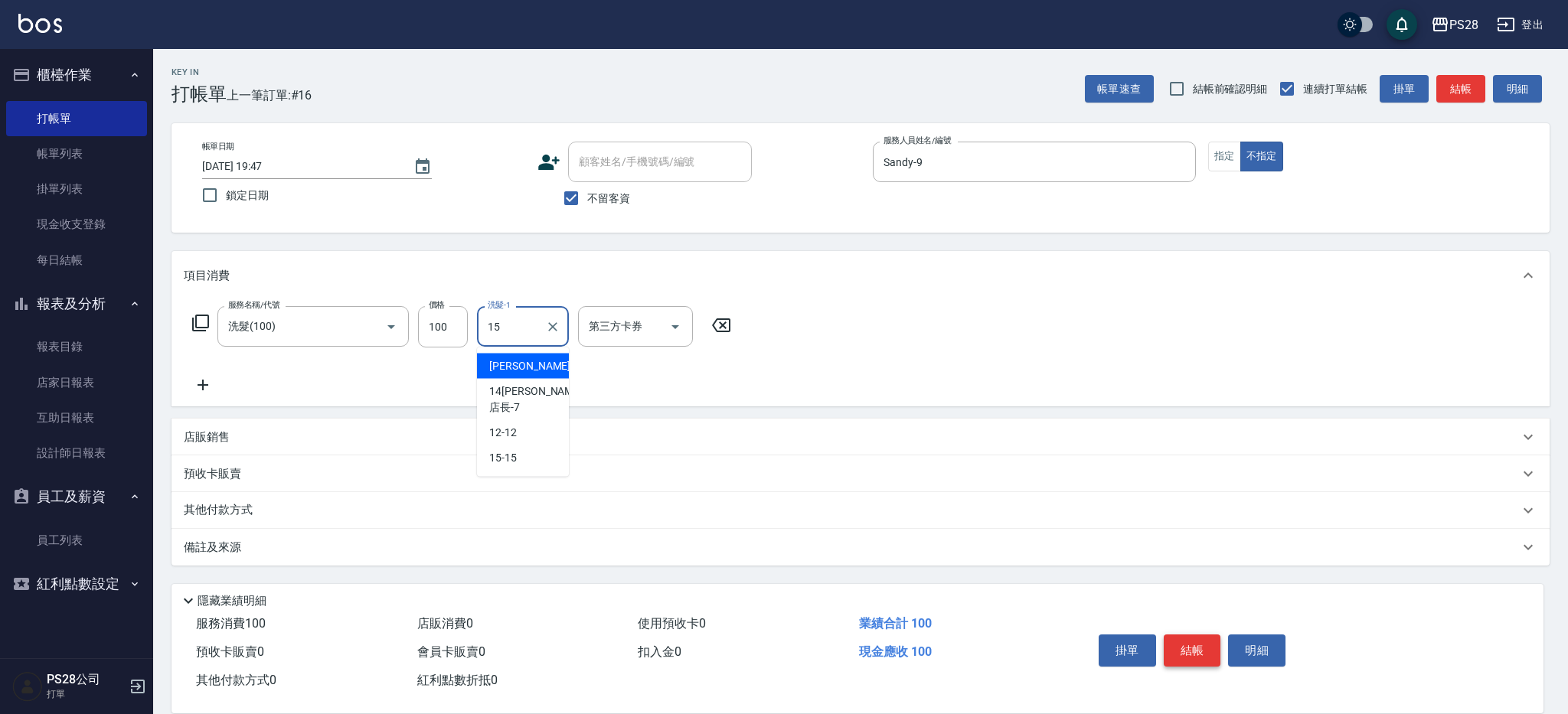
type input "15-15"
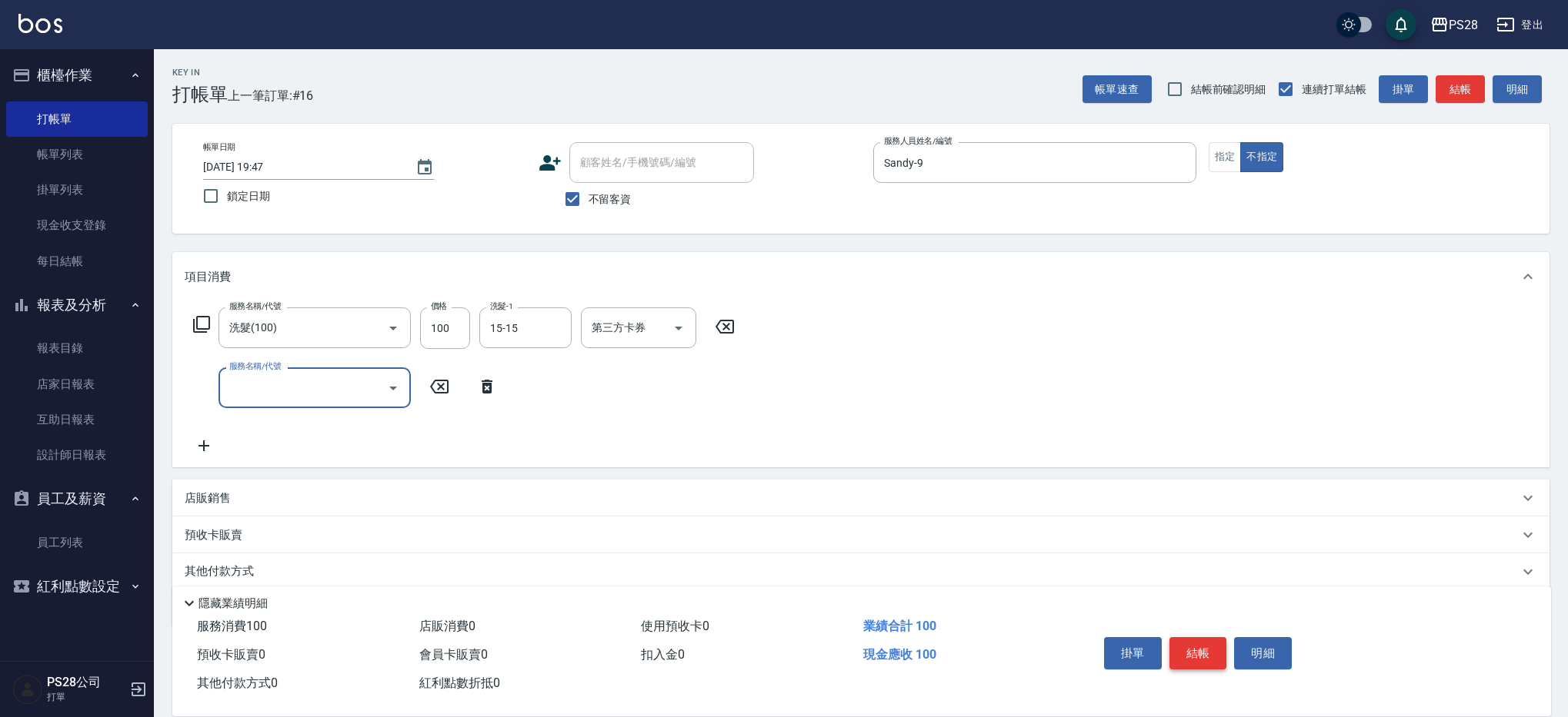
type input "1"
type input "單剪(250)"
type input "149"
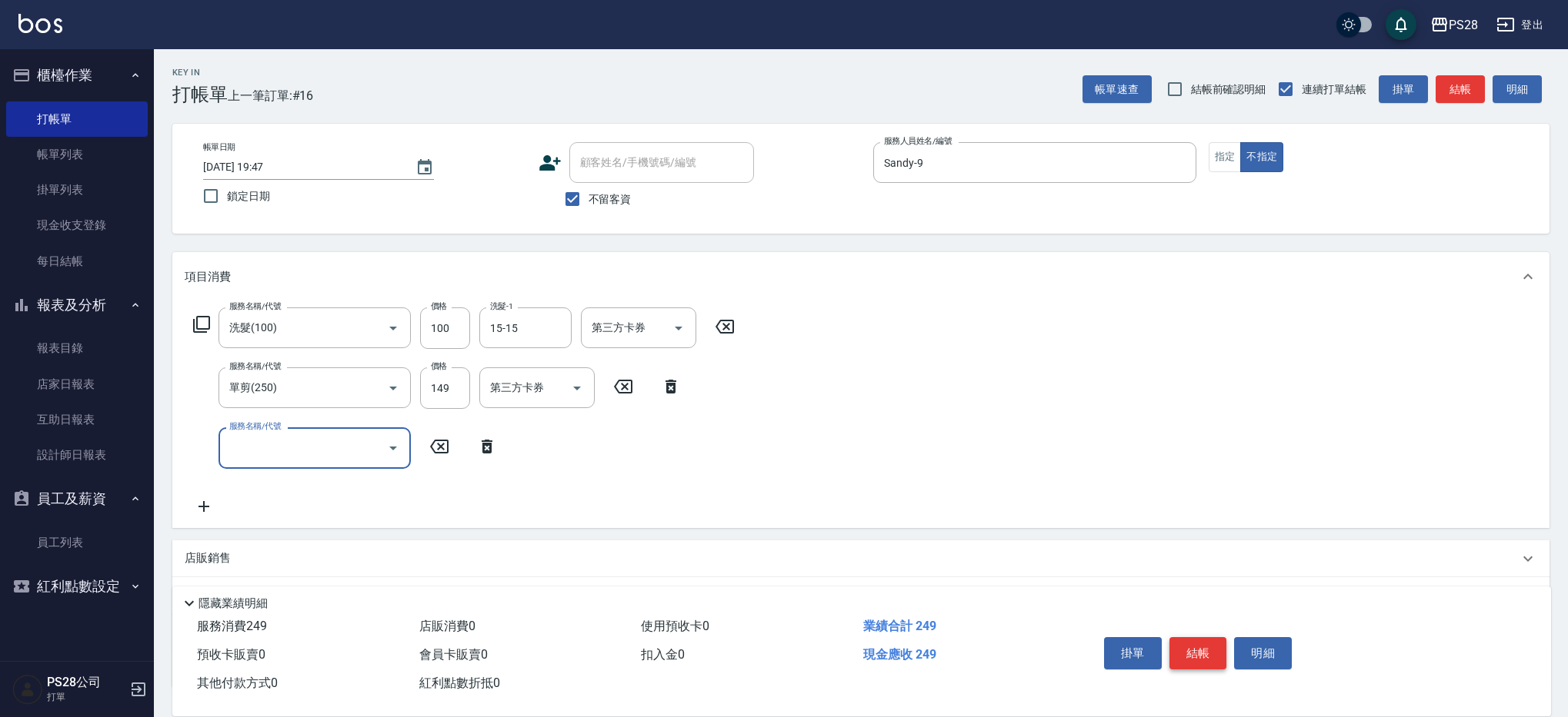
click at [1195, 645] on button "結帳" at bounding box center [1198, 654] width 57 height 32
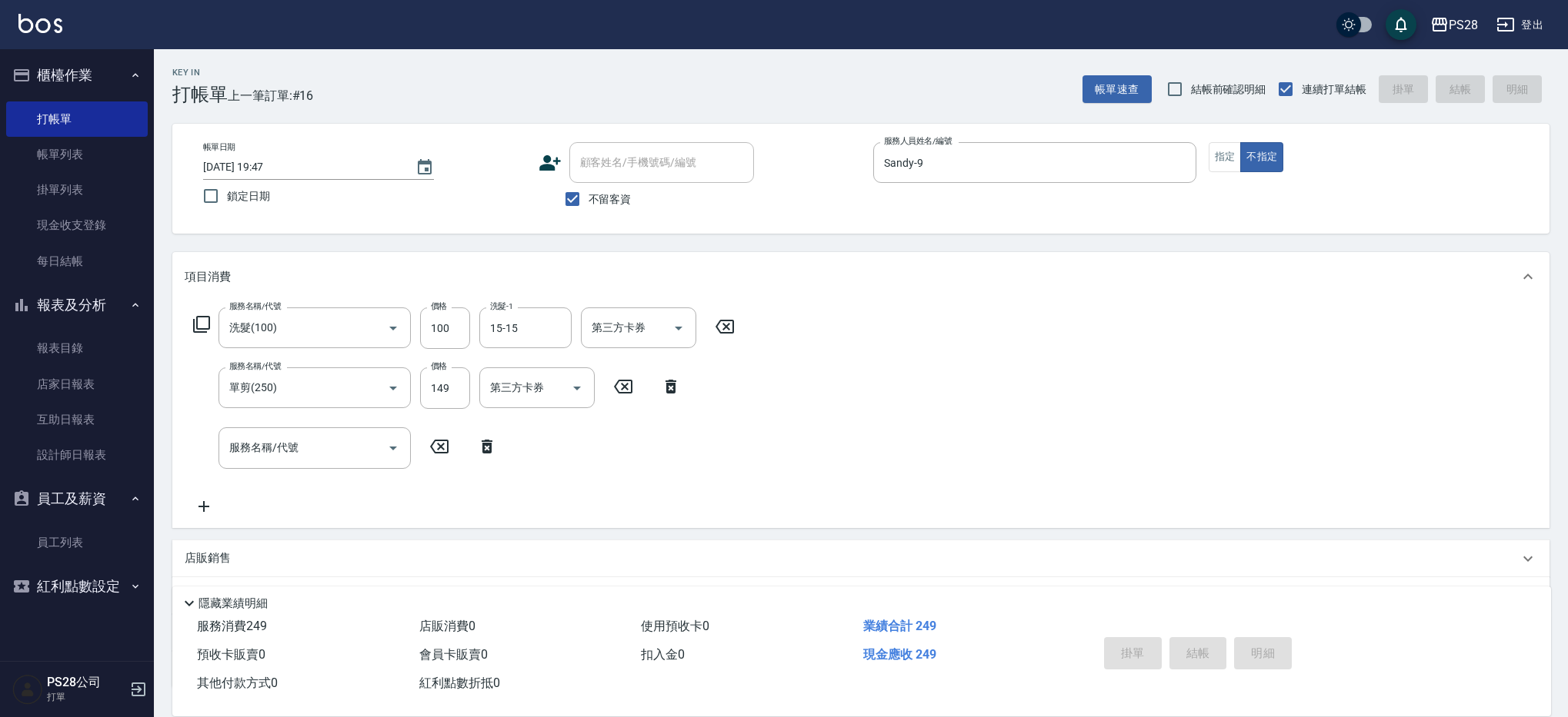
type input "[DATE] 19:48"
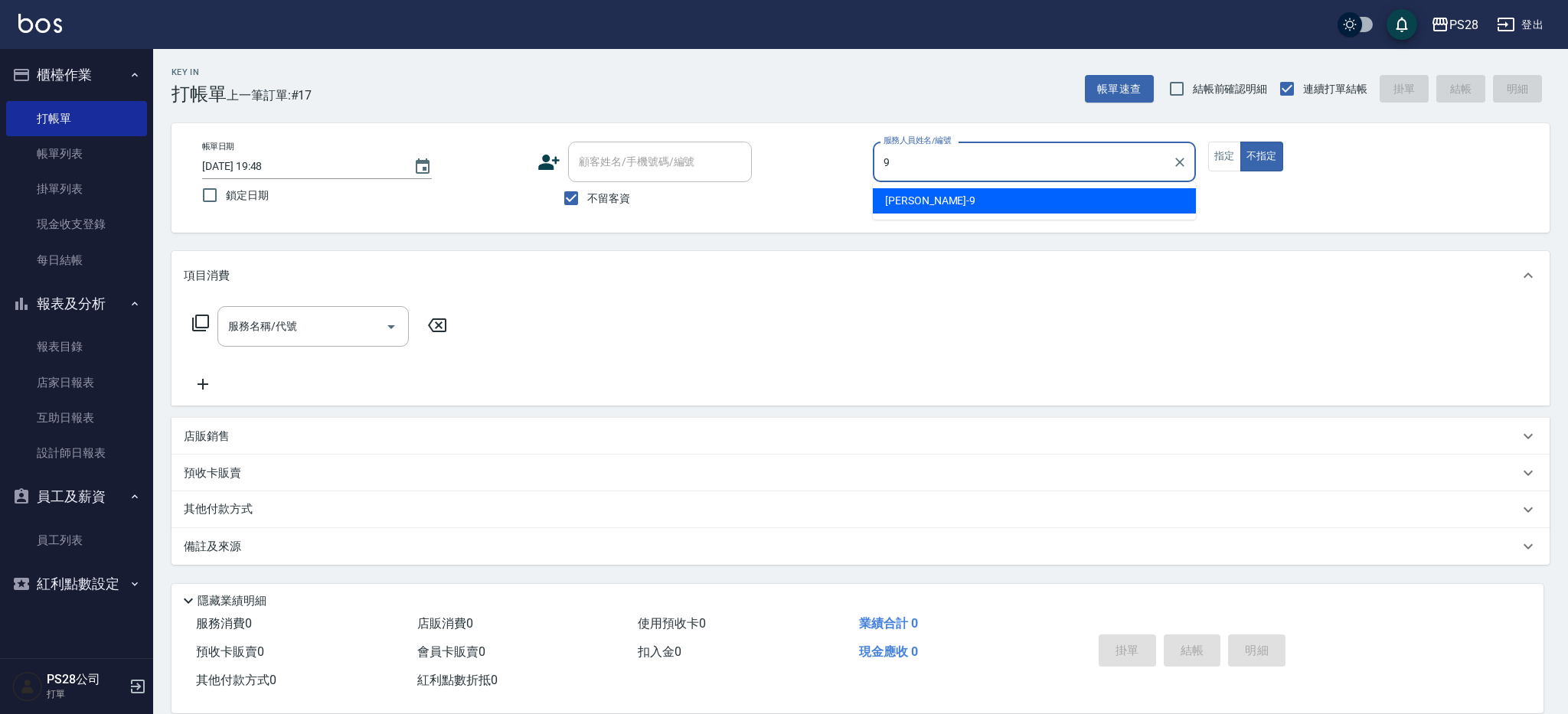
type input "Sandy-9"
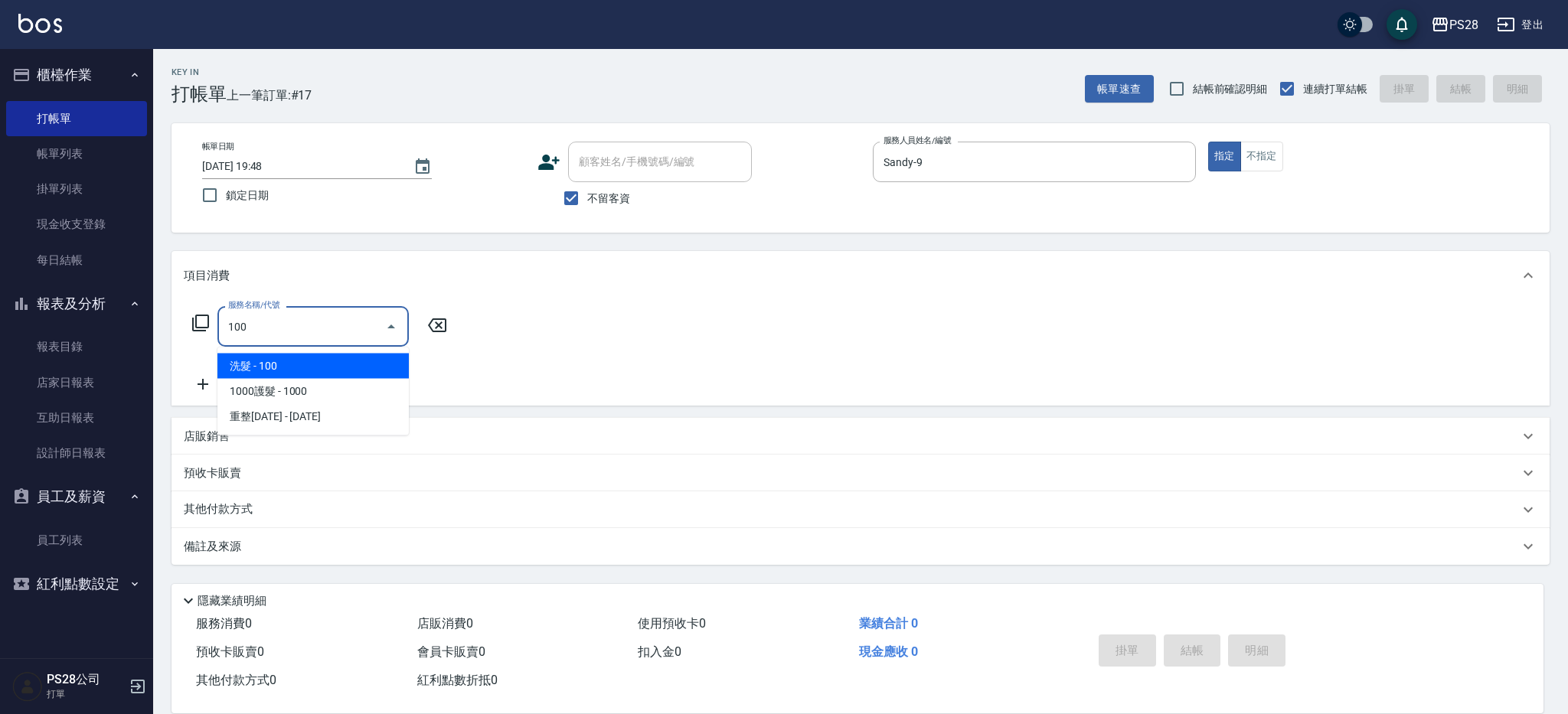
type input "洗髮(100)"
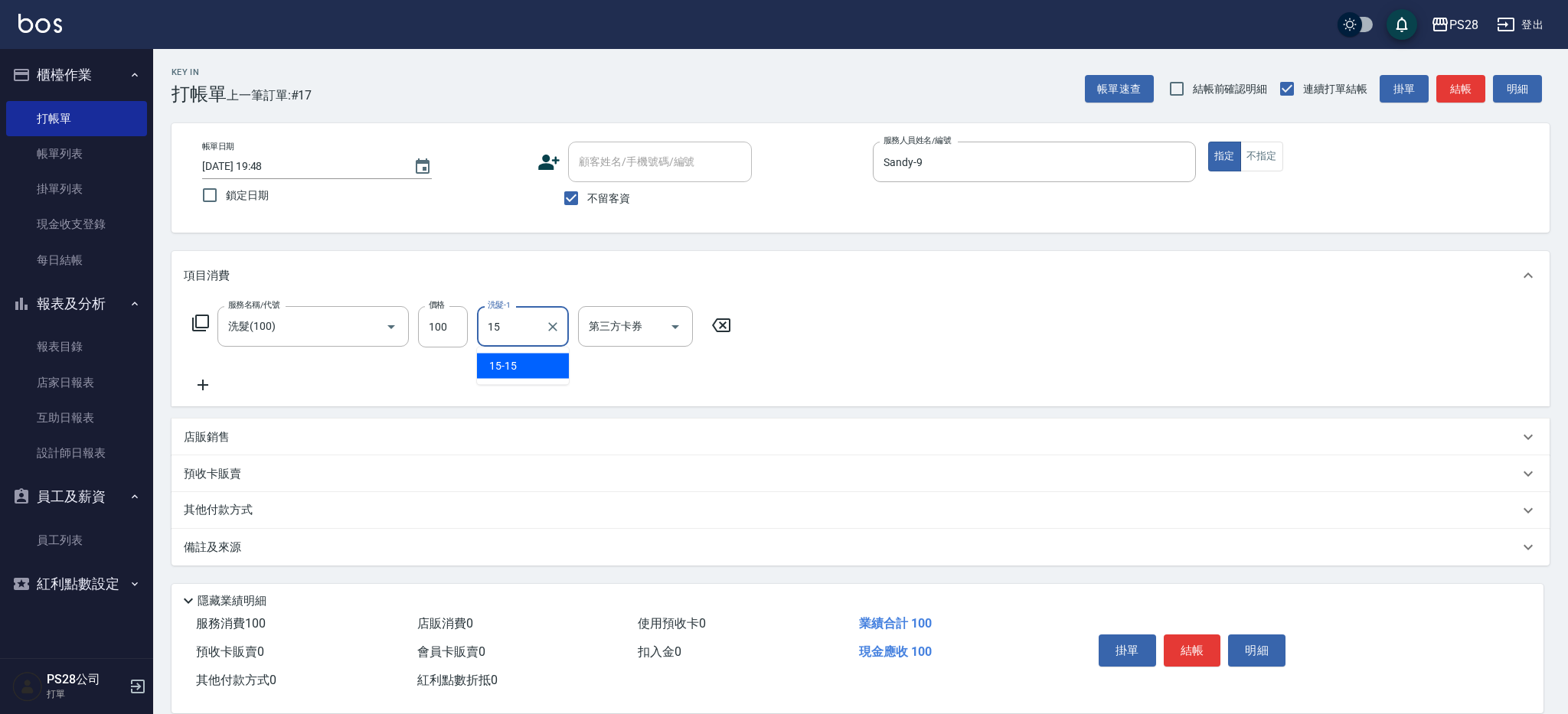
type input "15-15"
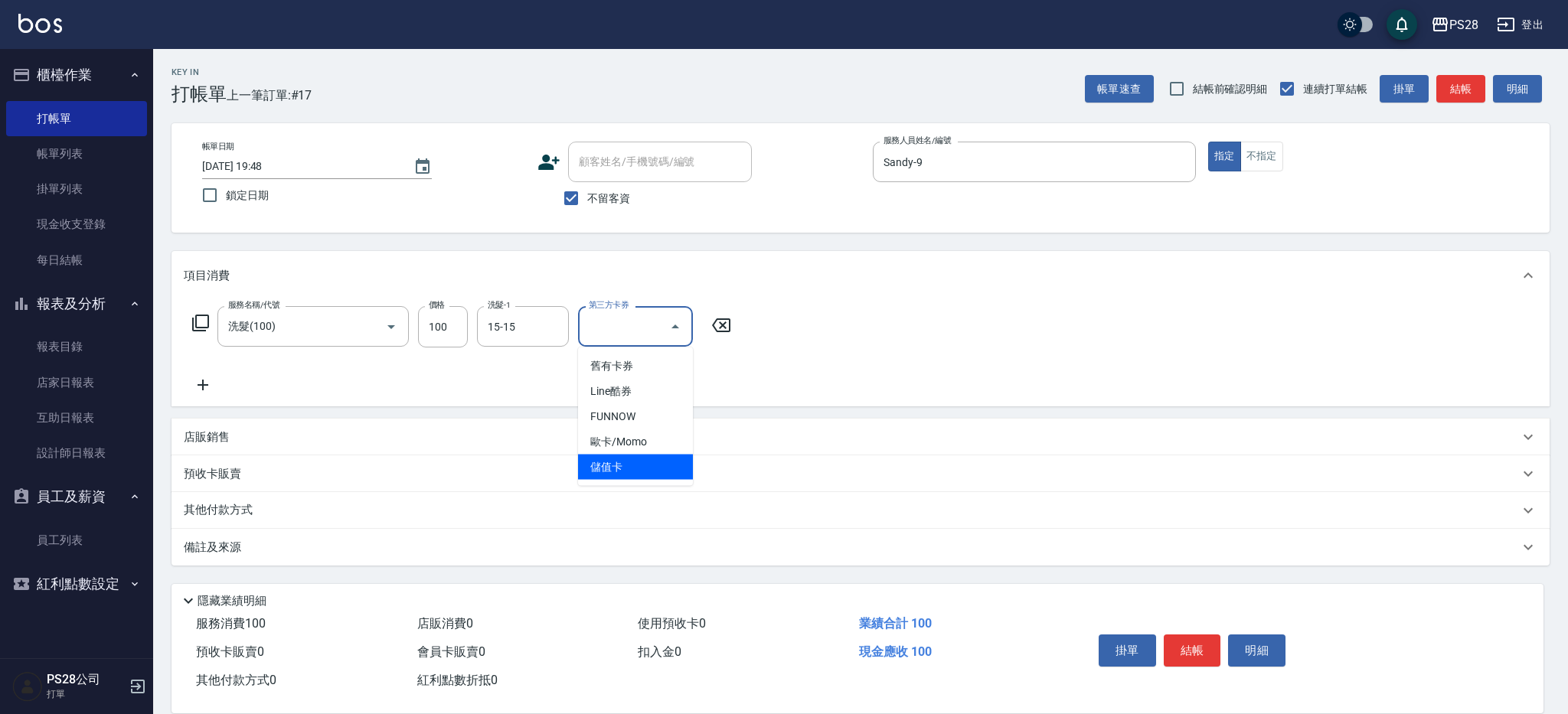
type input "儲值卡"
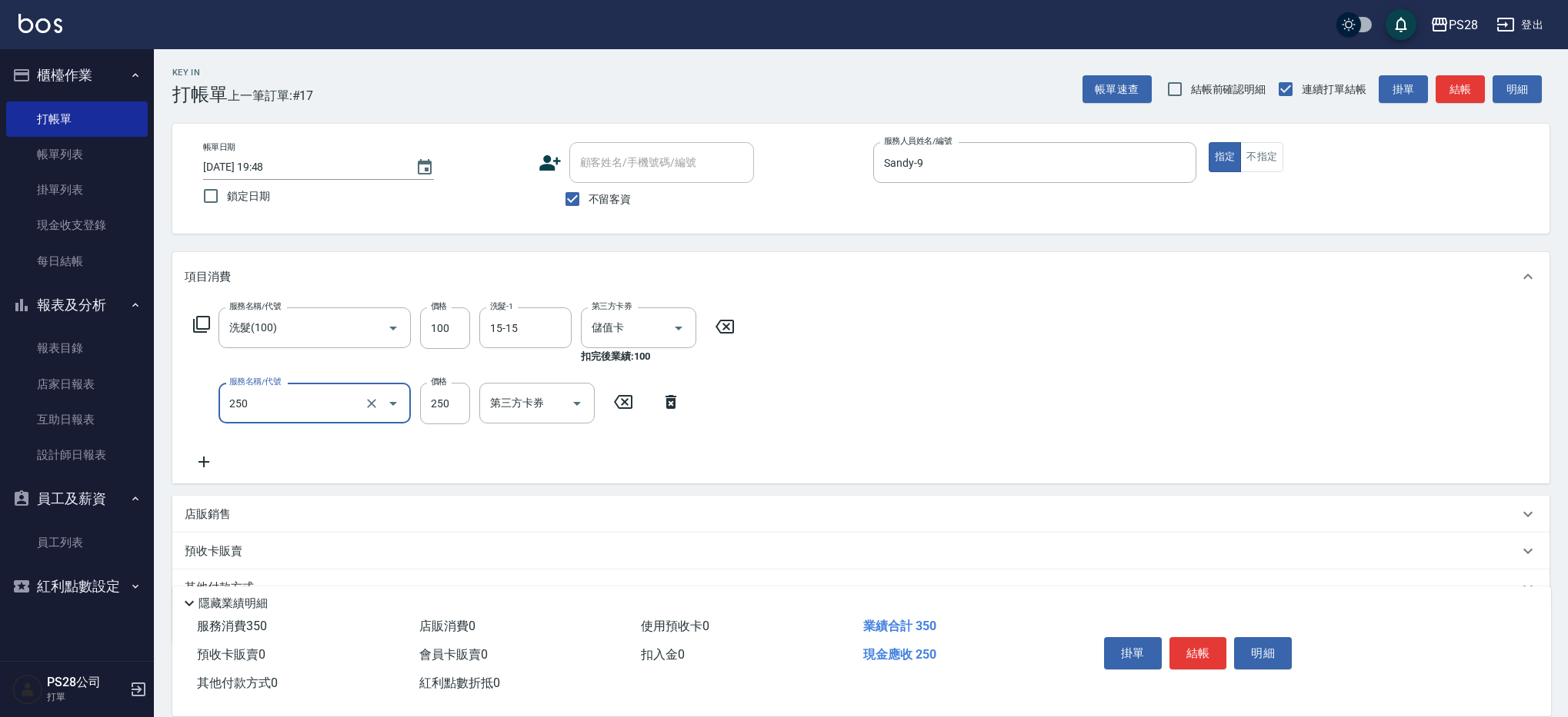
type input "單剪(250)"
click at [441, 410] on input "179" at bounding box center [445, 403] width 50 height 41
type input "199"
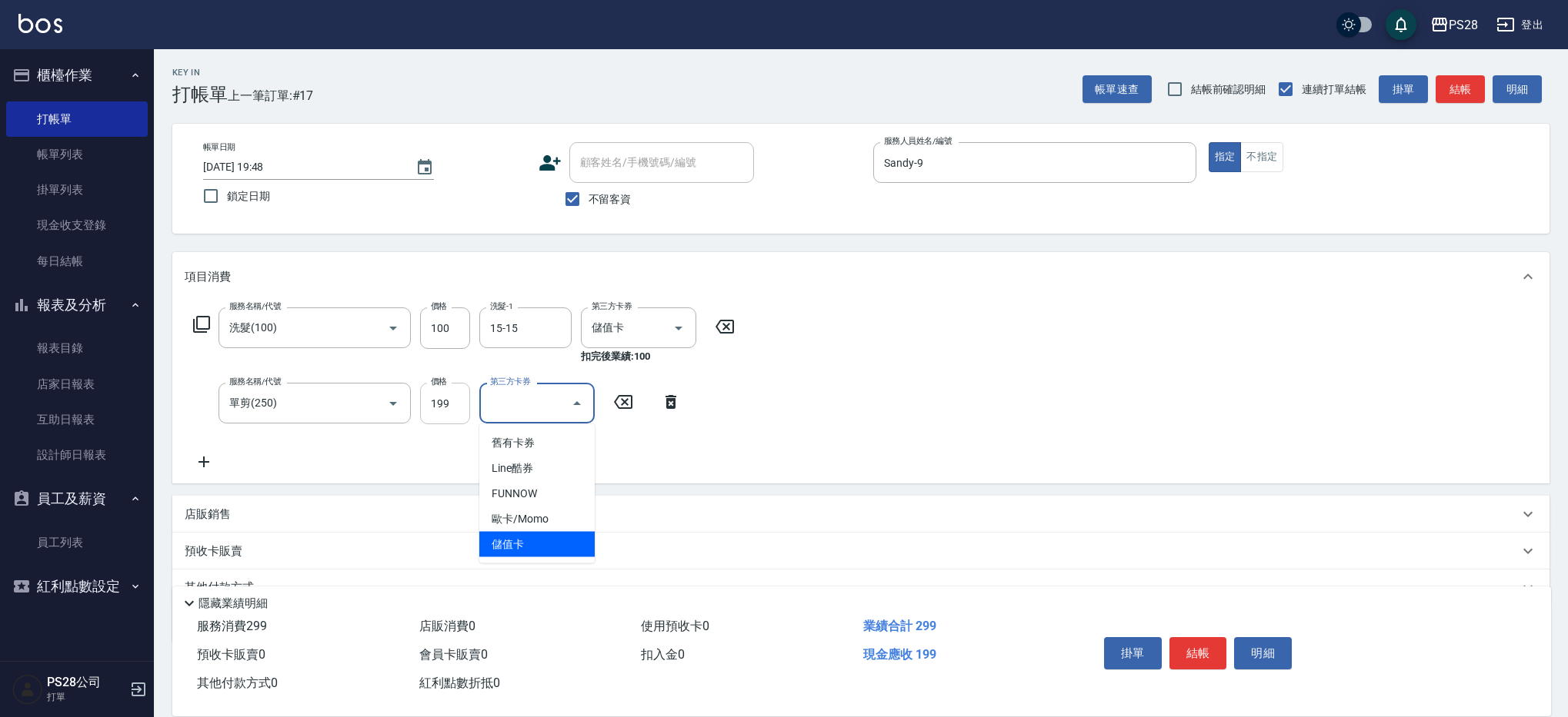
type input "儲值卡"
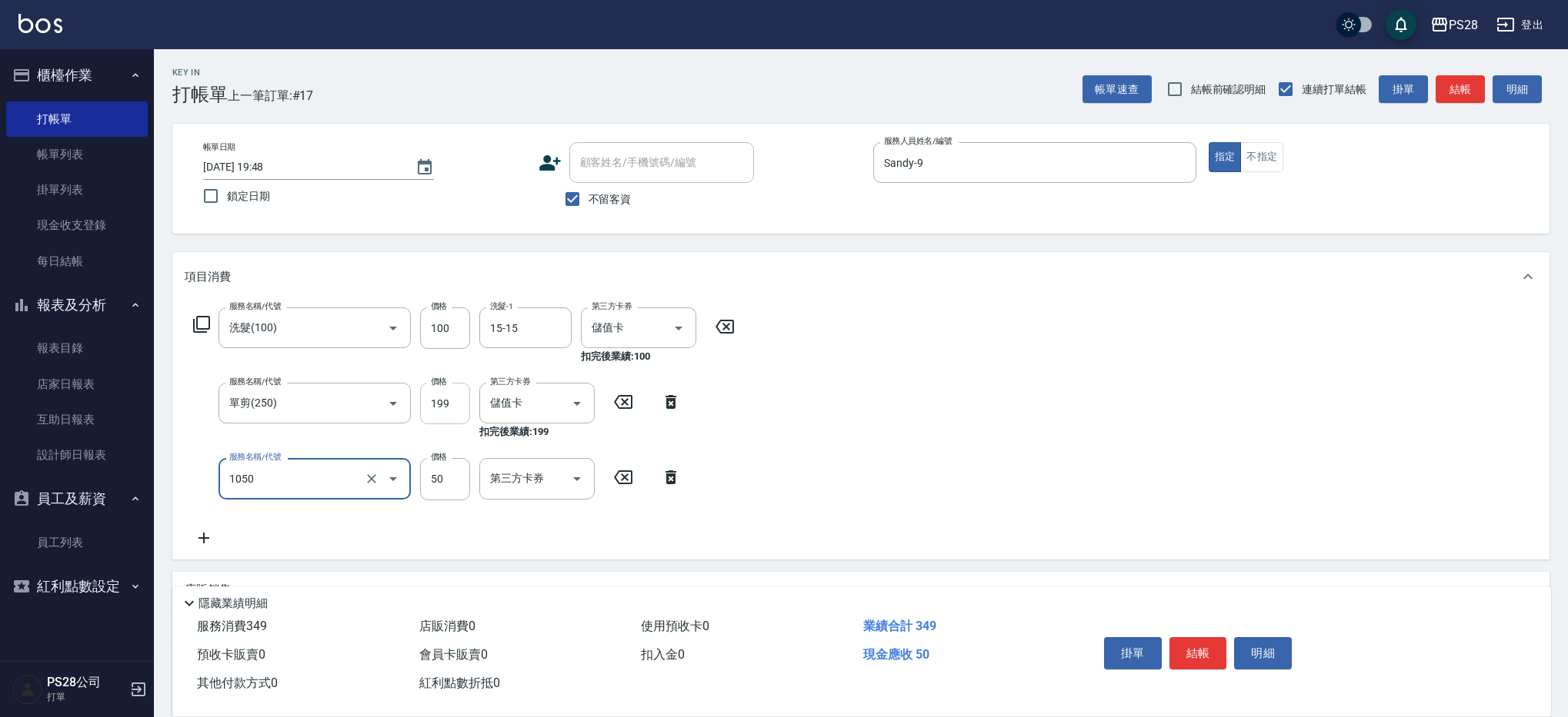
type input "精油(1050)"
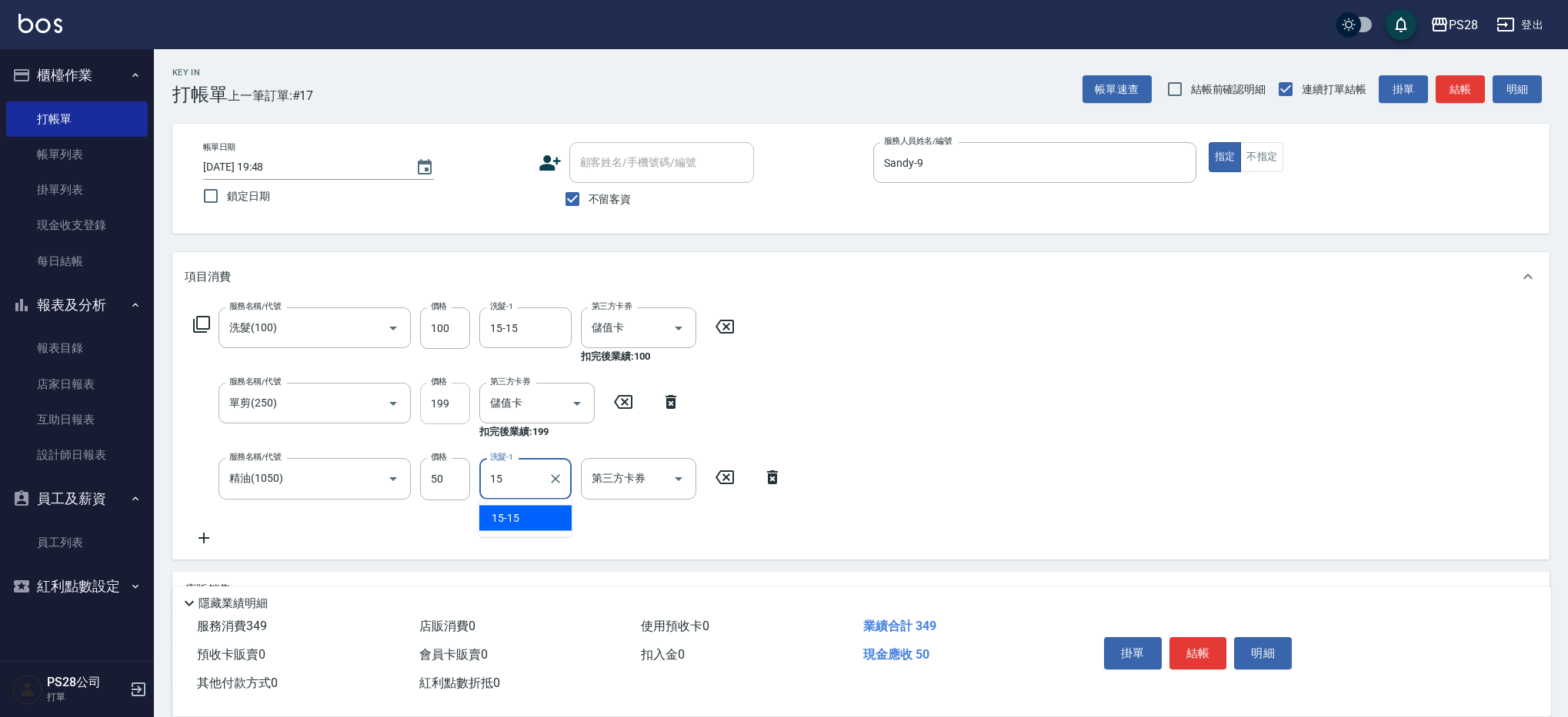
type input "15-15"
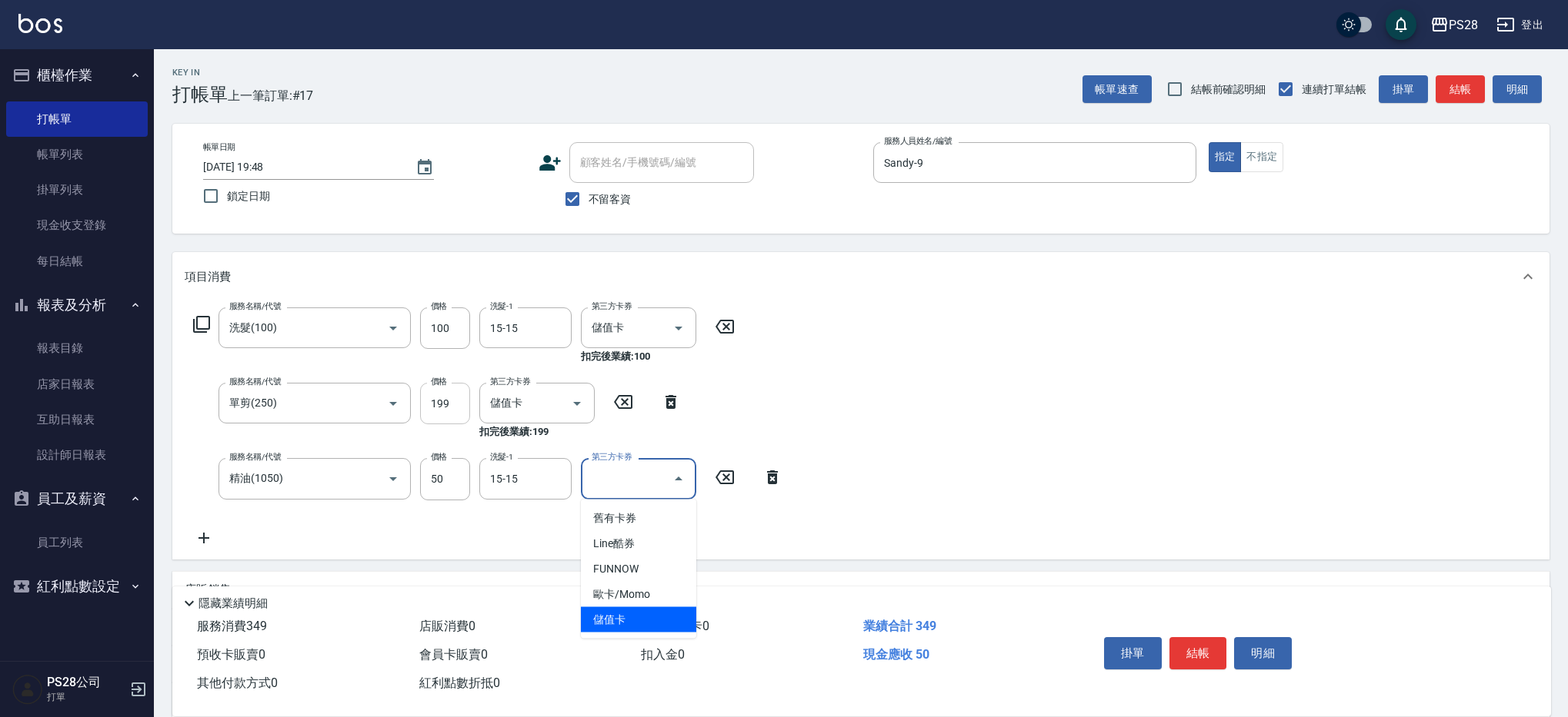
type input "儲值卡"
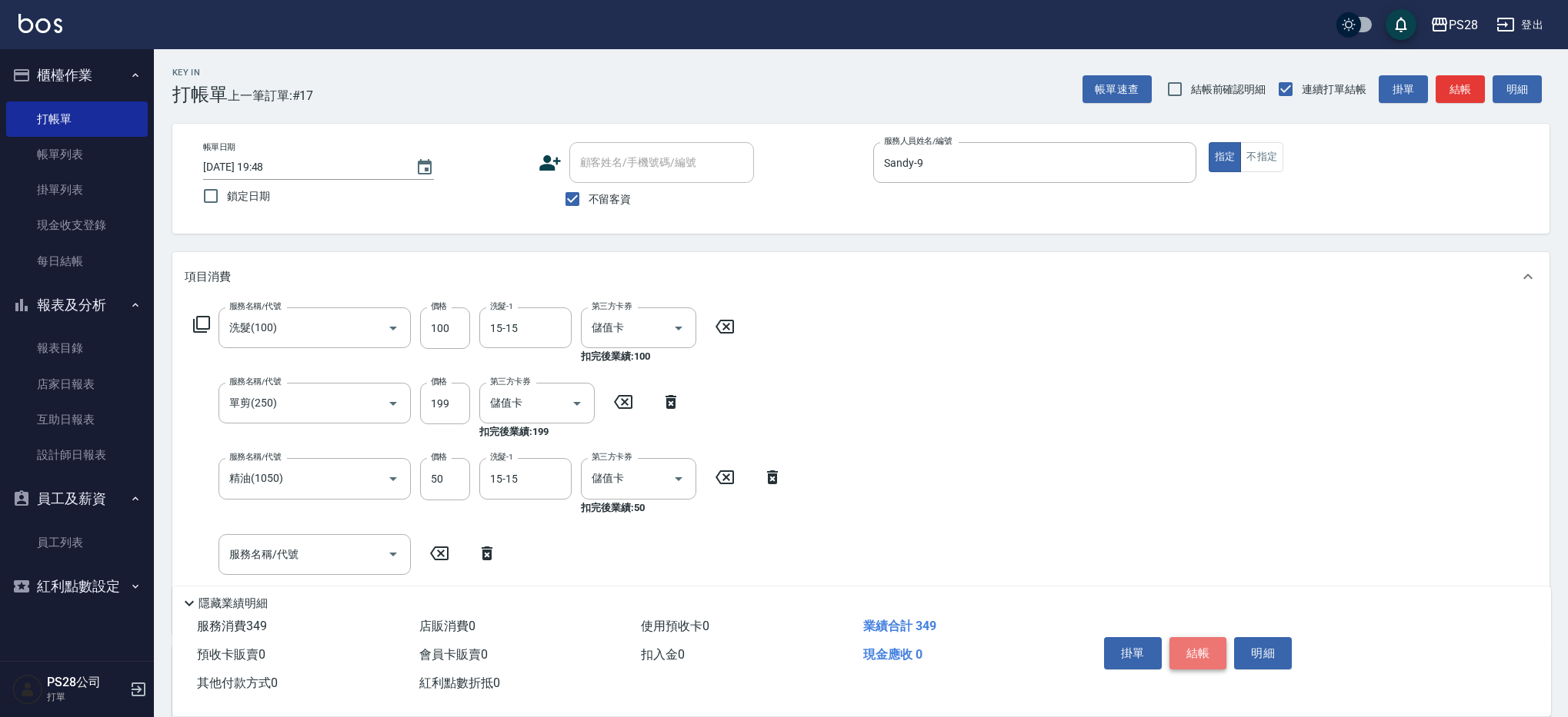
click at [1194, 648] on button "結帳" at bounding box center [1198, 654] width 57 height 32
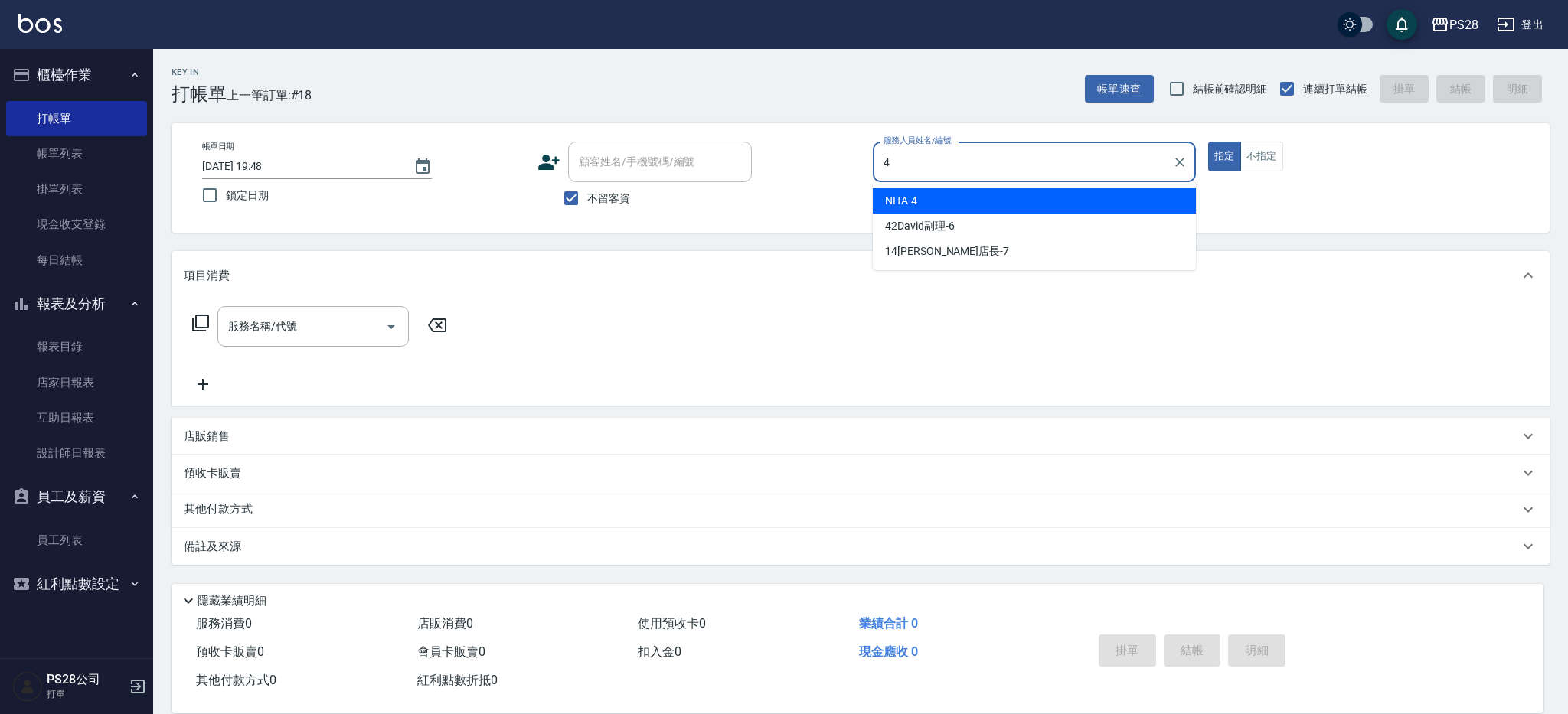
type input "NITA-4"
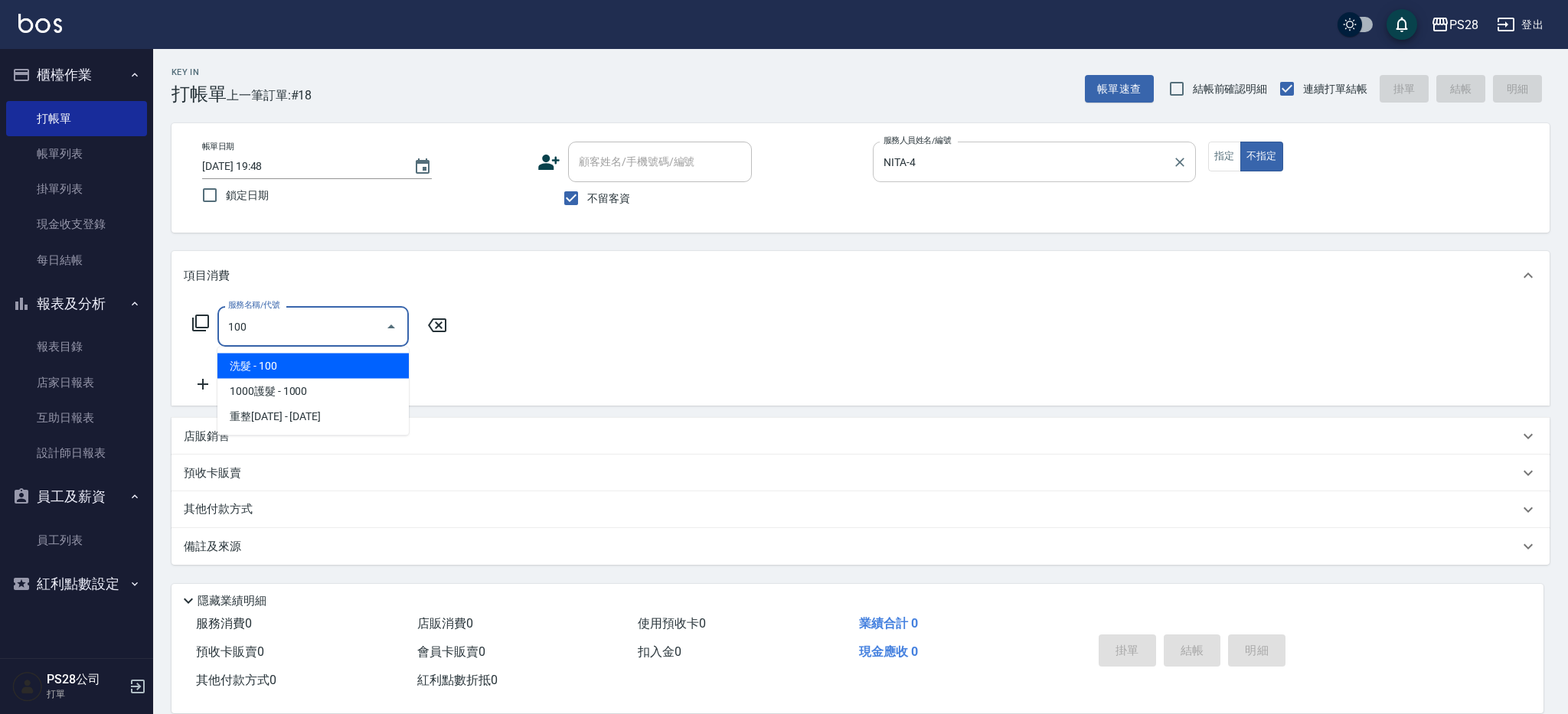
type input "洗髮(100)"
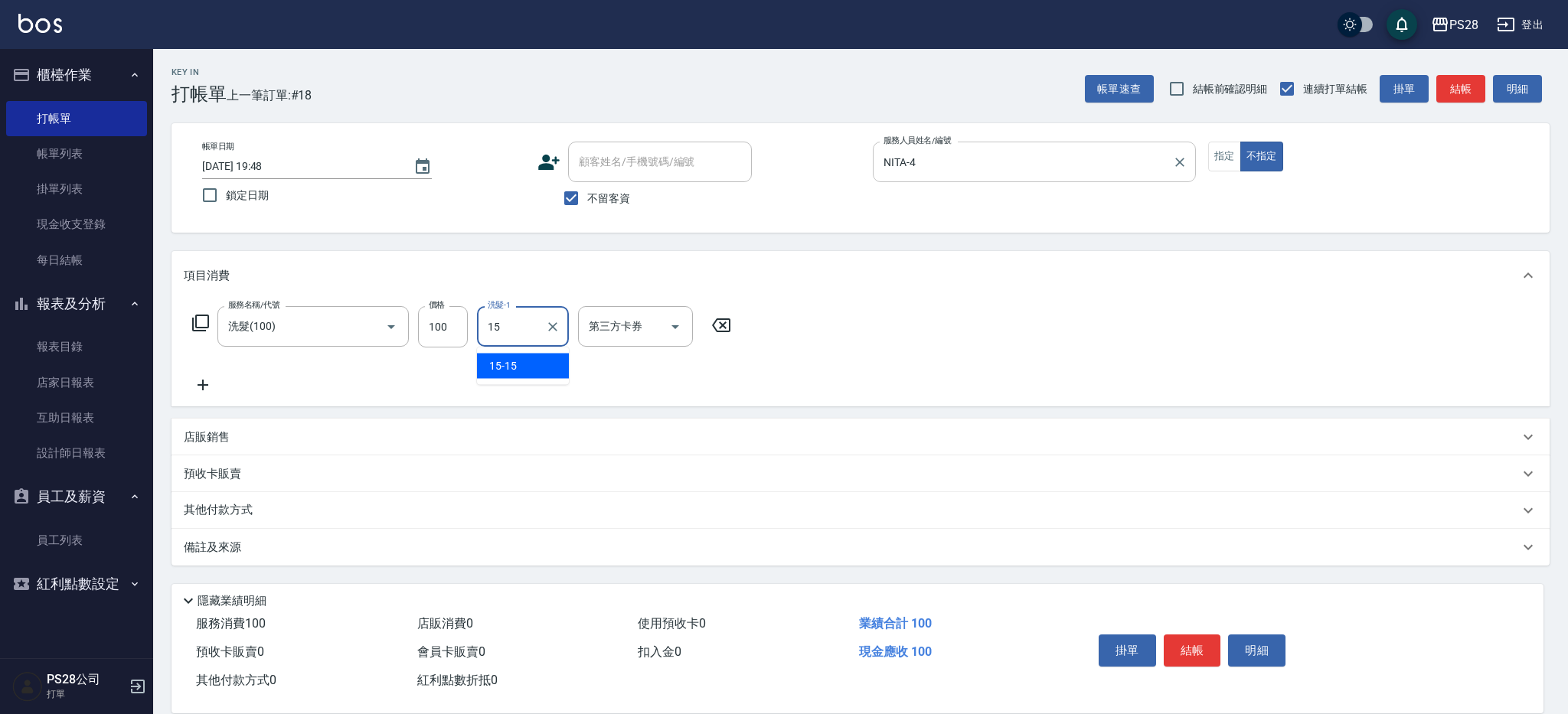
type input "15-15"
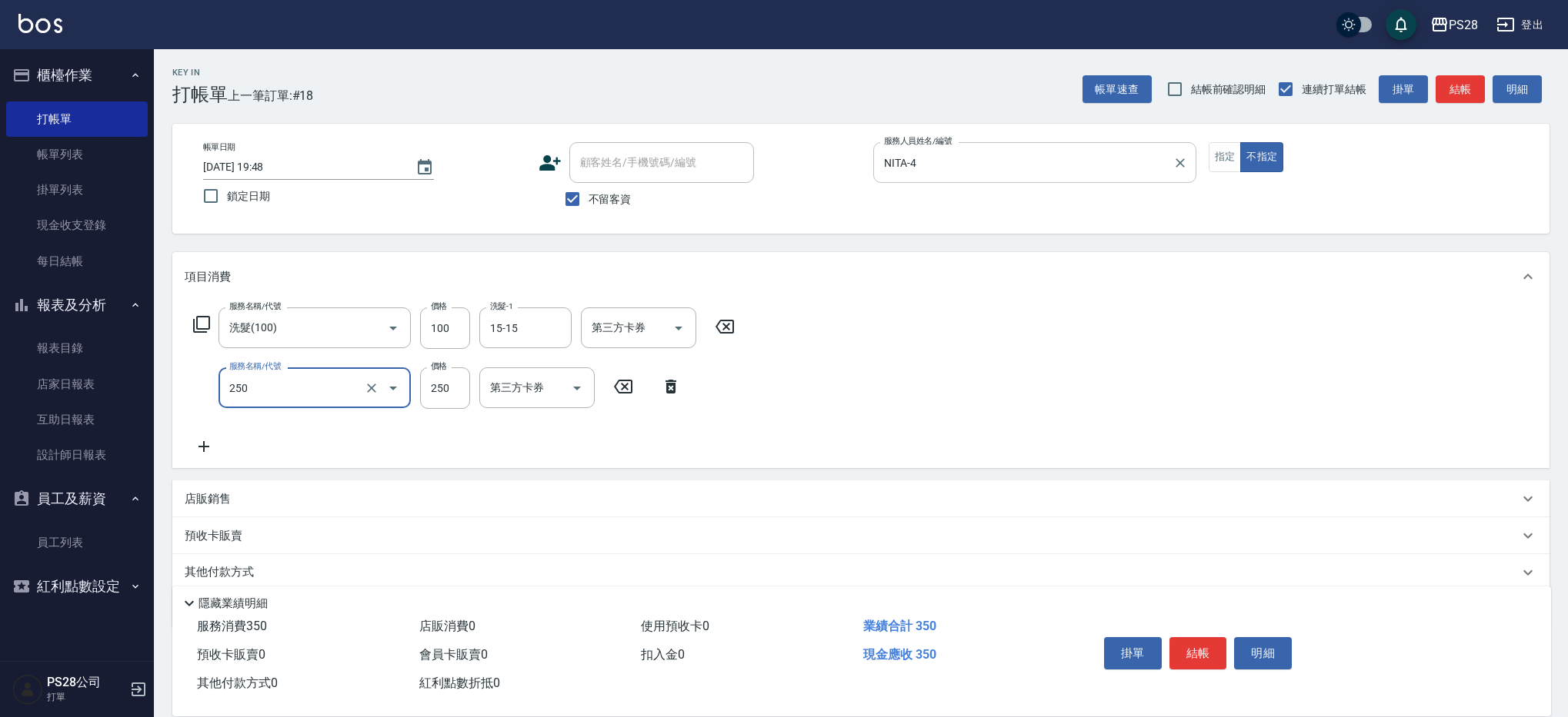
type input "單剪(250)"
type input "149"
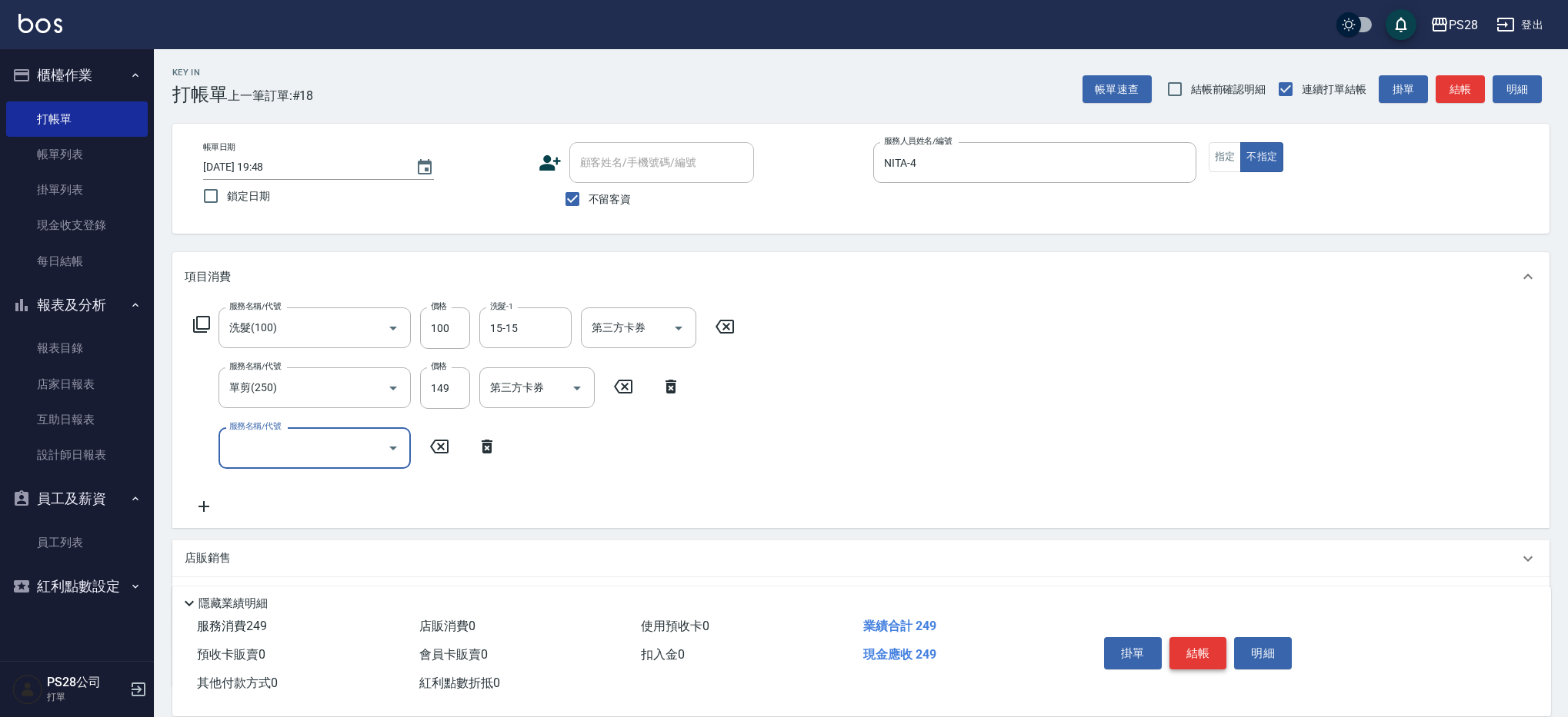
click at [1195, 651] on button "結帳" at bounding box center [1198, 654] width 57 height 32
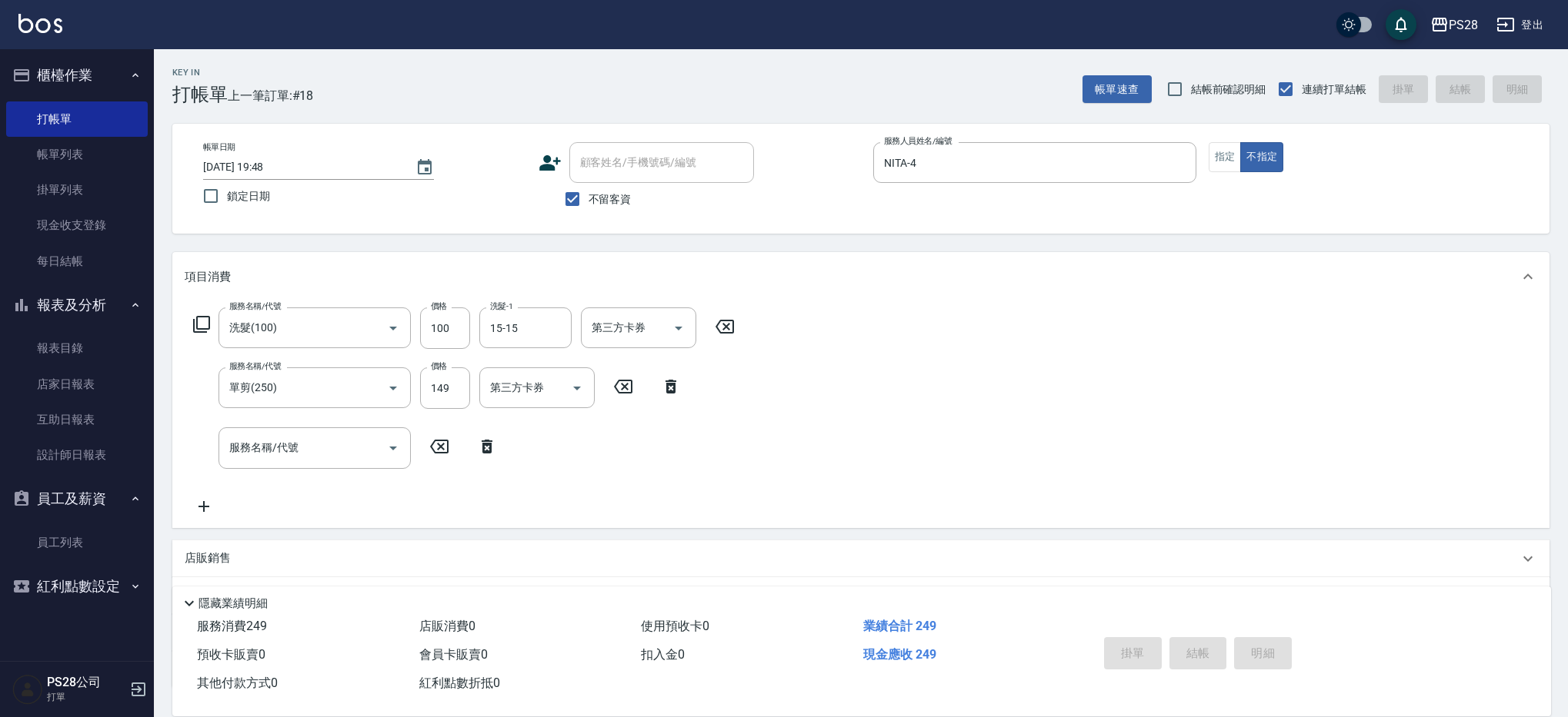
type input "[DATE] 20:21"
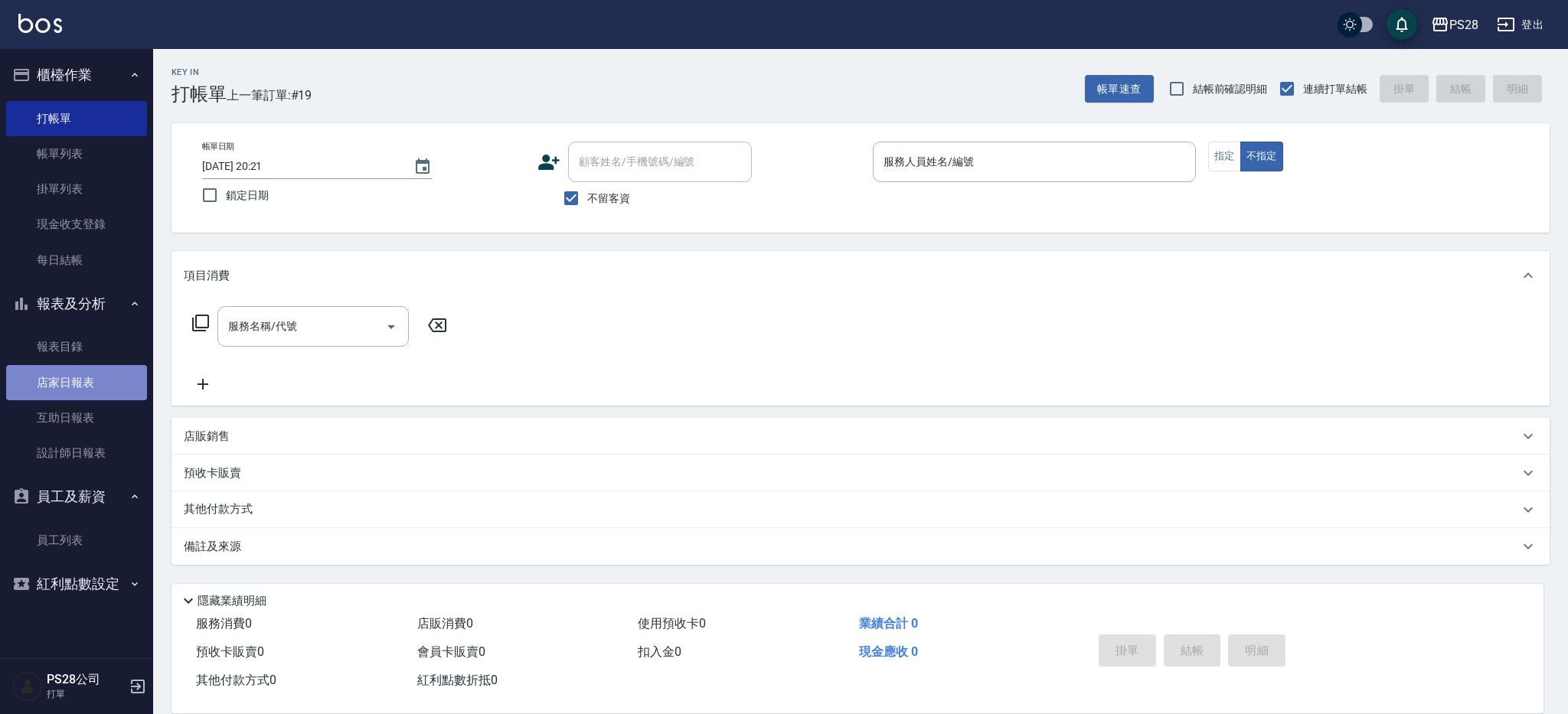
click at [50, 380] on link "店家日報表" at bounding box center [77, 383] width 141 height 36
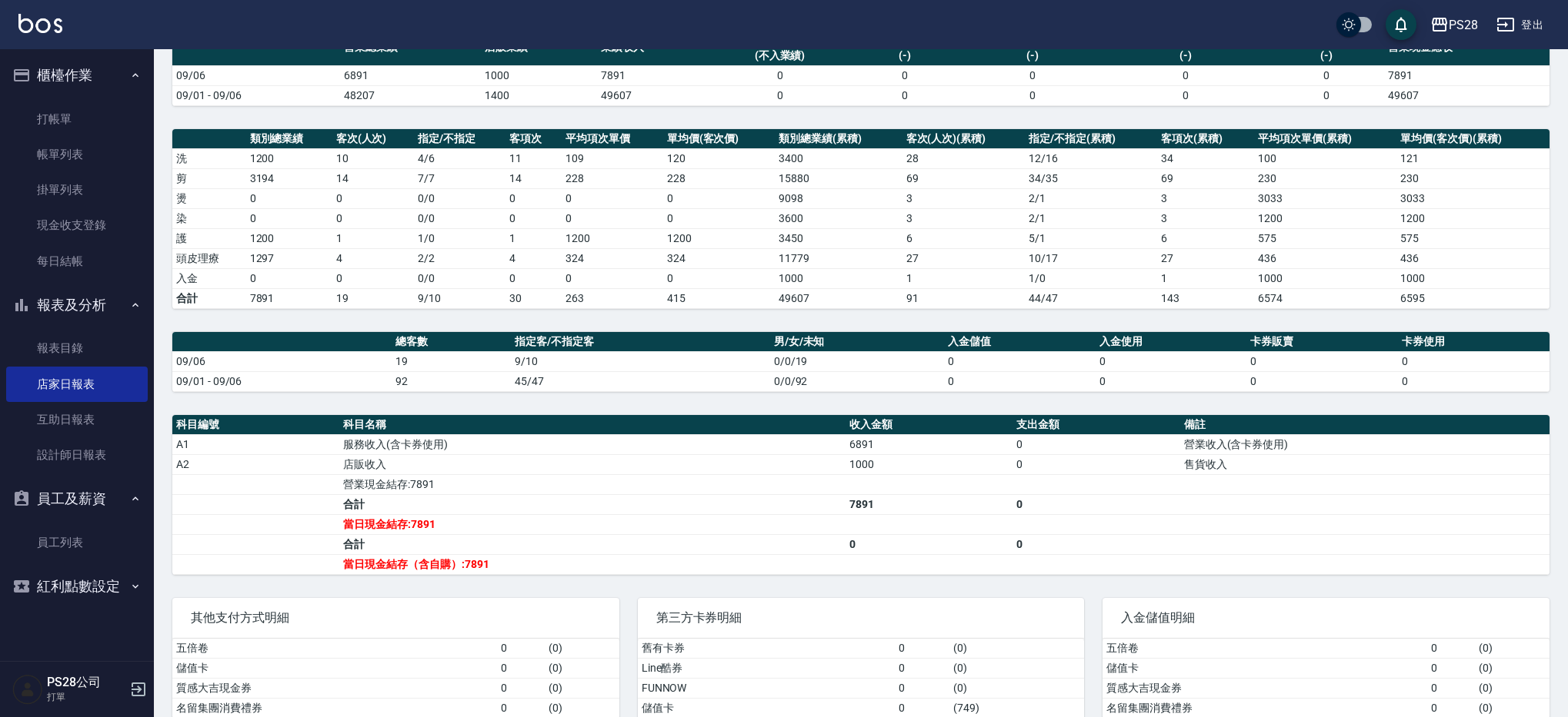
scroll to position [198, 0]
